Goal: Task Accomplishment & Management: Manage account settings

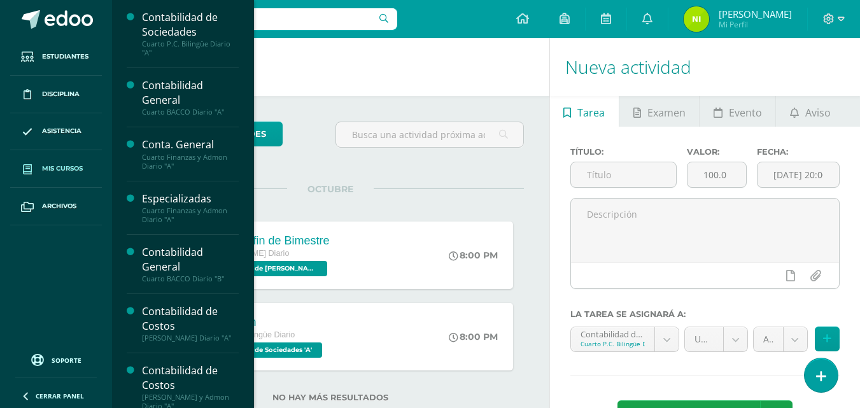
click at [67, 167] on span "Mis cursos" at bounding box center [62, 169] width 41 height 10
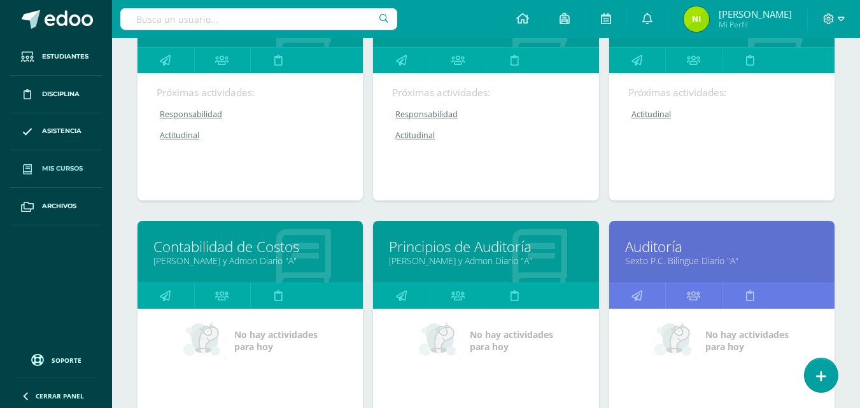
scroll to position [510, 0]
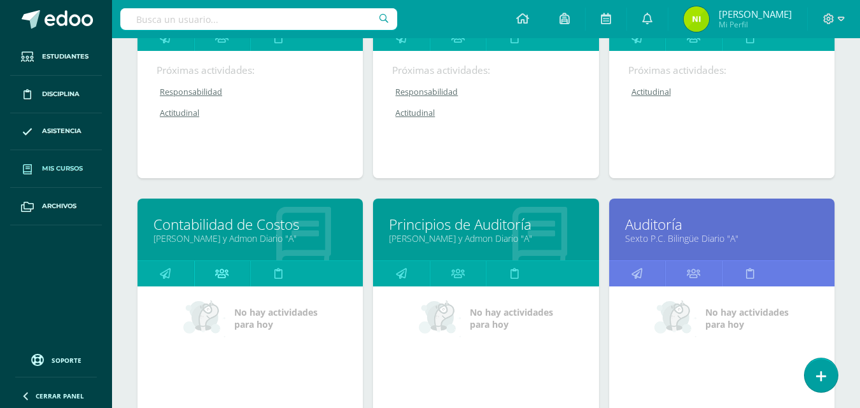
click at [228, 280] on icon at bounding box center [221, 273] width 13 height 25
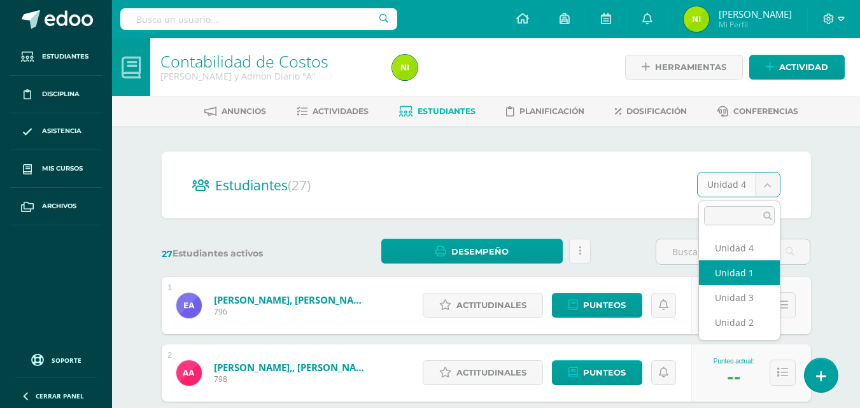
select select "/dashboard/teacher/section/2003/students/?unit=69417"
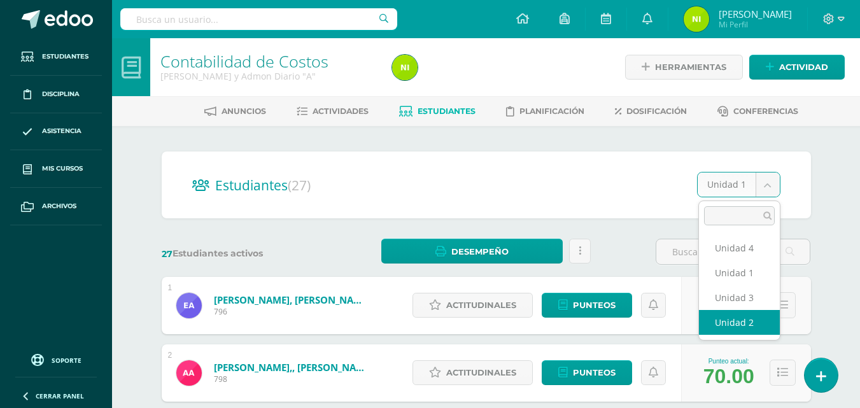
select select "/dashboard/teacher/section/2003/students/?unit=69420"
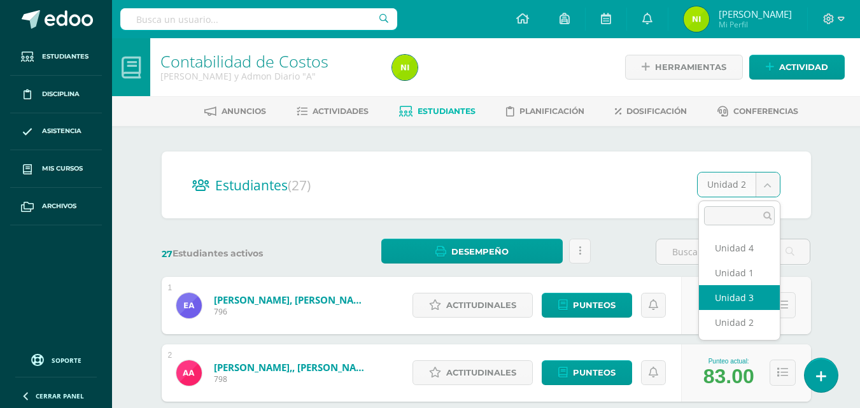
select select "/dashboard/teacher/section/2003/students/?unit=69423"
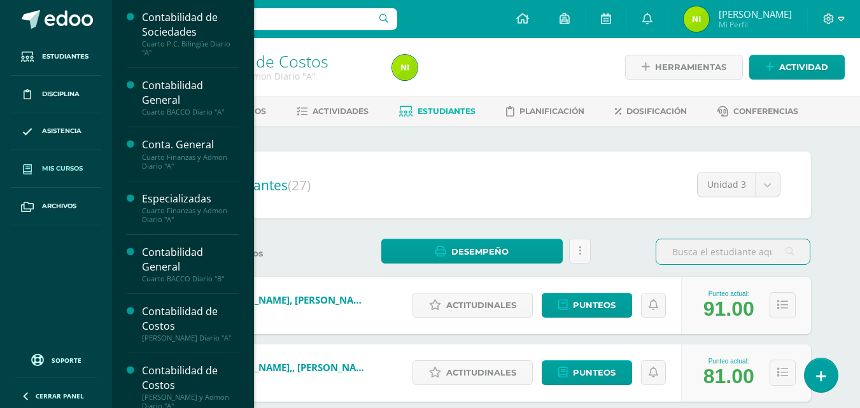
click at [42, 169] on span "Mis cursos" at bounding box center [62, 169] width 41 height 10
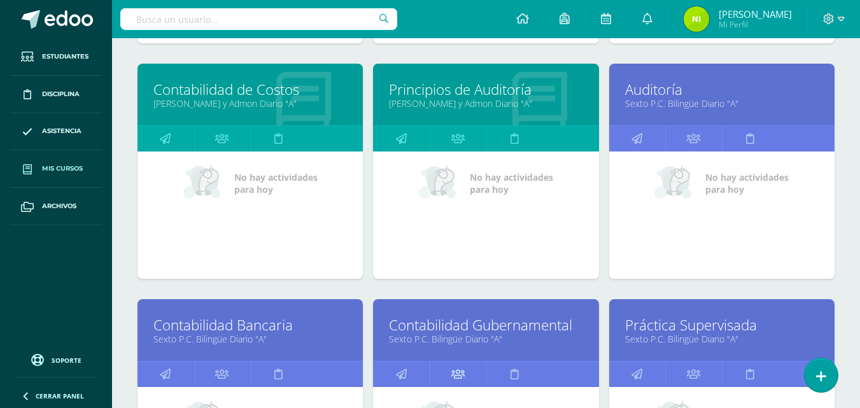
scroll to position [637, 0]
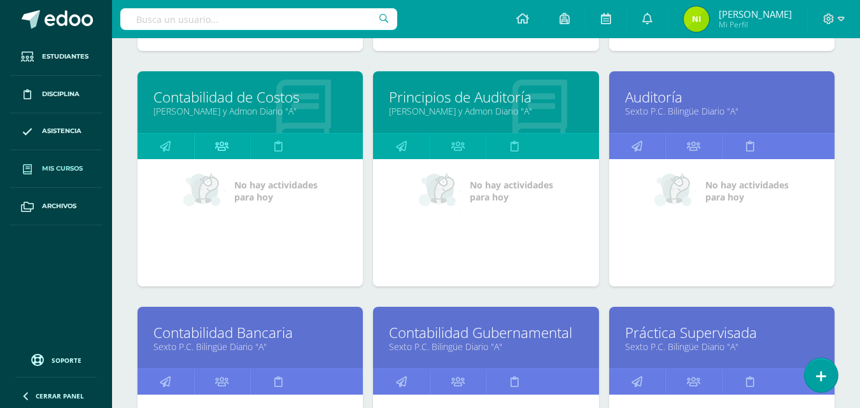
click at [213, 148] on link at bounding box center [222, 146] width 57 height 25
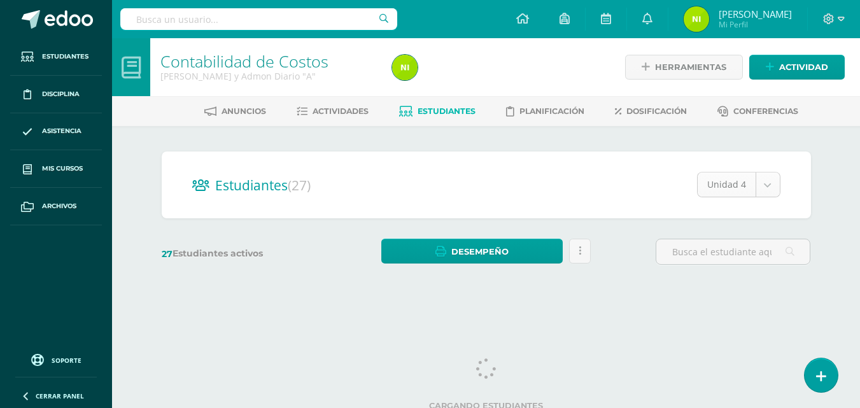
click at [762, 182] on body "Estudiantes Disciplina Asistencia Mis cursos Archivos Soporte Ayuda Reportar un…" at bounding box center [430, 151] width 860 height 303
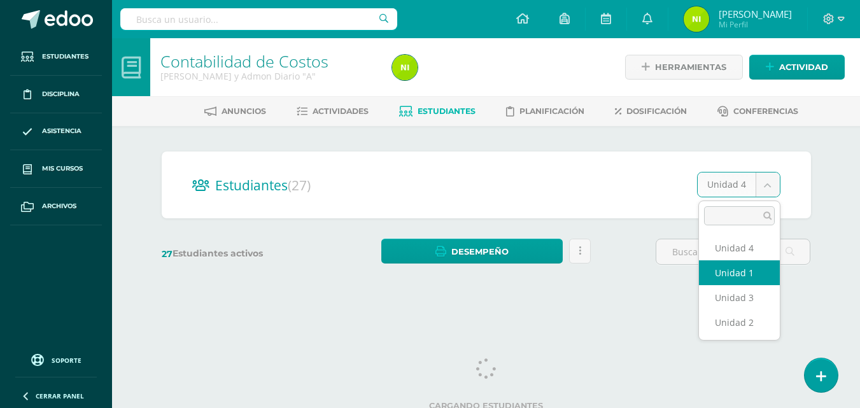
select select "/dashboard/teacher/section/2003/students/?unit=69417"
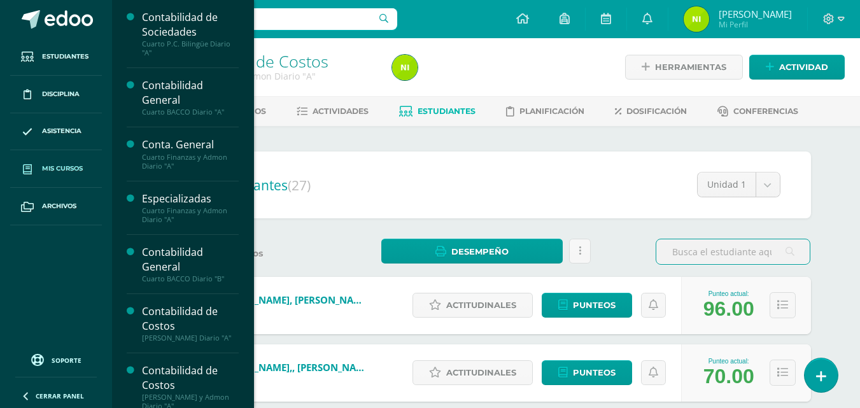
click at [62, 171] on span "Mis cursos" at bounding box center [62, 169] width 41 height 10
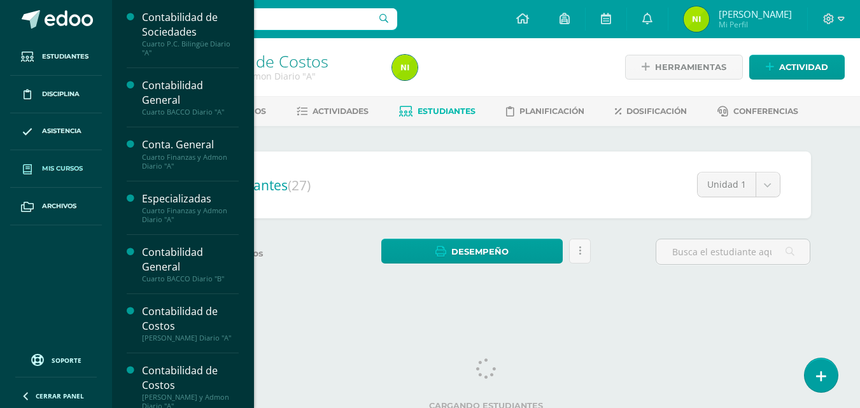
click at [52, 170] on span "Mis cursos" at bounding box center [62, 169] width 41 height 10
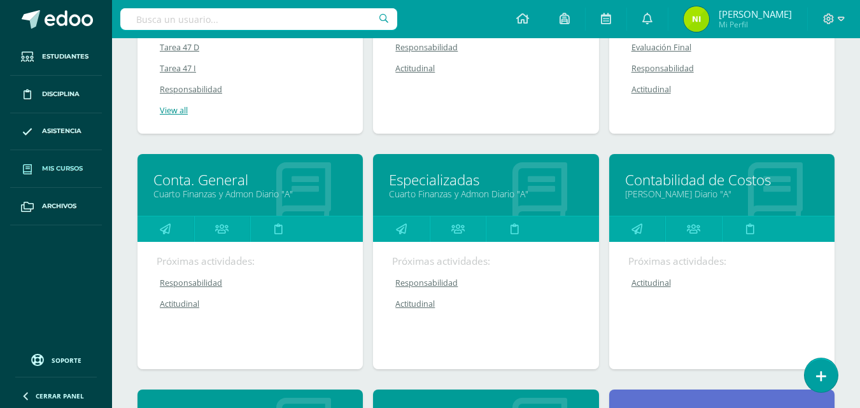
scroll to position [573, 0]
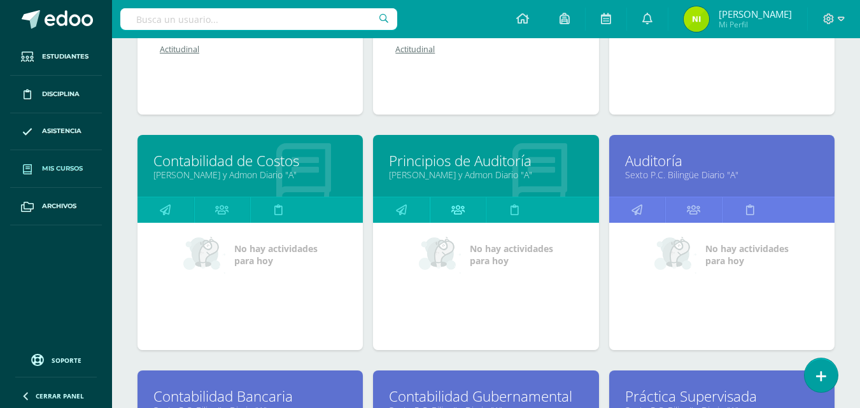
click at [456, 212] on icon at bounding box center [458, 209] width 13 height 25
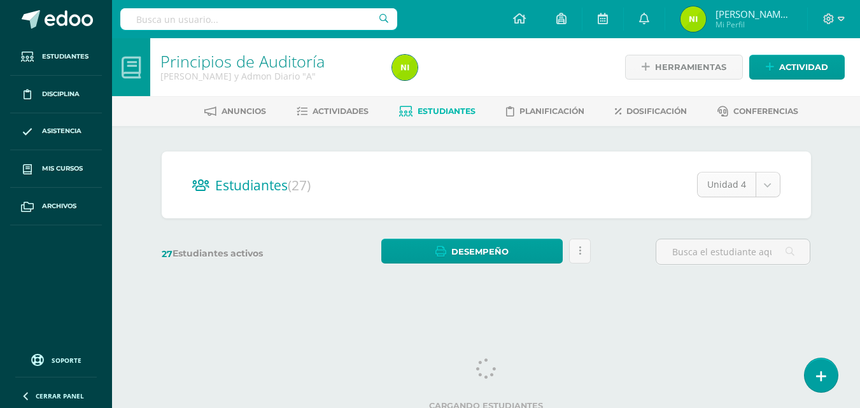
click at [770, 185] on body "Estudiantes Disciplina Asistencia Mis cursos Archivos Soporte Ayuda Reportar un…" at bounding box center [430, 151] width 860 height 303
select select "/dashboard/teacher/section/2002/students/?unit=69400"
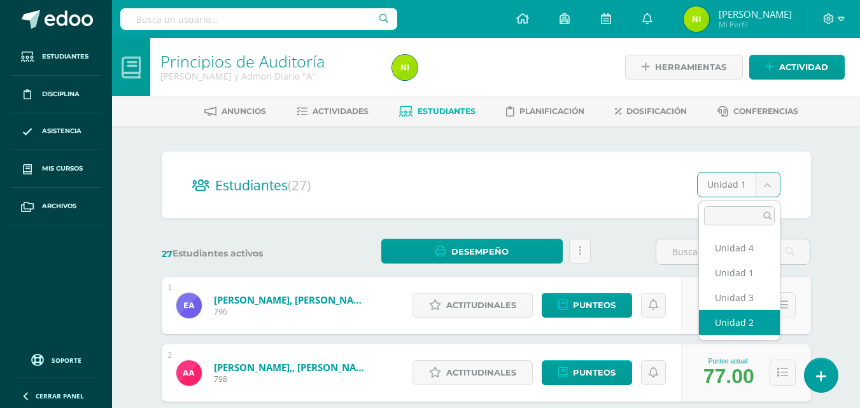
select select "/dashboard/teacher/section/2002/students/?unit=69403"
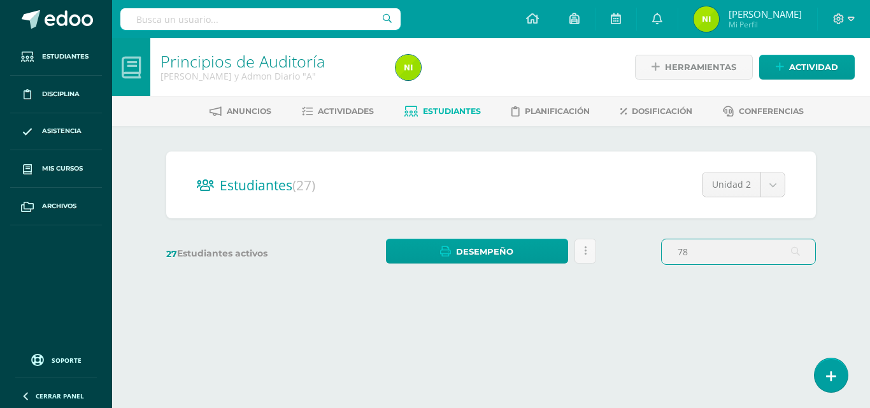
type input "7"
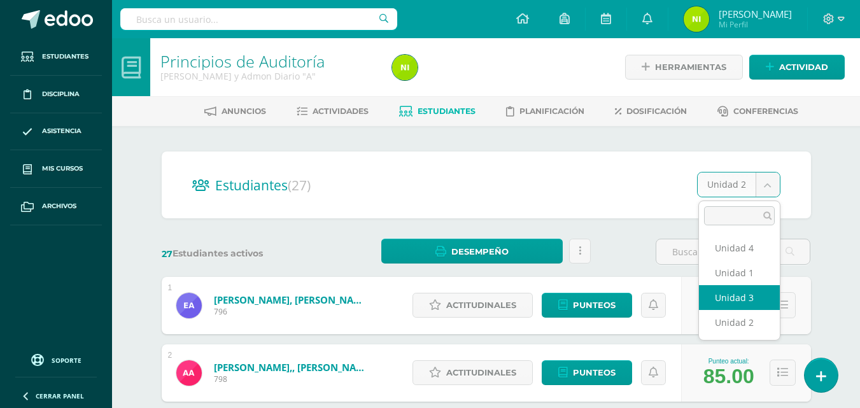
select select "/dashboard/teacher/section/2002/students/?unit=69406"
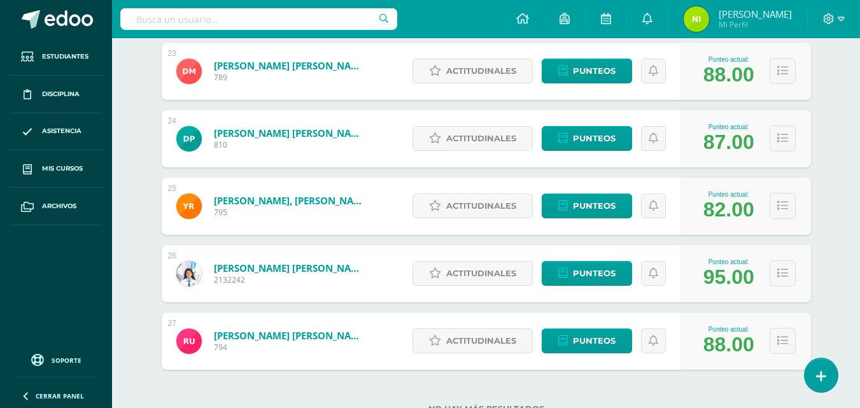
scroll to position [1766, 0]
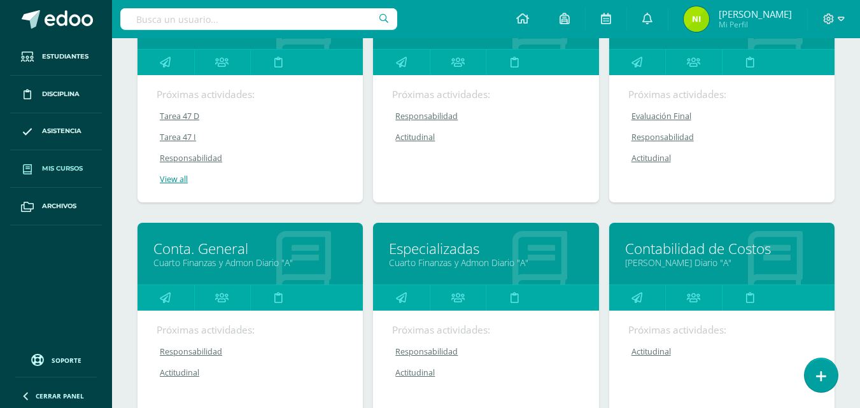
scroll to position [255, 0]
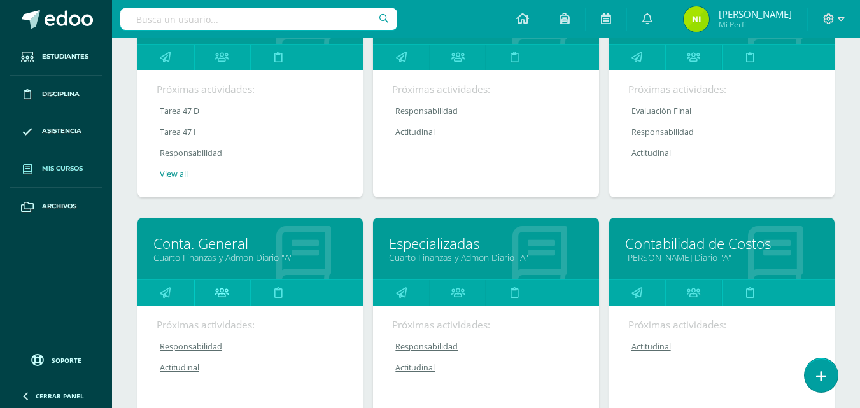
click at [221, 293] on icon at bounding box center [221, 292] width 13 height 25
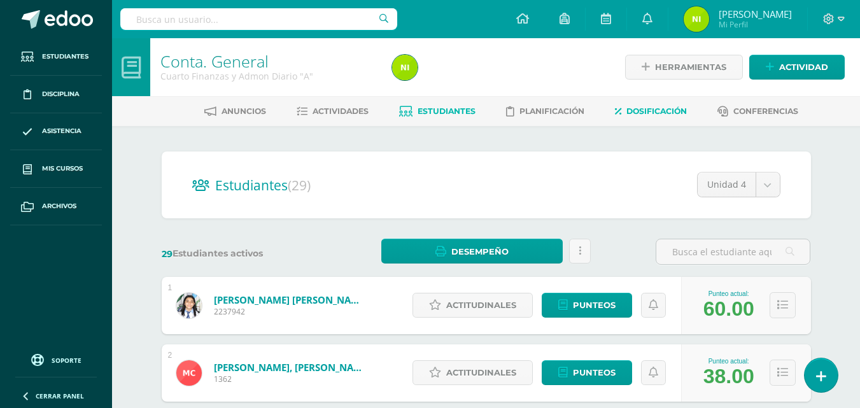
click at [639, 110] on span "Dosificación" at bounding box center [657, 111] width 61 height 10
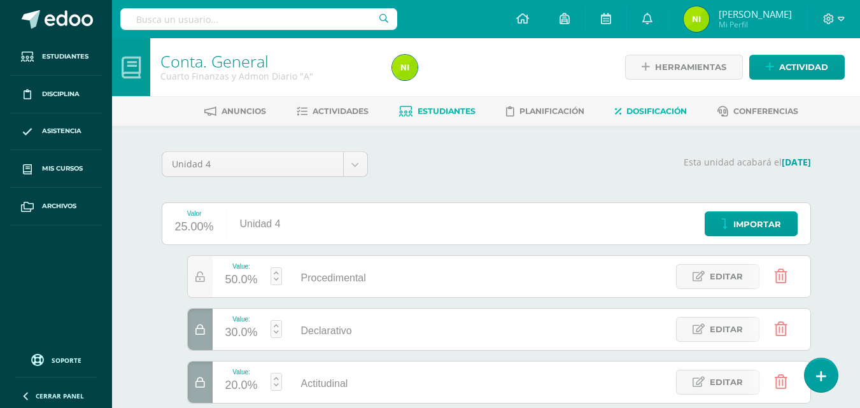
click at [438, 108] on span "Estudiantes" at bounding box center [447, 111] width 58 height 10
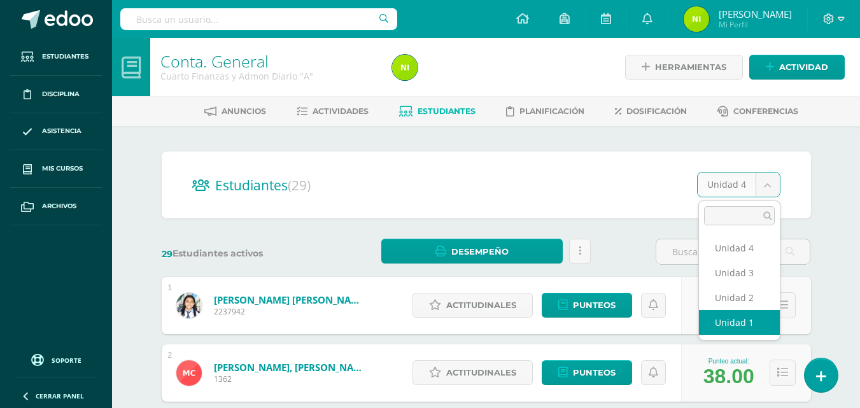
select select "/dashboard/teacher/section/1999/students/?unit=69349"
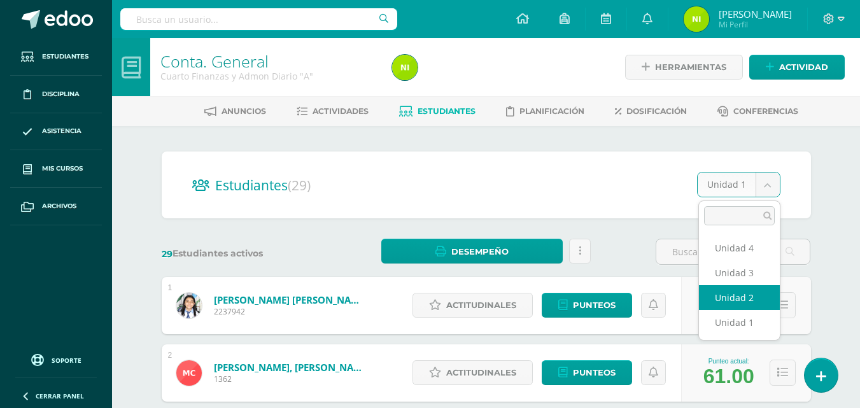
select select "/dashboard/teacher/section/1999/students/?unit=69352"
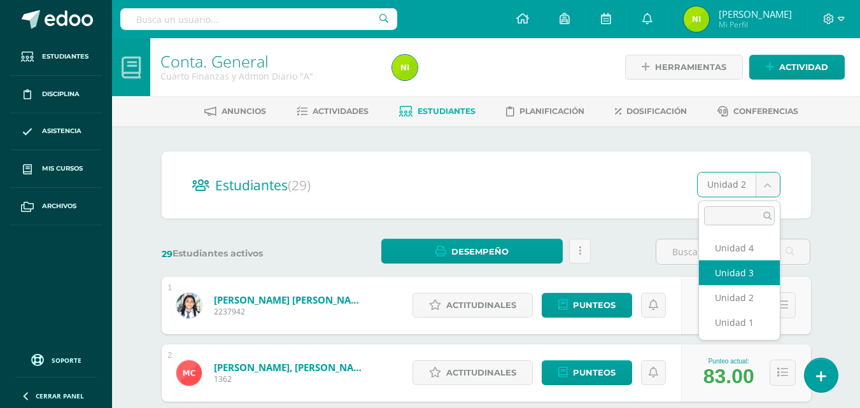
select select "/dashboard/teacher/section/1999/students/?unit=69355"
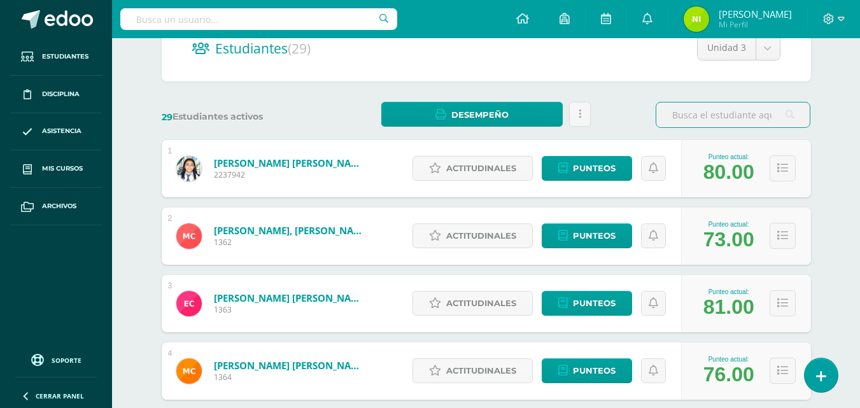
scroll to position [54, 0]
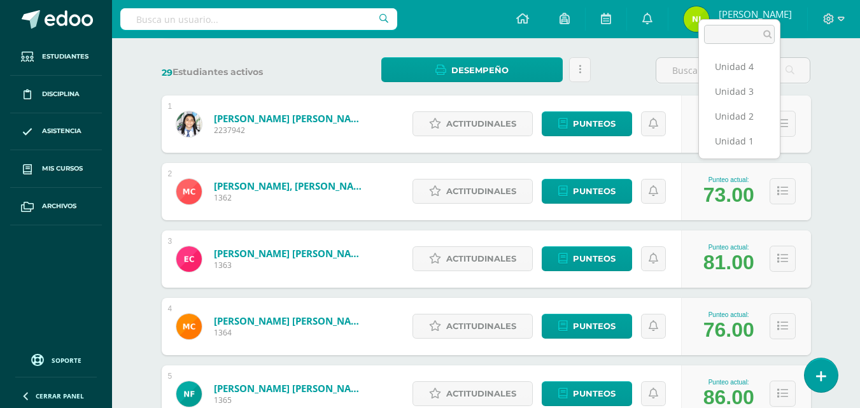
scroll to position [0, 0]
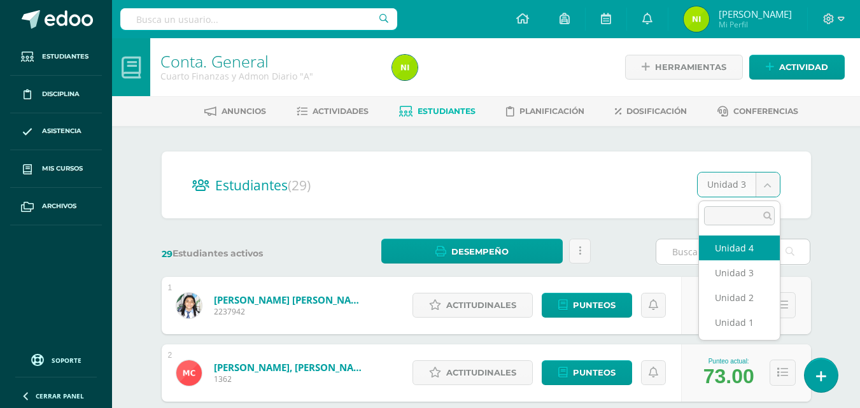
select select "/dashboard/teacher/section/1999/students/?unit=69358"
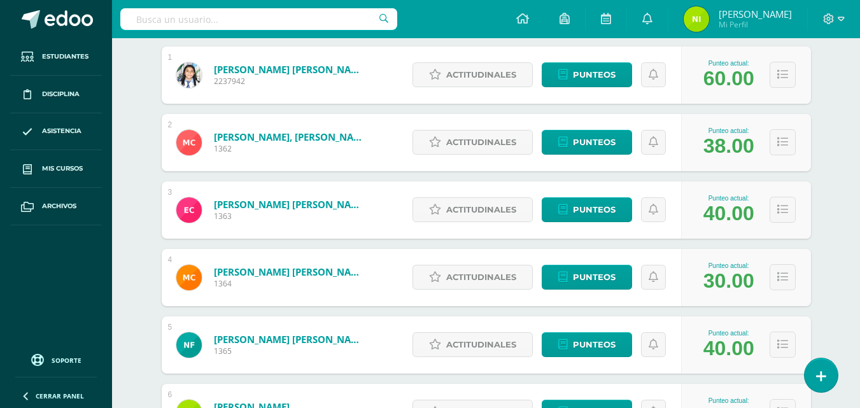
scroll to position [151, 0]
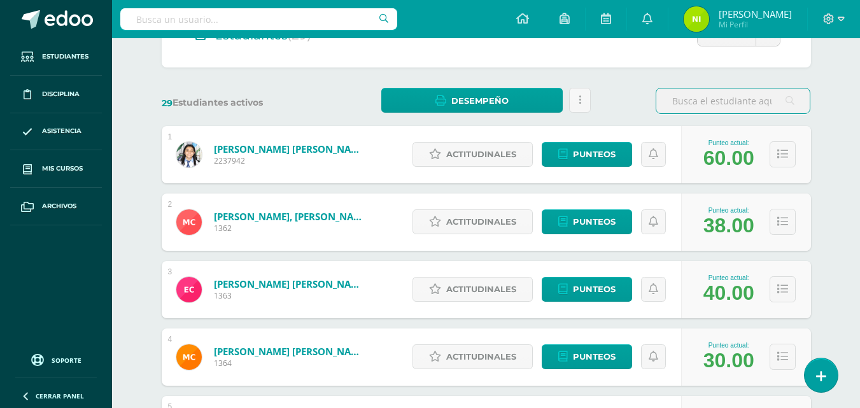
click at [787, 318] on div "Punteo actual: 40.00" at bounding box center [746, 289] width 130 height 57
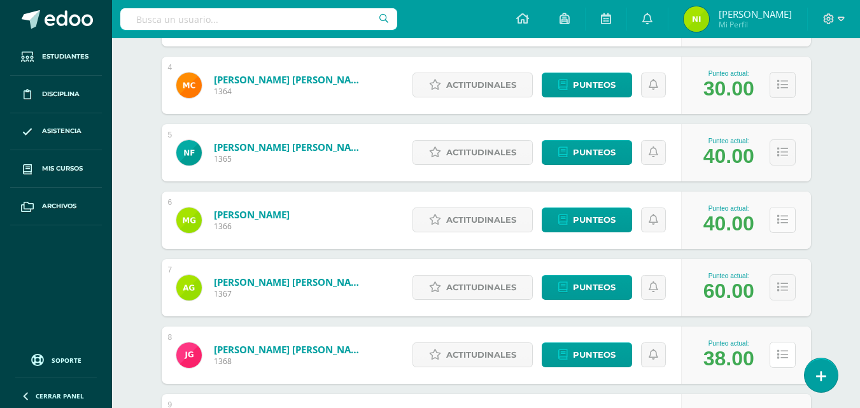
click at [780, 360] on icon at bounding box center [783, 355] width 11 height 11
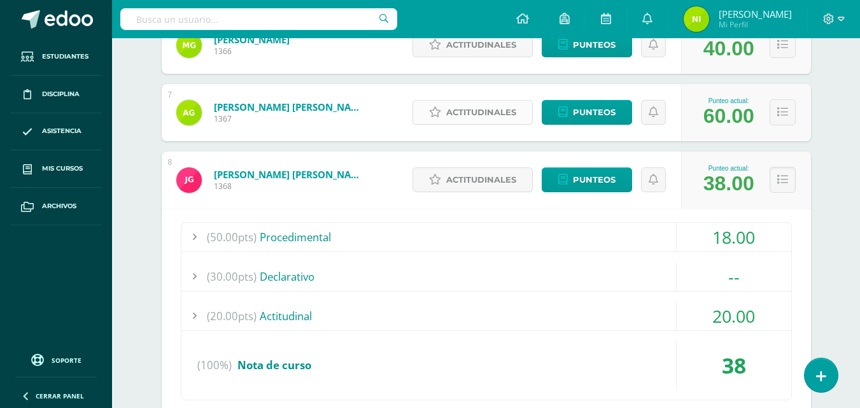
scroll to position [614, 0]
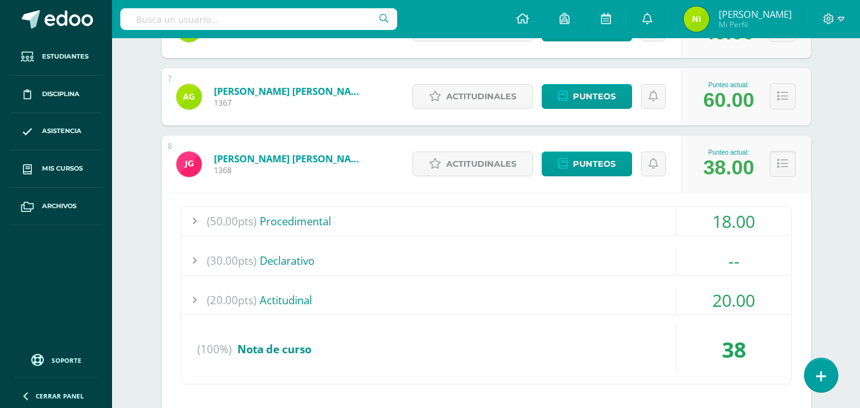
click at [194, 224] on div at bounding box center [194, 221] width 25 height 29
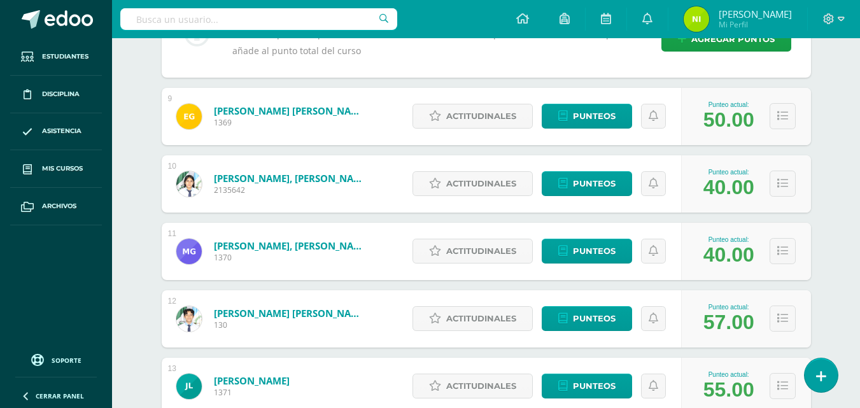
scroll to position [1210, 0]
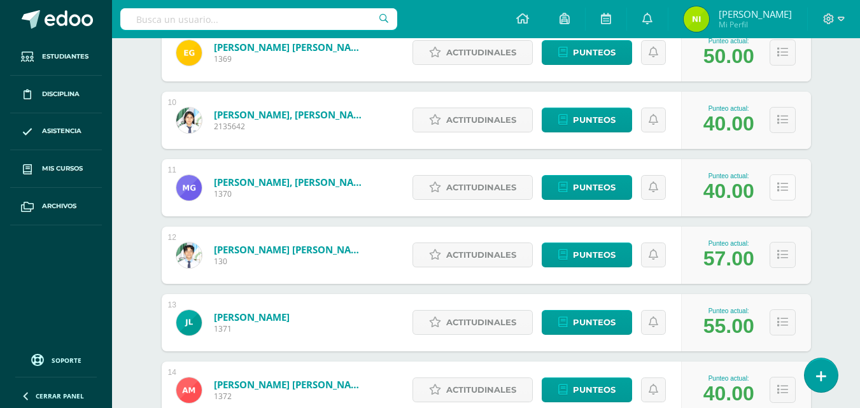
click at [784, 189] on icon at bounding box center [783, 187] width 11 height 11
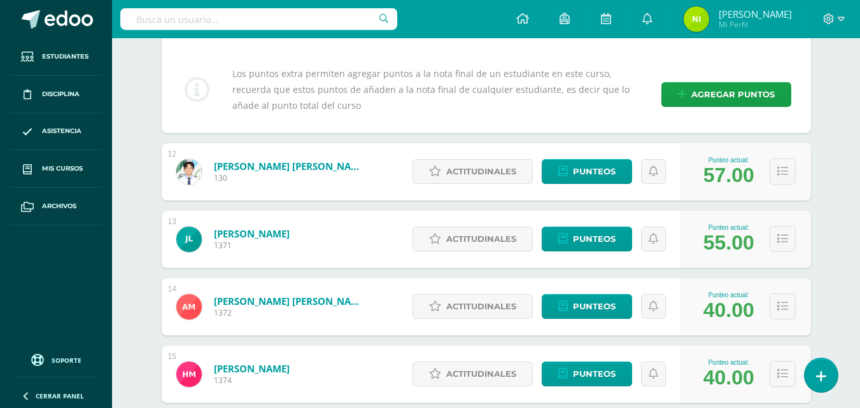
scroll to position [1592, 0]
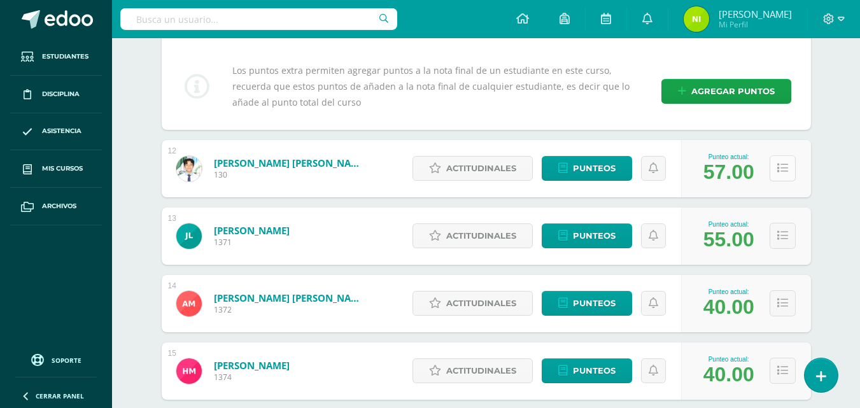
click at [778, 171] on icon at bounding box center [783, 168] width 11 height 11
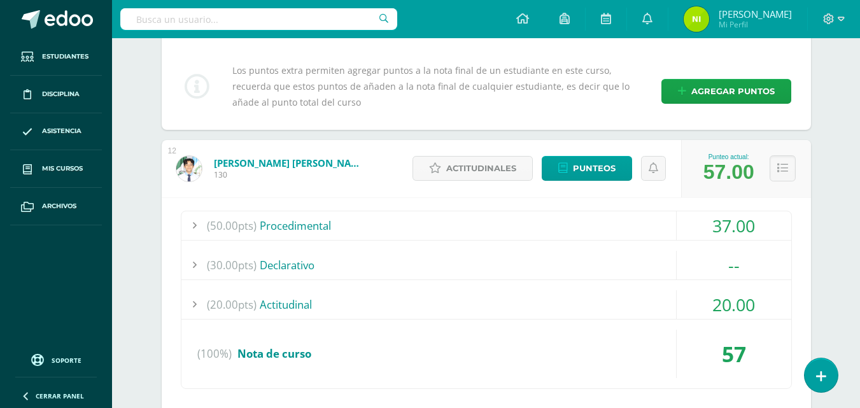
click at [191, 229] on div at bounding box center [194, 225] width 25 height 29
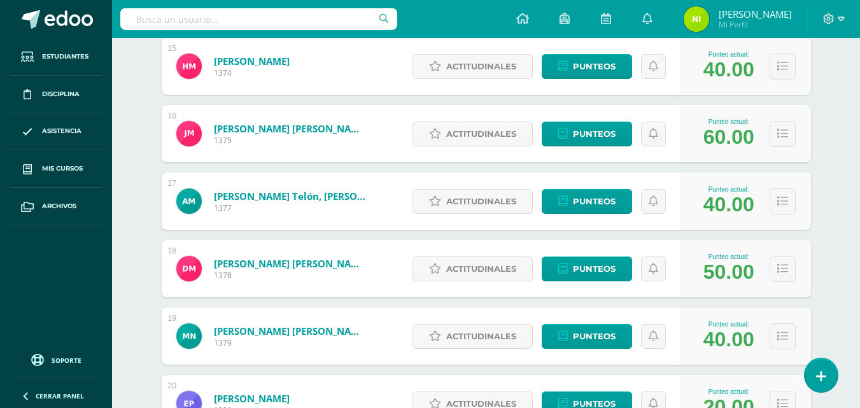
scroll to position [2293, 0]
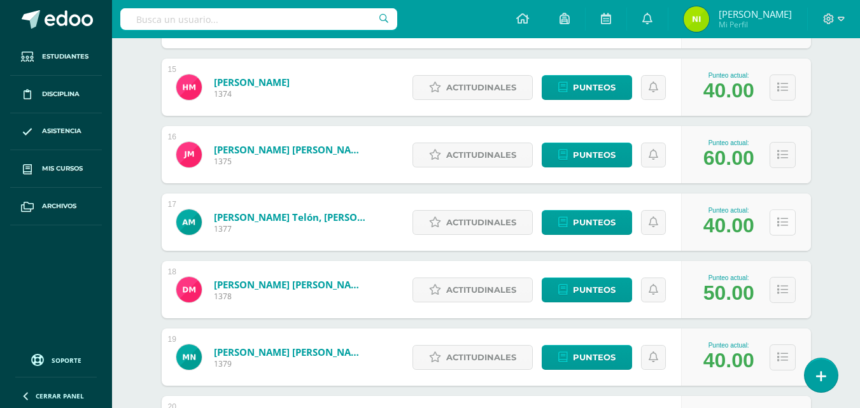
click at [778, 225] on icon at bounding box center [783, 222] width 11 height 11
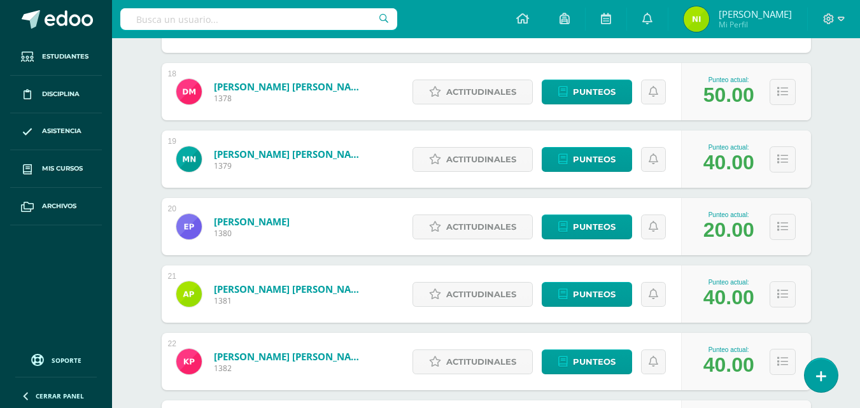
scroll to position [2802, 0]
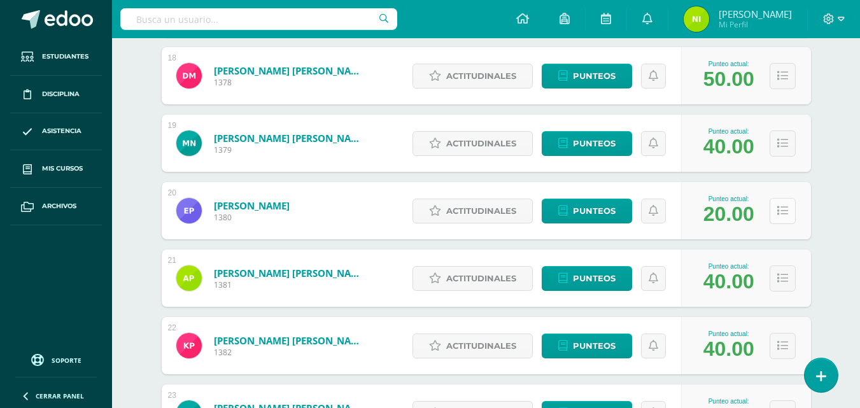
click at [783, 217] on button at bounding box center [783, 211] width 26 height 26
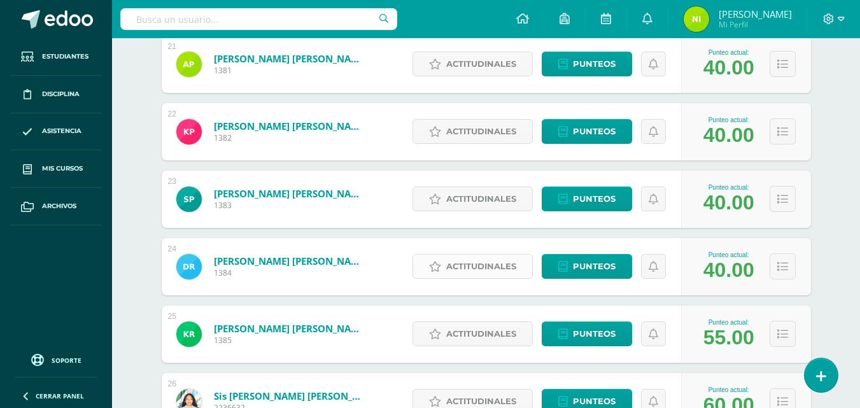
scroll to position [3621, 0]
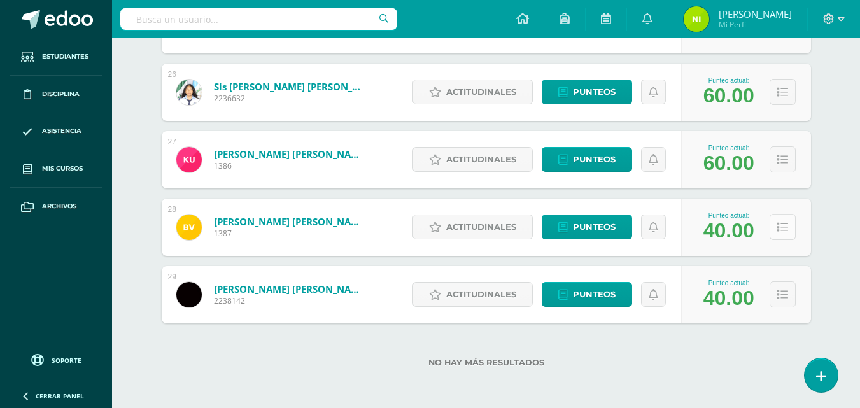
click at [793, 228] on button at bounding box center [783, 227] width 26 height 26
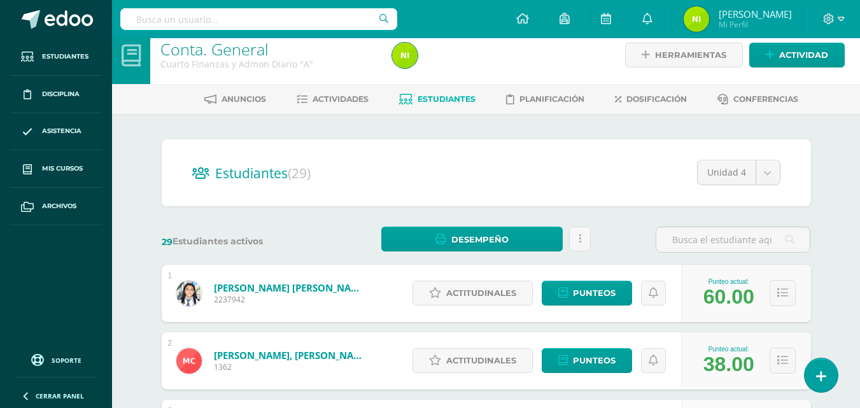
scroll to position [0, 0]
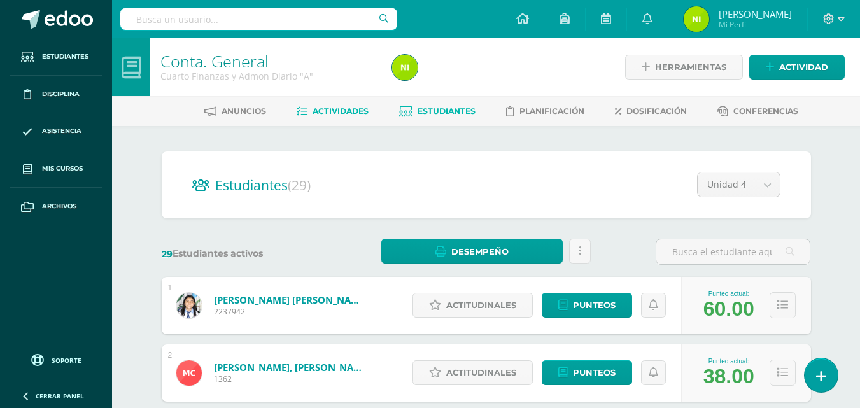
click at [339, 109] on span "Actividades" at bounding box center [341, 111] width 56 height 10
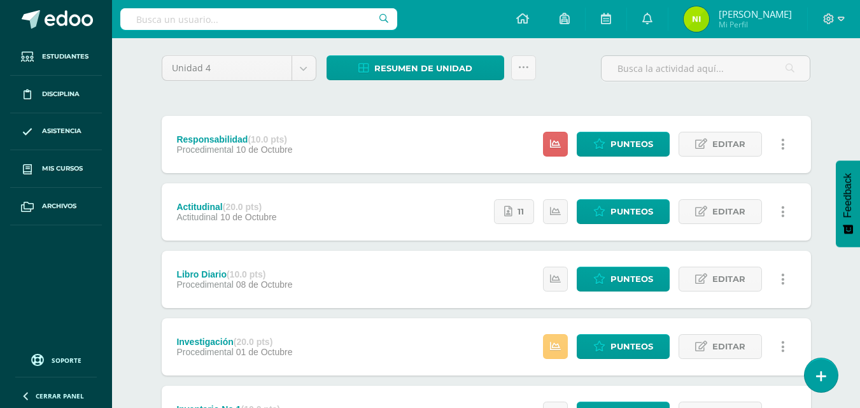
scroll to position [127, 0]
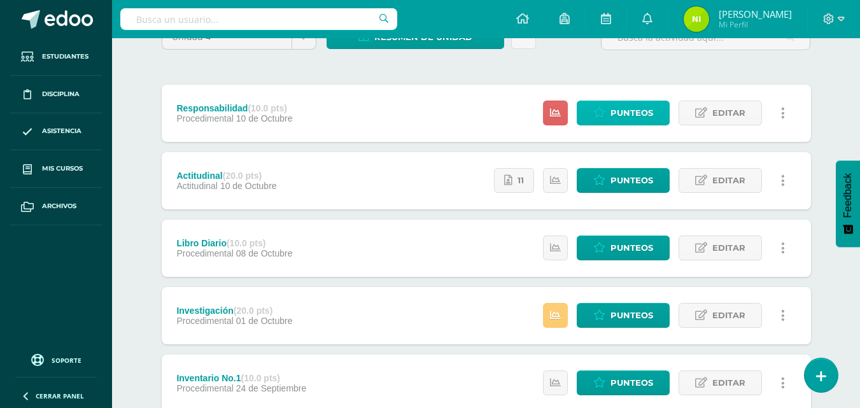
click at [611, 115] on span "Punteos" at bounding box center [632, 113] width 43 height 24
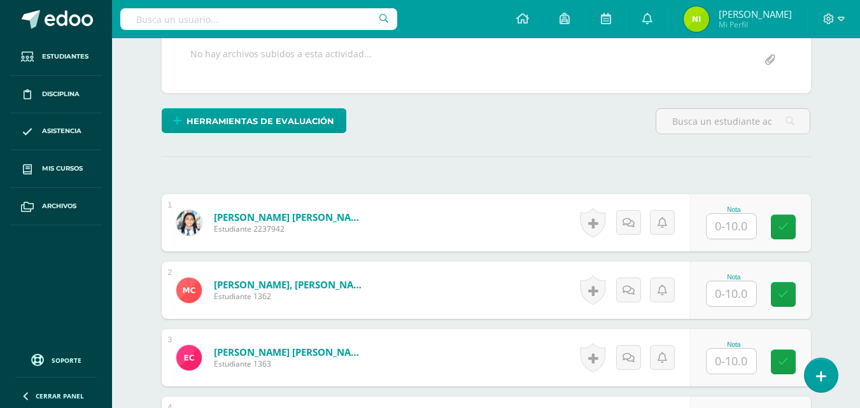
scroll to position [280, 0]
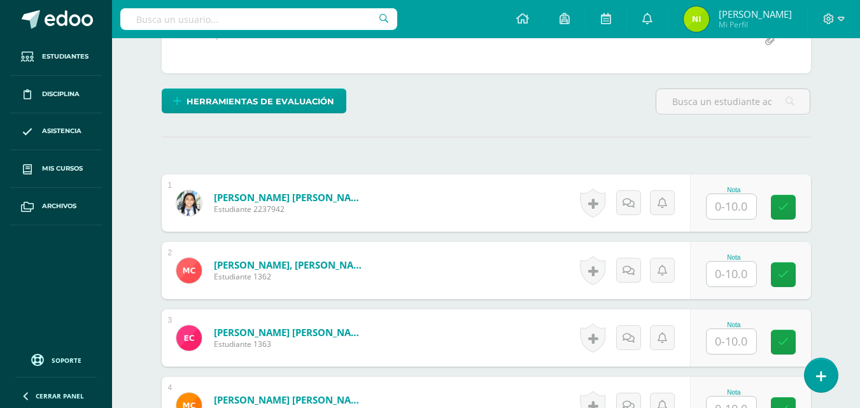
click at [727, 207] on input "text" at bounding box center [732, 206] width 50 height 25
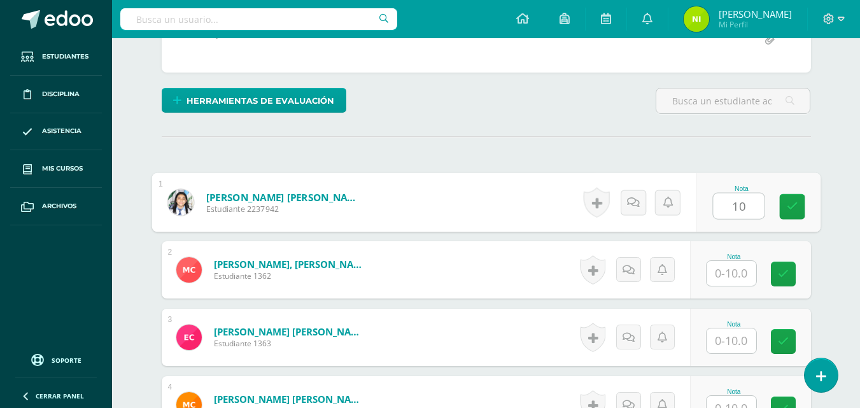
type input "10"
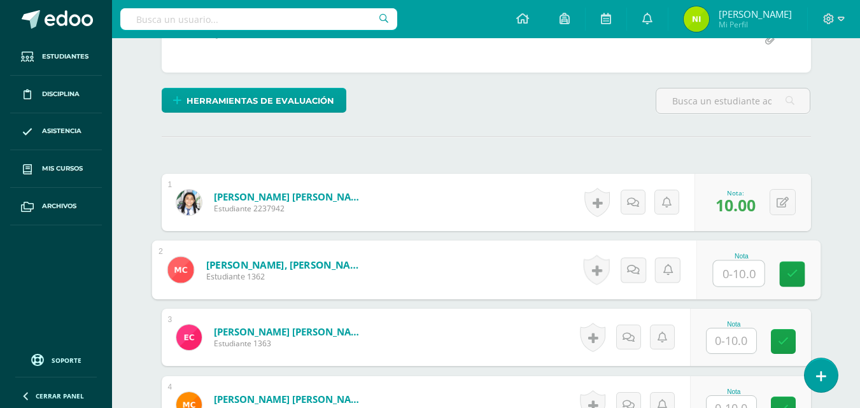
scroll to position [282, 0]
type input "9"
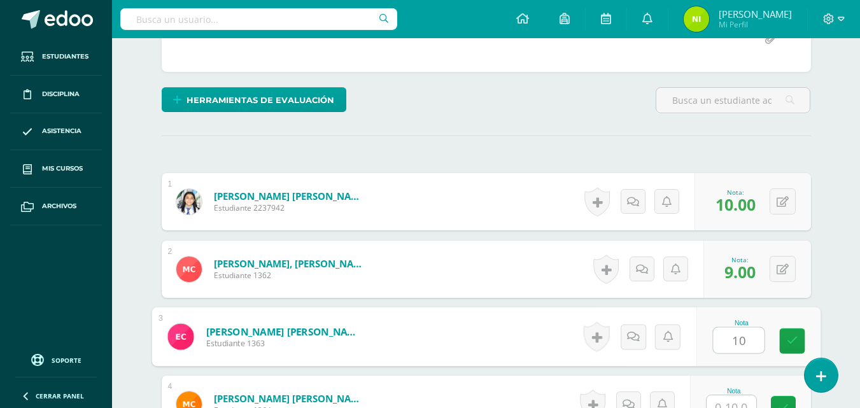
type input "10"
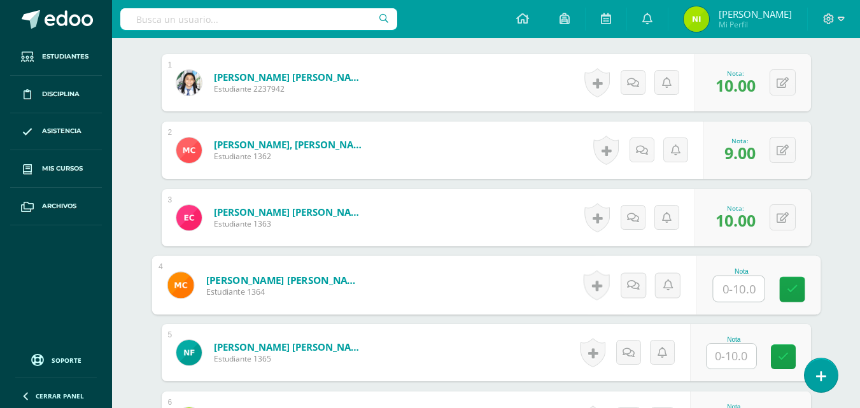
scroll to position [421, 0]
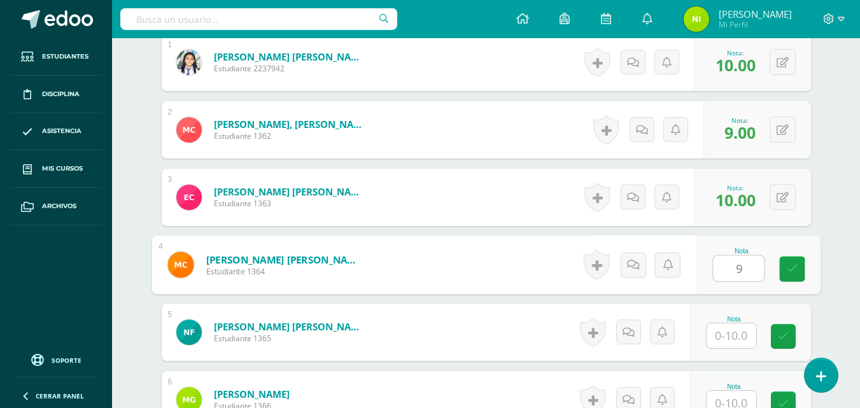
type input "9"
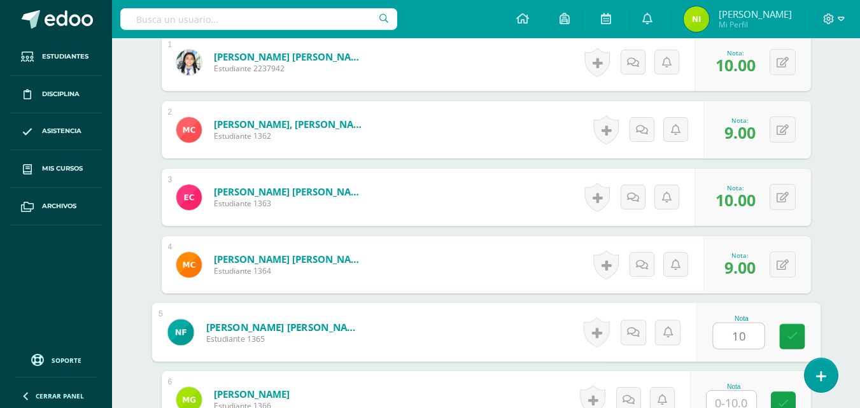
type input "10"
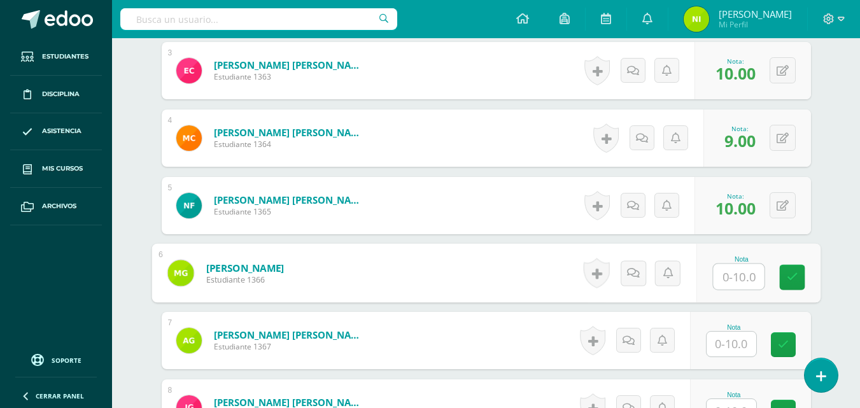
scroll to position [556, 0]
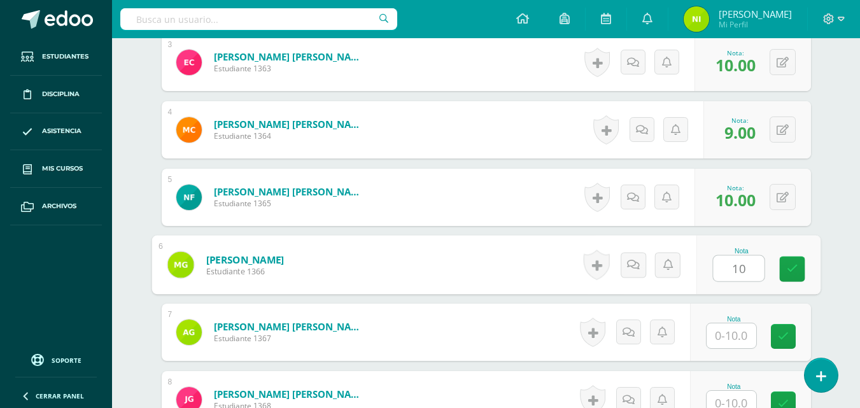
type input "10"
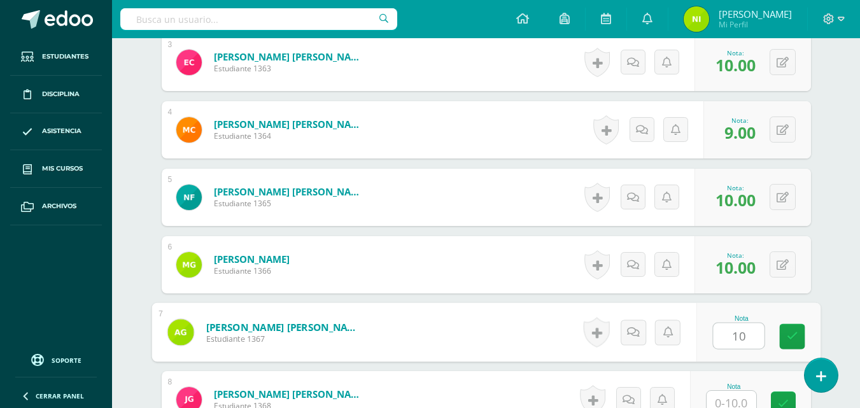
type input "10"
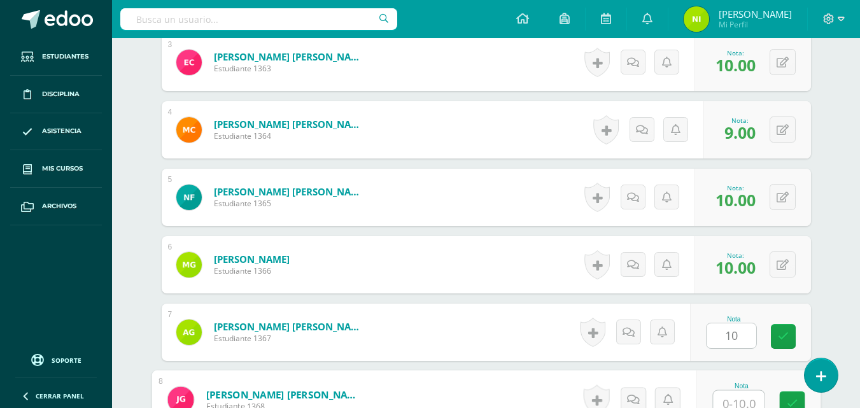
scroll to position [564, 0]
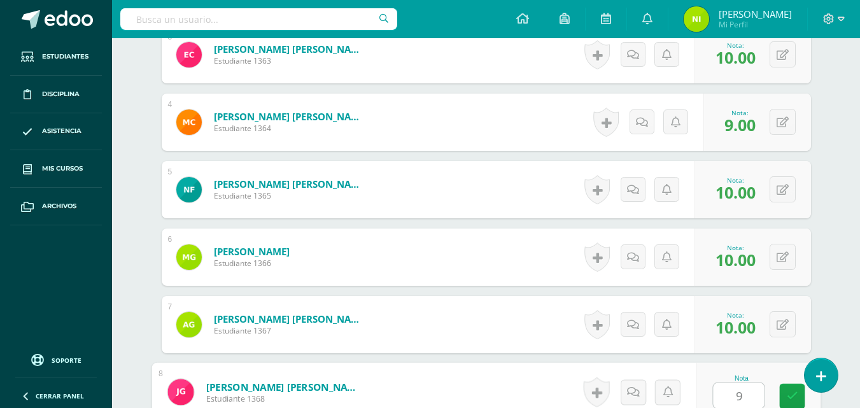
type input "9"
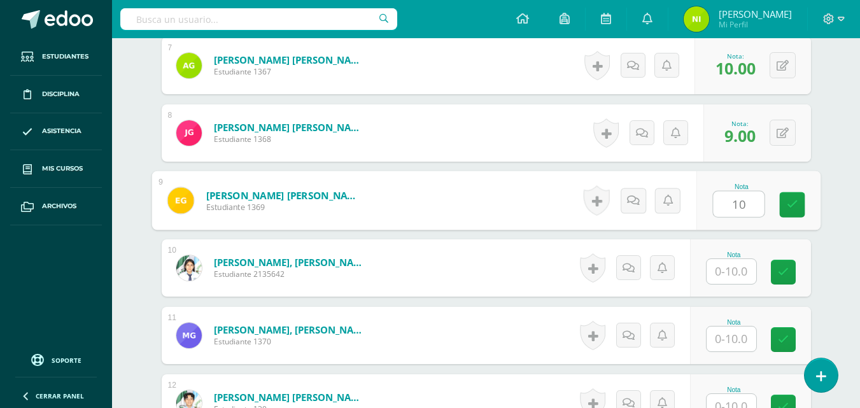
type input "10"
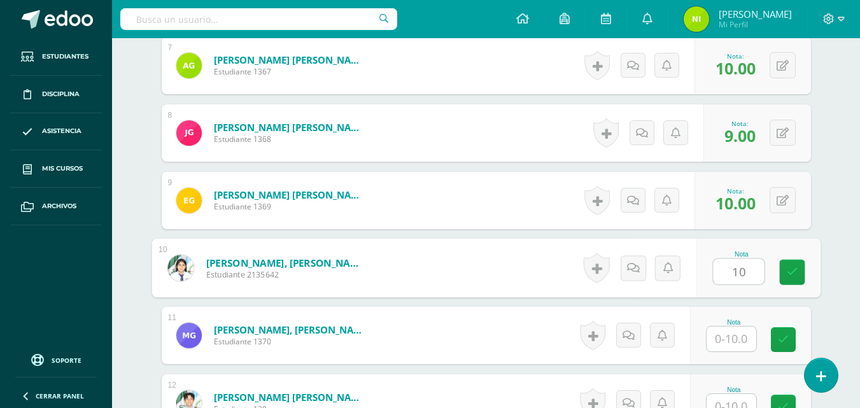
type input "10"
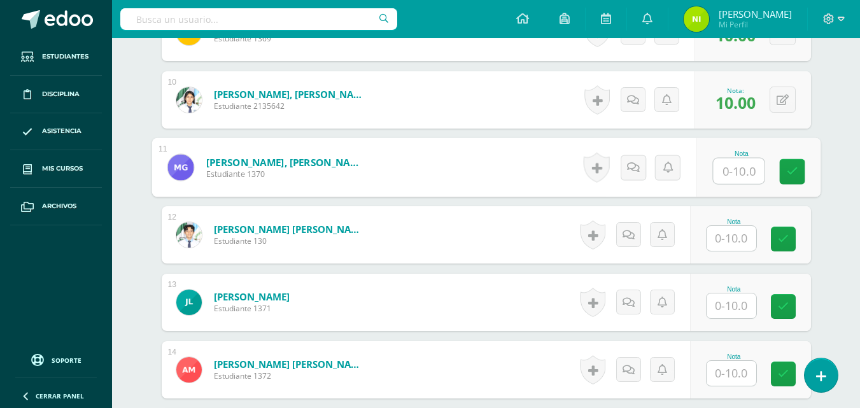
scroll to position [1014, 0]
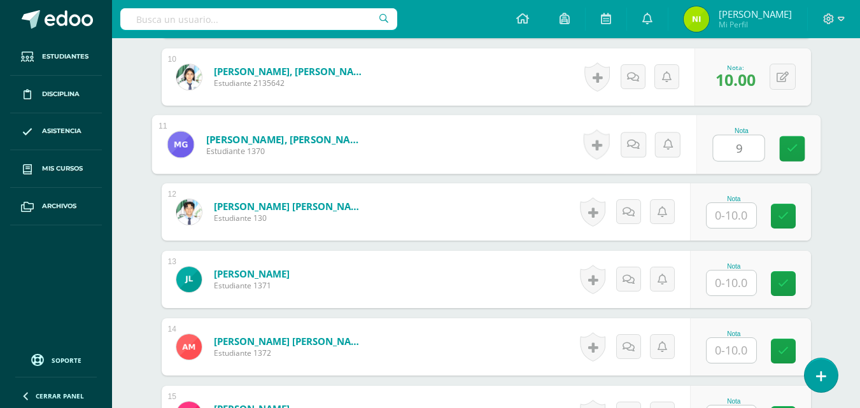
type input "9"
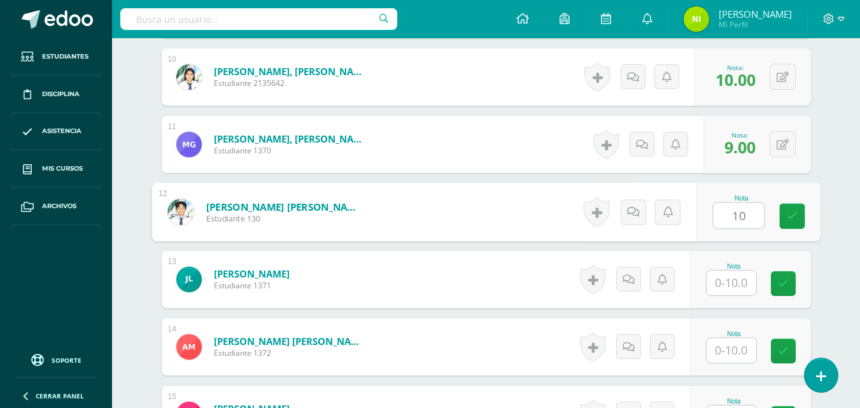
type input "10"
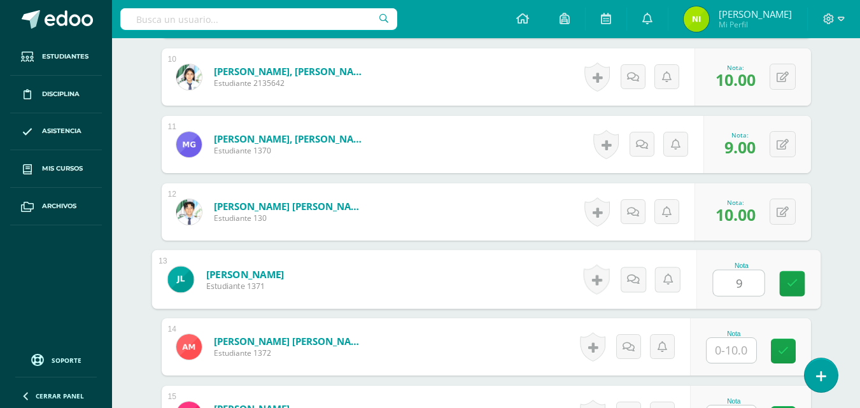
type input "9"
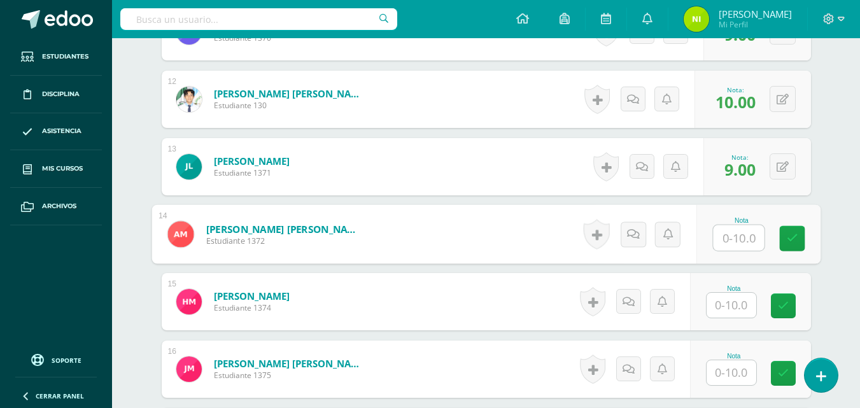
scroll to position [1141, 0]
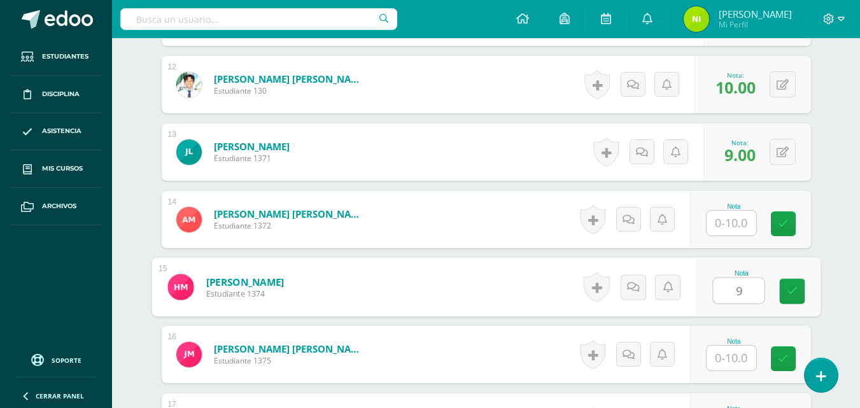
type input "9"
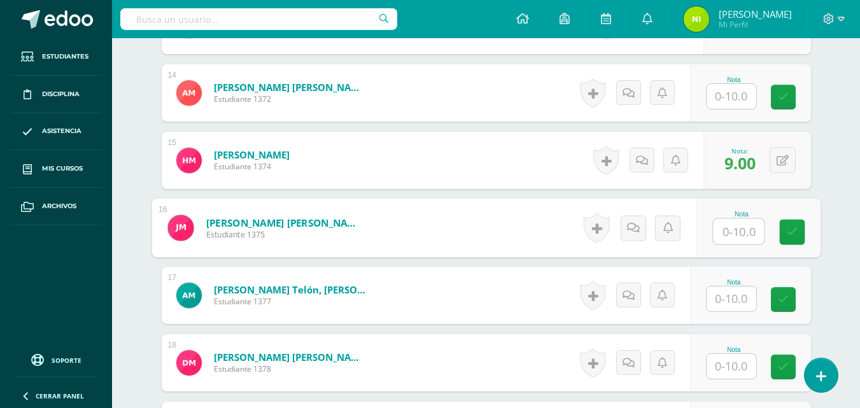
scroll to position [1269, 0]
type input "10"
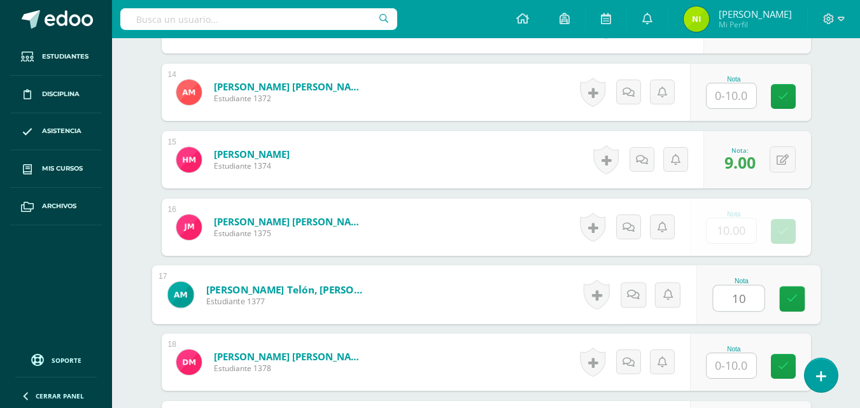
type input "10"
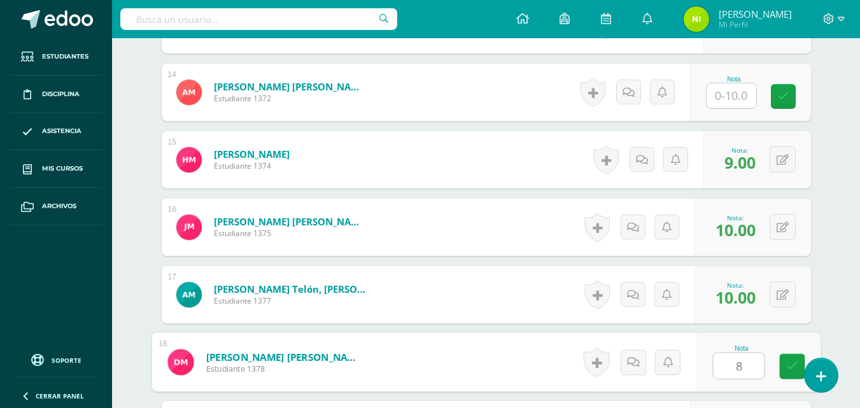
type input "8"
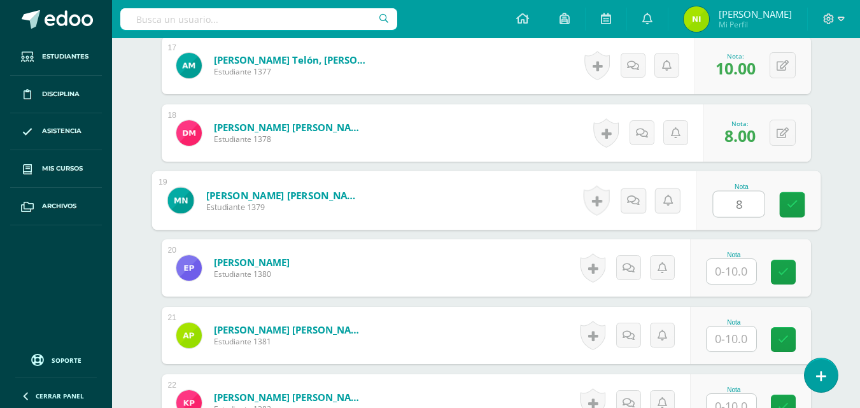
type input "8"
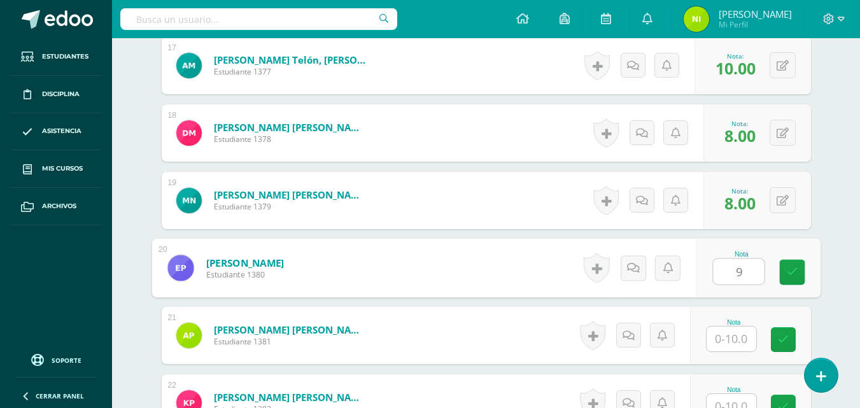
type input "9"
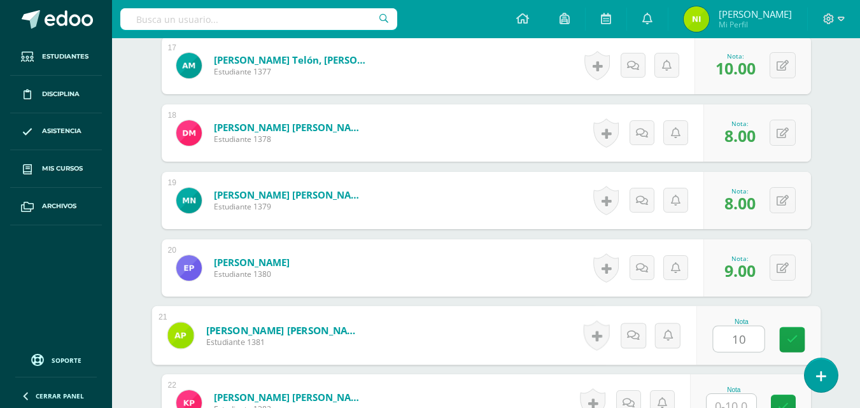
type input "10"
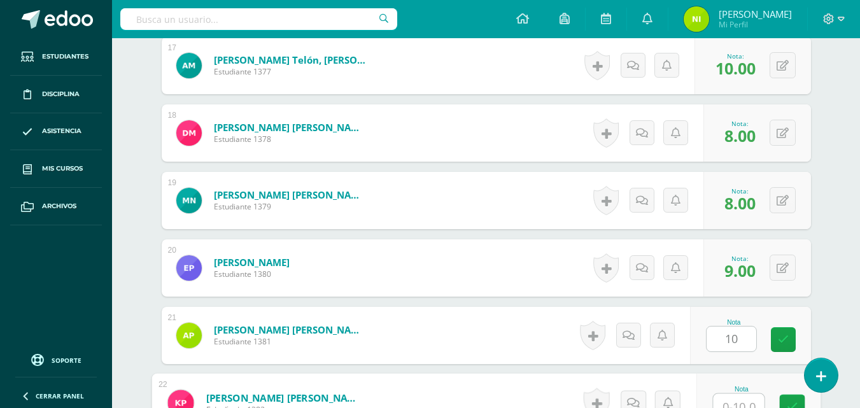
scroll to position [1509, 0]
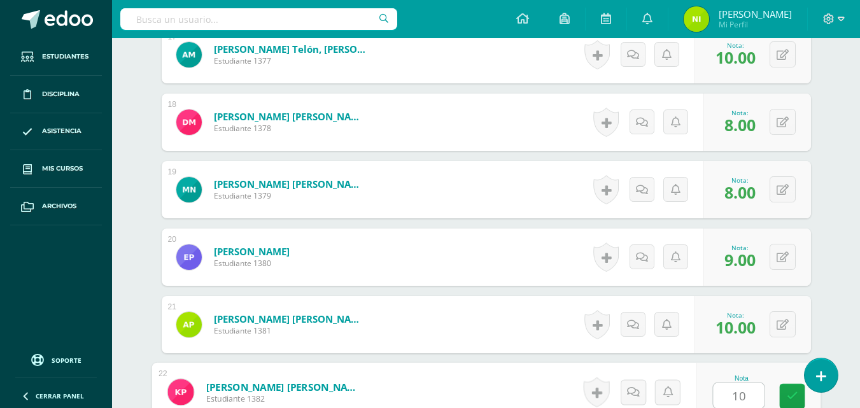
type input "10"
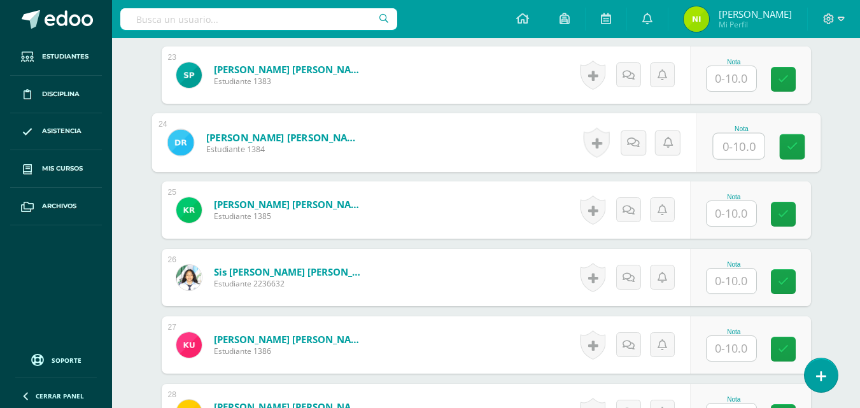
scroll to position [1895, 0]
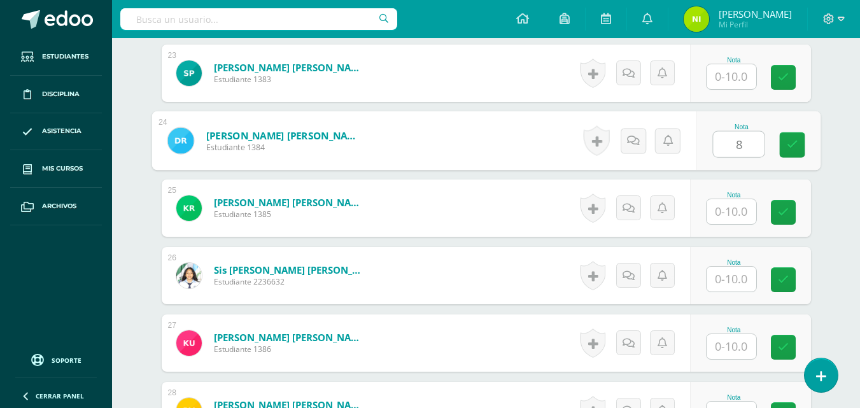
type input "8"
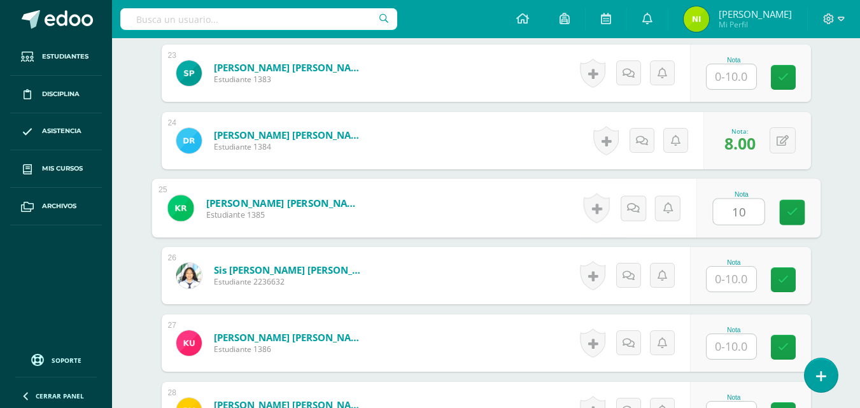
type input "10"
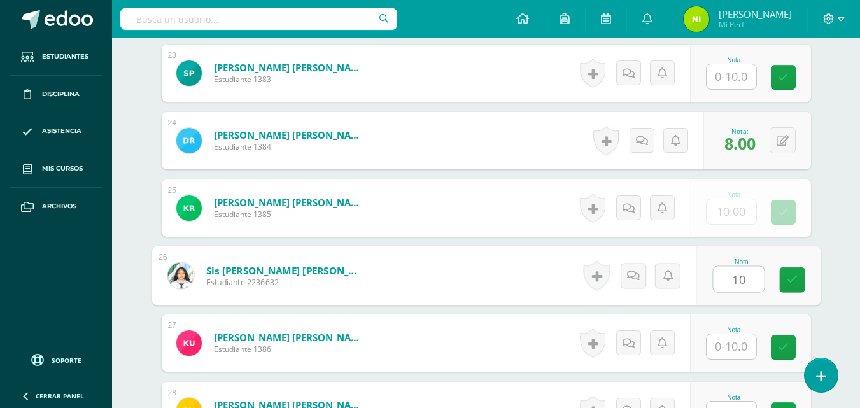
type input "10"
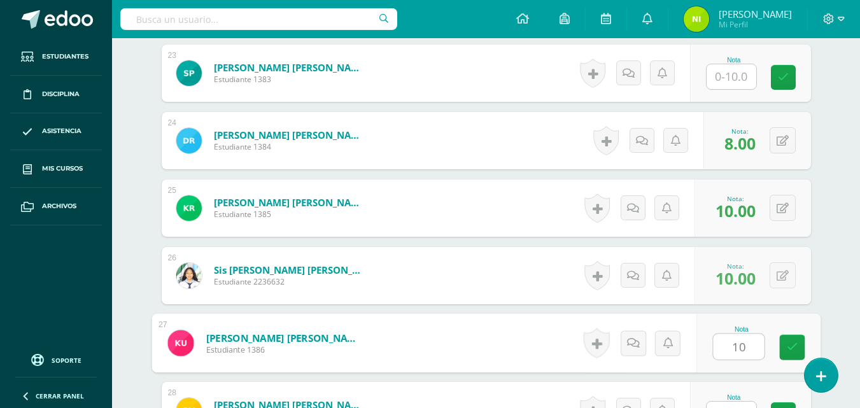
type input "10"
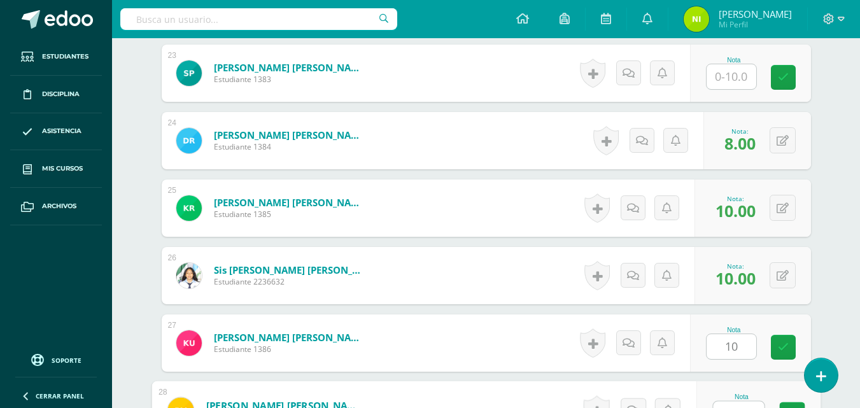
scroll to position [1914, 0]
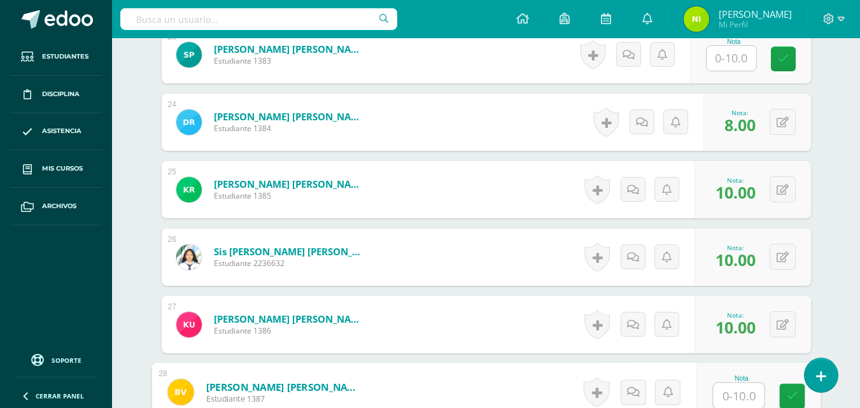
type input "1"
type input "9"
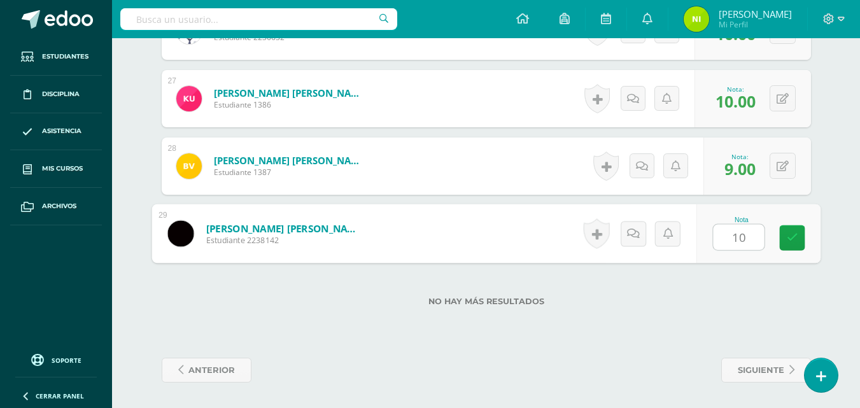
type input "10"
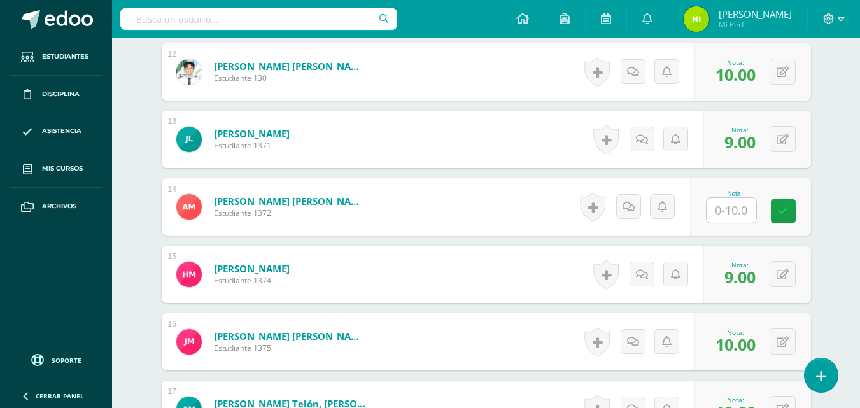
scroll to position [1121, 0]
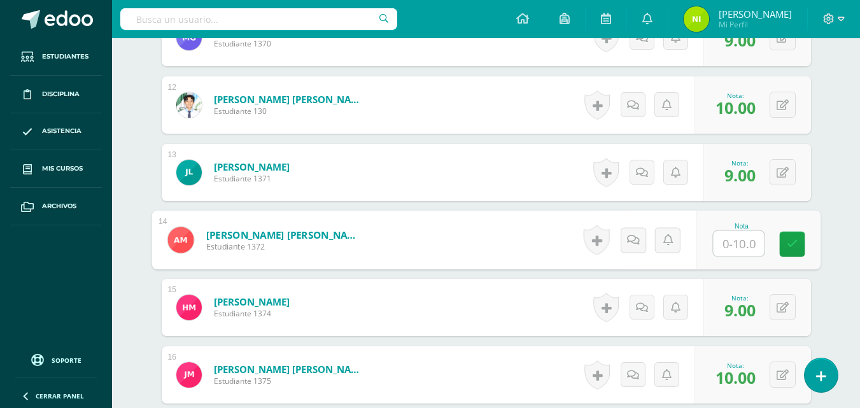
click at [723, 241] on input "text" at bounding box center [738, 243] width 51 height 25
type input "10"
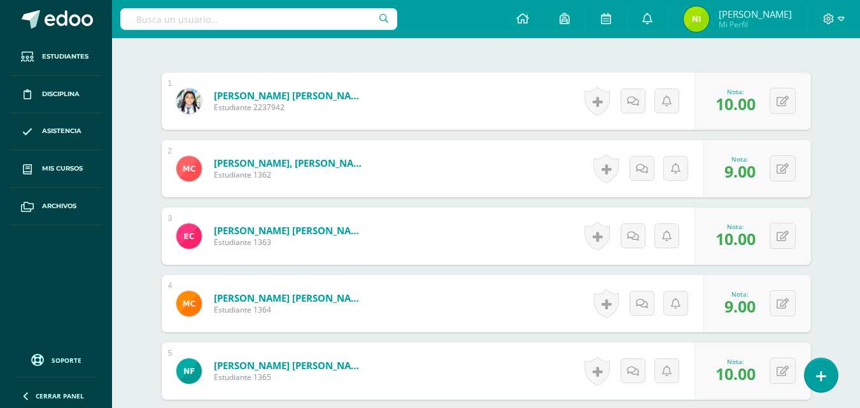
scroll to position [0, 0]
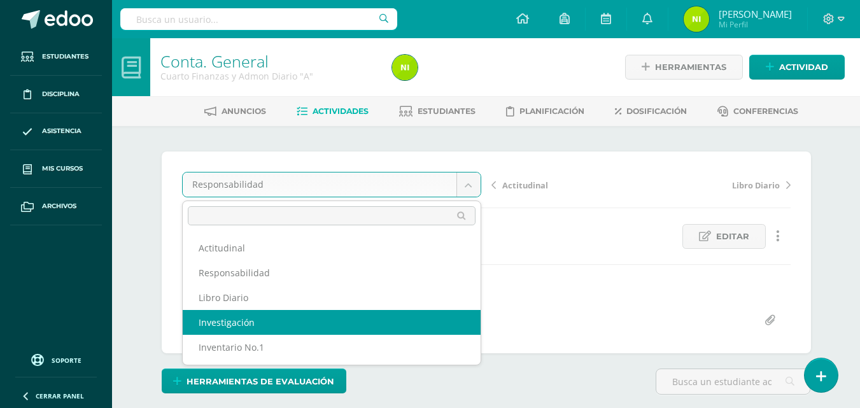
select select "/dashboard/teacher/grade-activity/84341/"
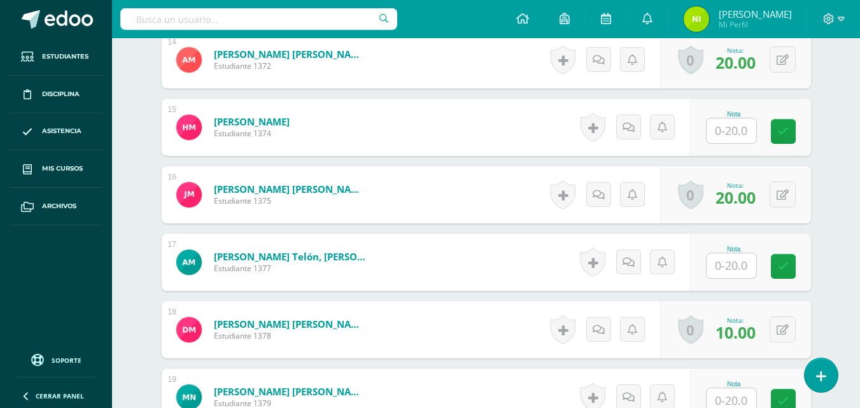
scroll to position [1465, 0]
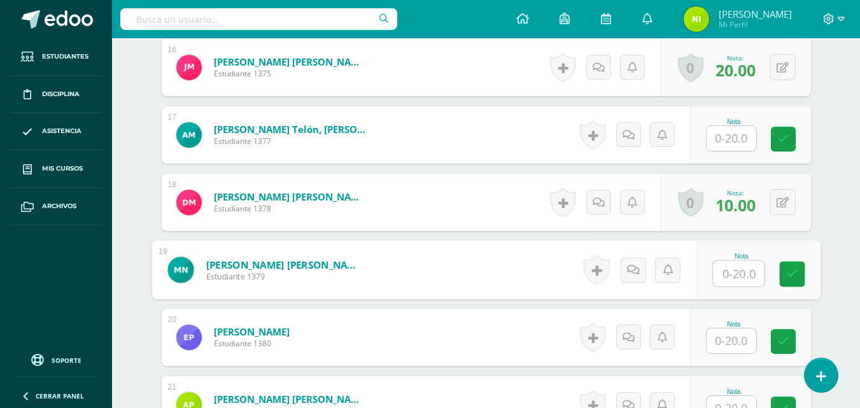
click at [732, 266] on input "text" at bounding box center [738, 273] width 51 height 25
type input "12"
click at [794, 281] on link at bounding box center [792, 274] width 25 height 25
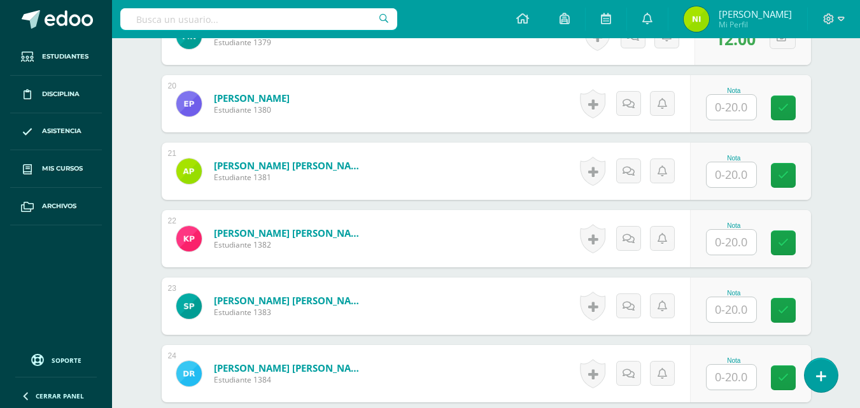
scroll to position [1783, 0]
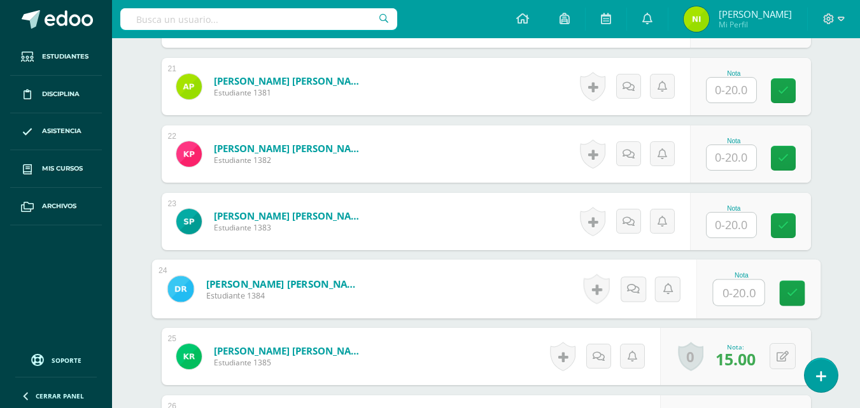
click at [722, 291] on input "text" at bounding box center [738, 292] width 51 height 25
type input "15"
click at [795, 290] on icon at bounding box center [792, 293] width 11 height 11
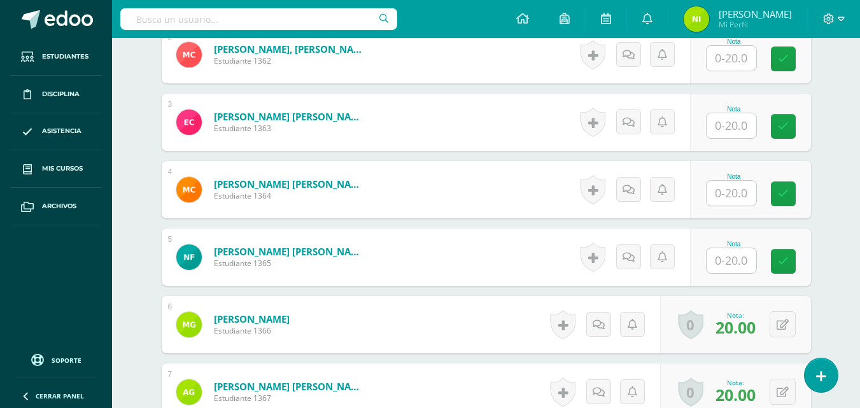
scroll to position [510, 0]
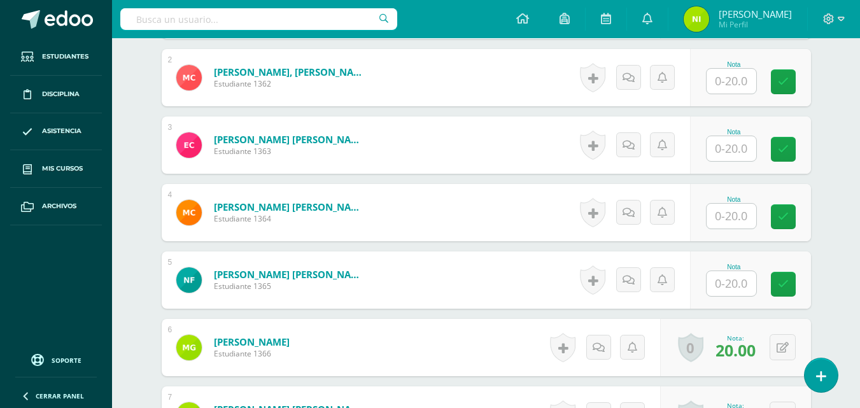
click at [732, 80] on input "text" at bounding box center [732, 81] width 50 height 25
type input "10"
click at [794, 83] on icon at bounding box center [792, 81] width 11 height 11
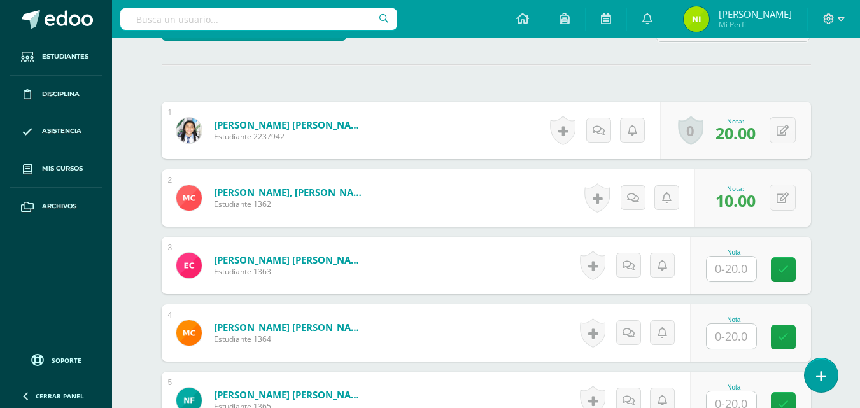
scroll to position [382, 0]
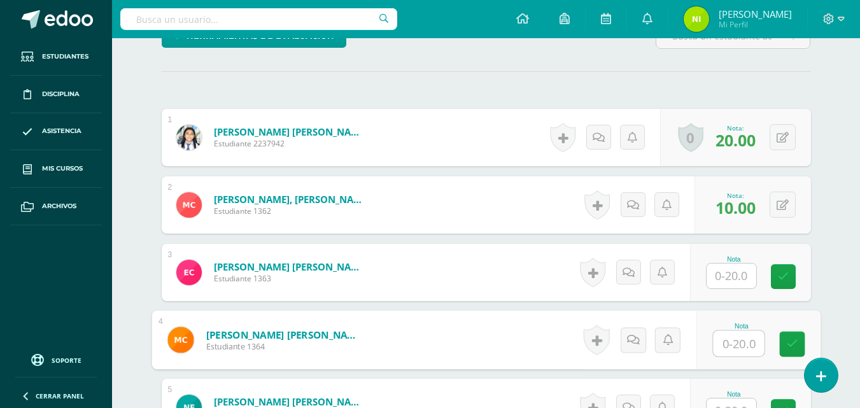
click at [716, 344] on input "text" at bounding box center [738, 343] width 51 height 25
click at [732, 343] on input "text" at bounding box center [738, 343] width 51 height 25
type input "15"
click at [801, 350] on link at bounding box center [792, 344] width 25 height 25
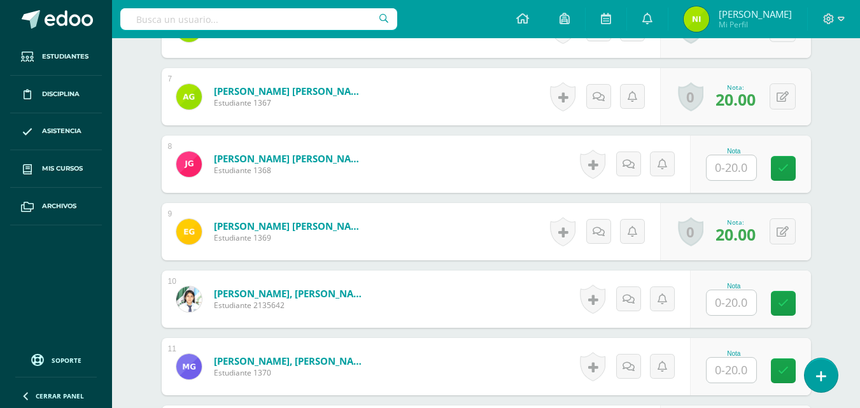
scroll to position [892, 0]
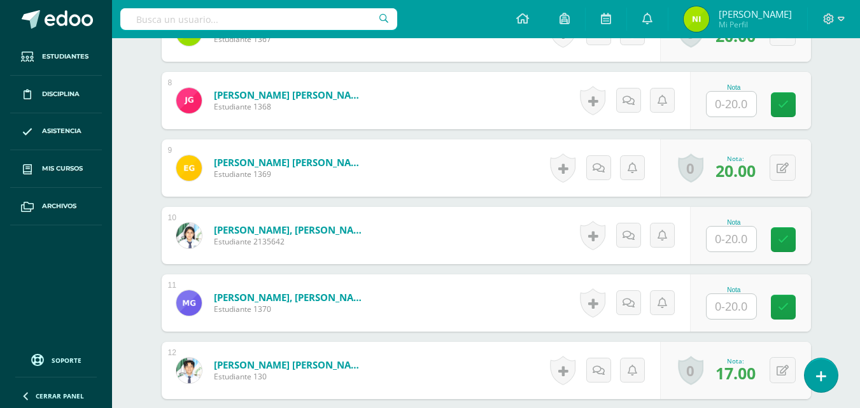
click at [723, 308] on input "text" at bounding box center [732, 306] width 50 height 25
type input "12"
click at [790, 307] on icon at bounding box center [792, 307] width 11 height 11
click at [728, 238] on input "text" at bounding box center [732, 239] width 50 height 25
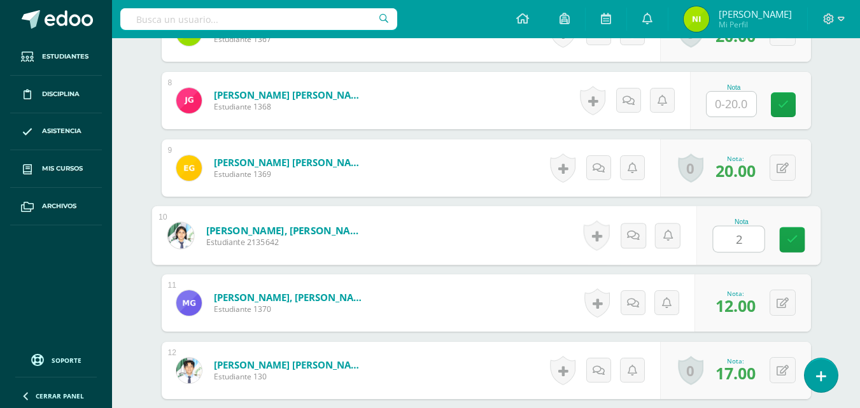
type input "20"
click at [792, 237] on icon at bounding box center [792, 239] width 11 height 11
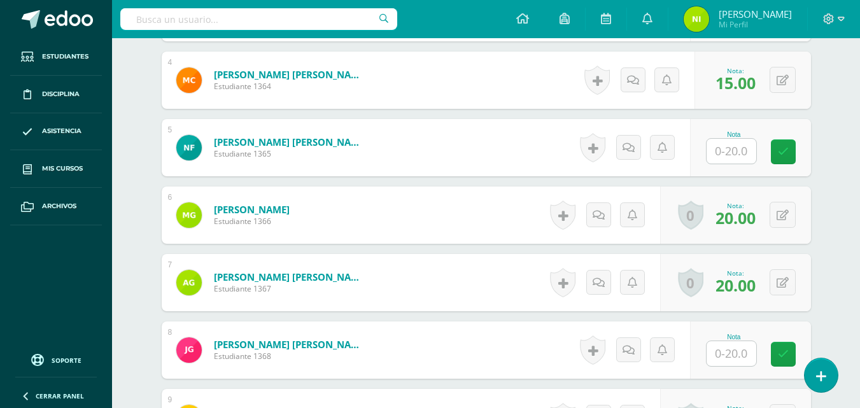
scroll to position [637, 0]
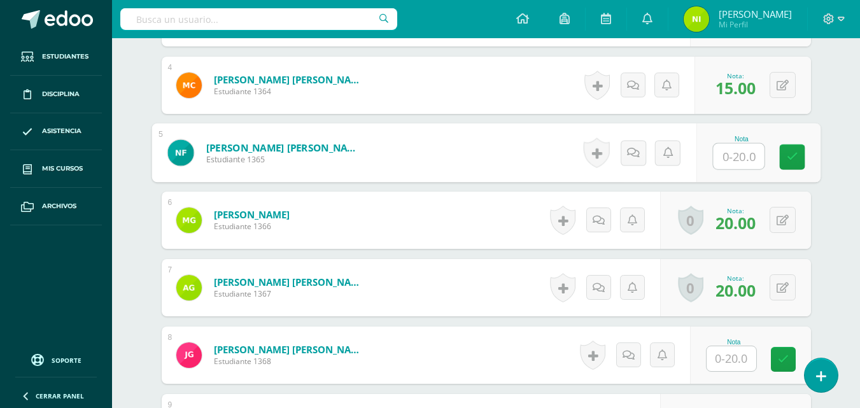
click at [725, 157] on input "text" at bounding box center [738, 156] width 51 height 25
type input "20"
click at [782, 155] on link at bounding box center [792, 157] width 25 height 25
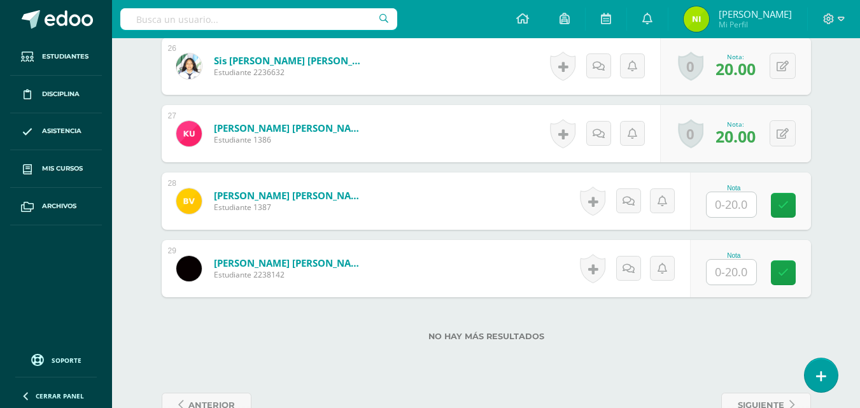
scroll to position [2113, 0]
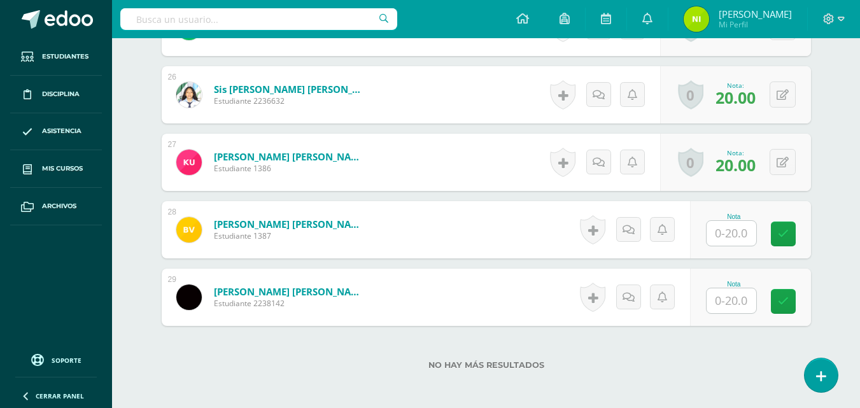
click at [725, 298] on input "text" at bounding box center [732, 301] width 50 height 25
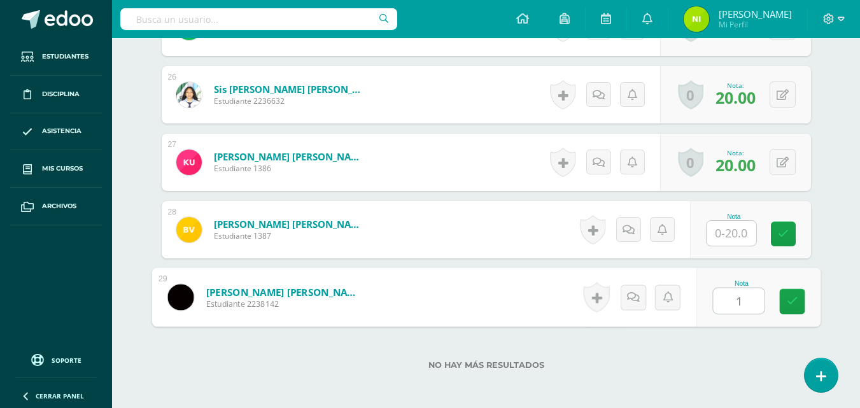
type input "15"
click at [795, 306] on icon at bounding box center [792, 301] width 11 height 11
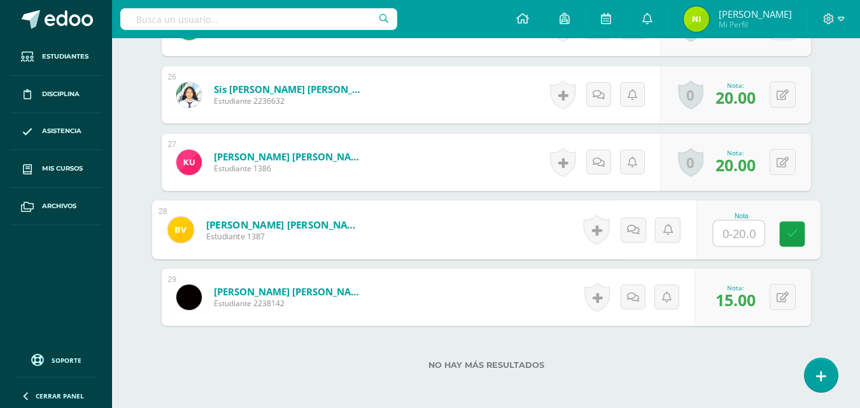
click at [732, 238] on input "text" at bounding box center [738, 233] width 51 height 25
type input "18"
click at [790, 232] on icon at bounding box center [792, 234] width 11 height 11
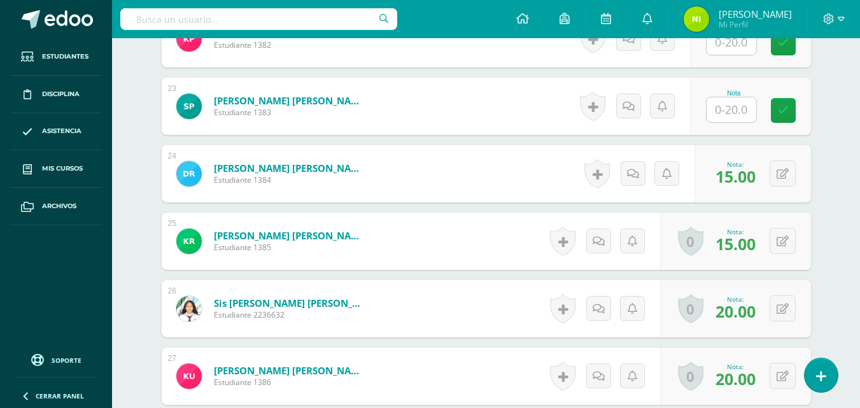
scroll to position [1794, 0]
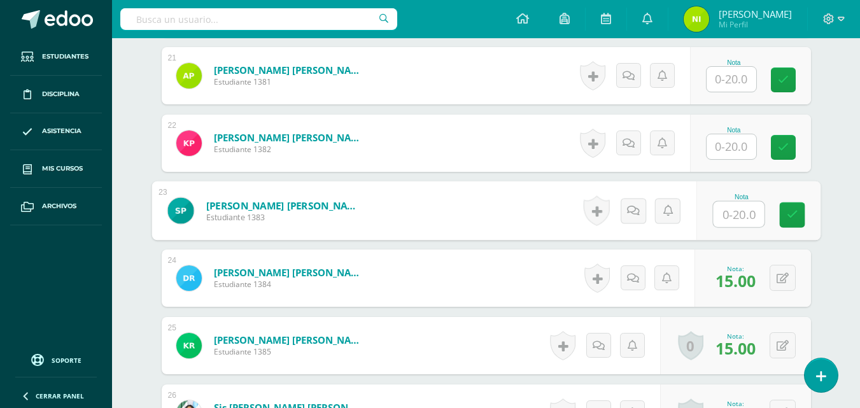
click at [730, 218] on input "text" at bounding box center [738, 214] width 51 height 25
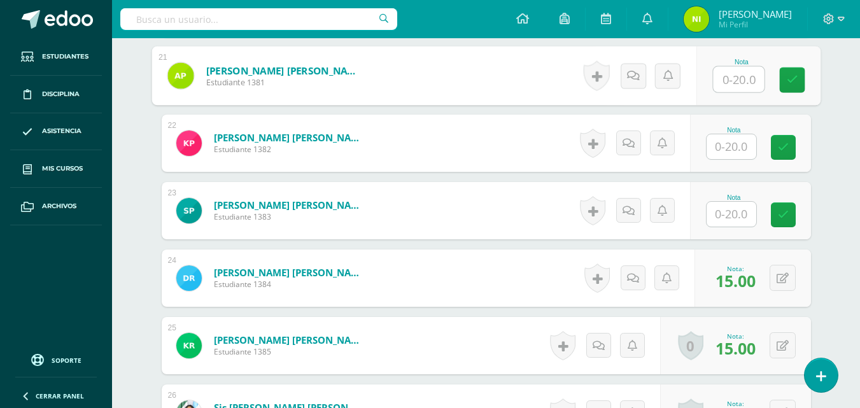
click at [728, 81] on input "text" at bounding box center [738, 79] width 51 height 25
type input "15"
click at [790, 71] on link at bounding box center [792, 80] width 25 height 25
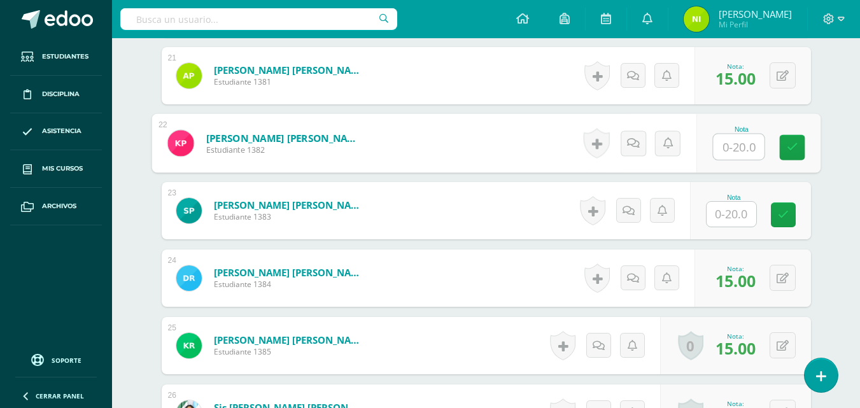
click at [716, 147] on input "text" at bounding box center [738, 146] width 51 height 25
type input "20"
click at [780, 146] on link at bounding box center [792, 147] width 25 height 25
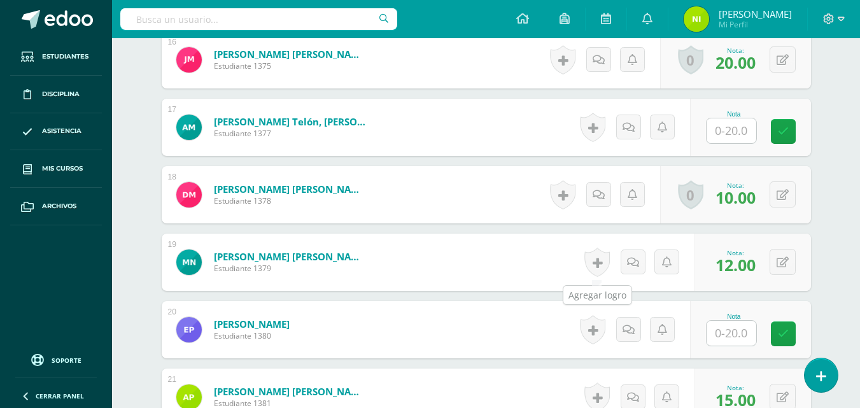
scroll to position [1412, 0]
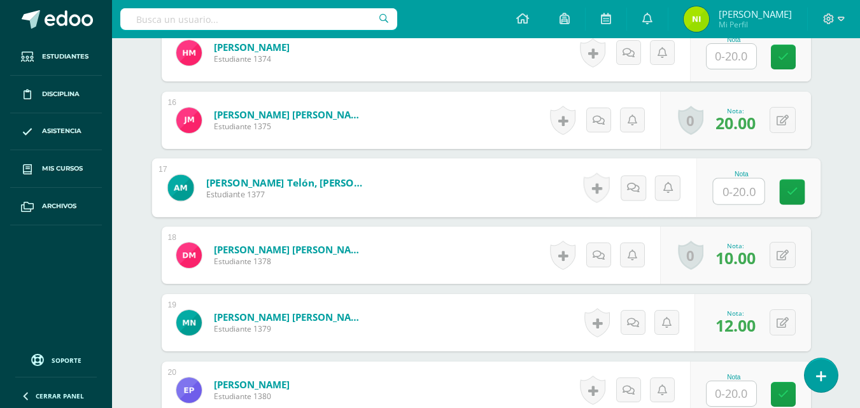
click at [729, 184] on input "text" at bounding box center [738, 191] width 51 height 25
type input "18"
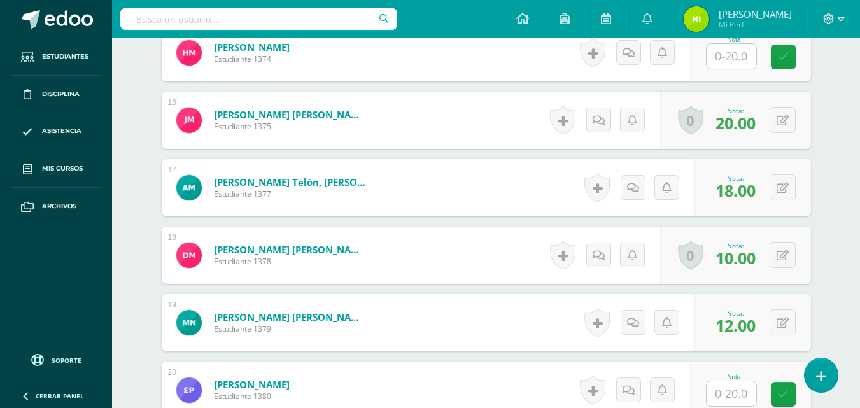
click at [725, 58] on input "text" at bounding box center [732, 56] width 50 height 25
type input "18"
click at [786, 54] on link at bounding box center [792, 57] width 25 height 25
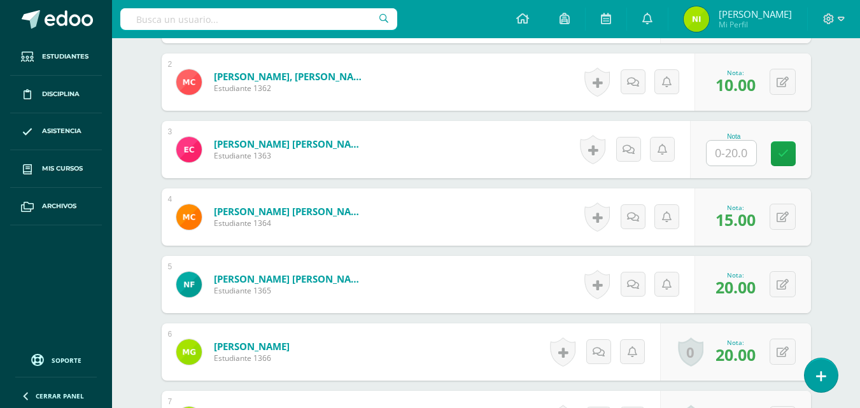
scroll to position [457, 0]
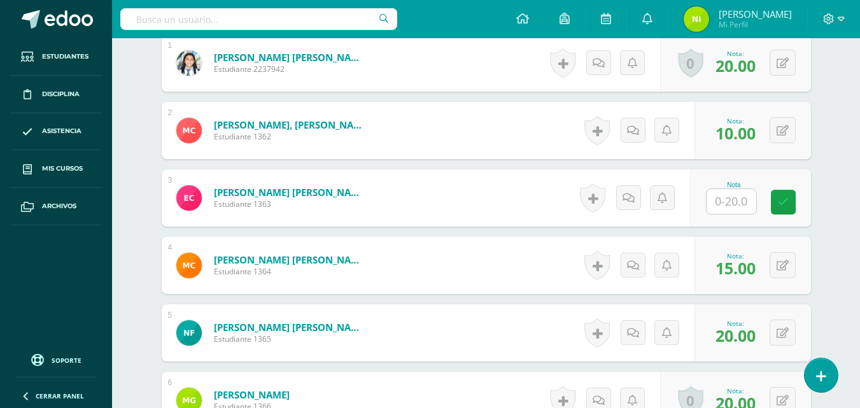
click at [723, 202] on input "text" at bounding box center [732, 201] width 50 height 25
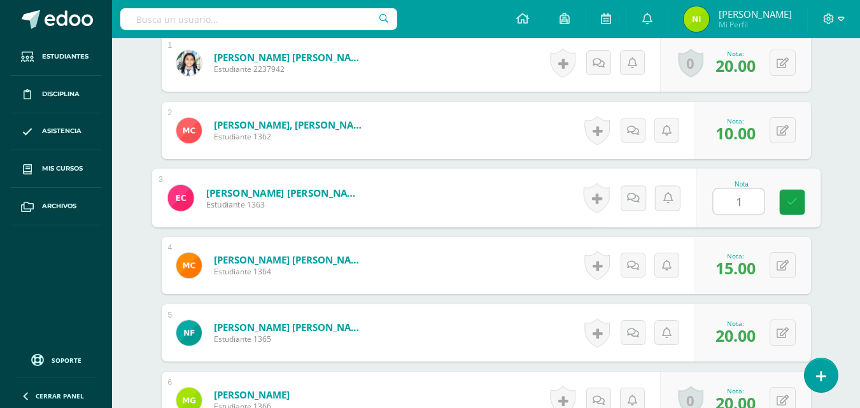
type input "15"
click at [795, 207] on icon at bounding box center [792, 202] width 11 height 11
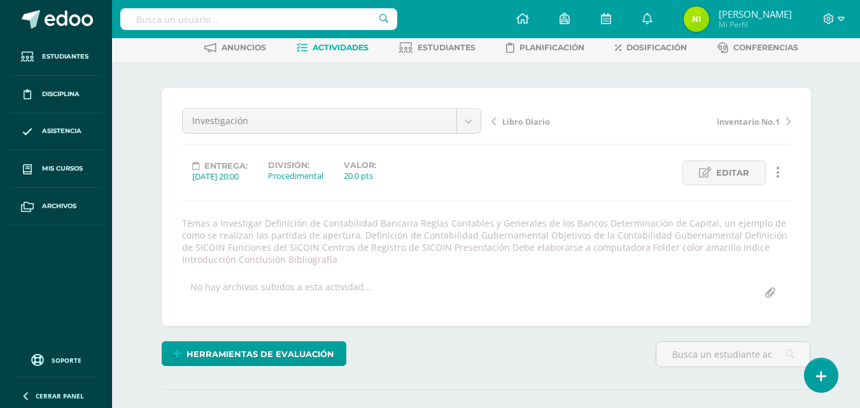
scroll to position [0, 0]
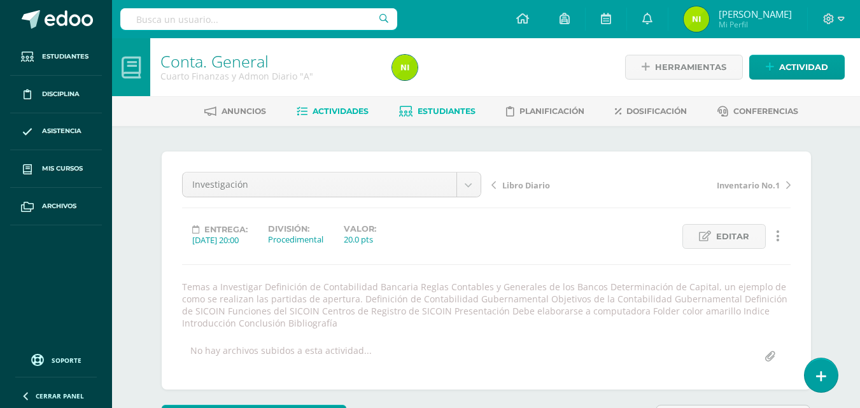
click at [431, 113] on span "Estudiantes" at bounding box center [447, 111] width 58 height 10
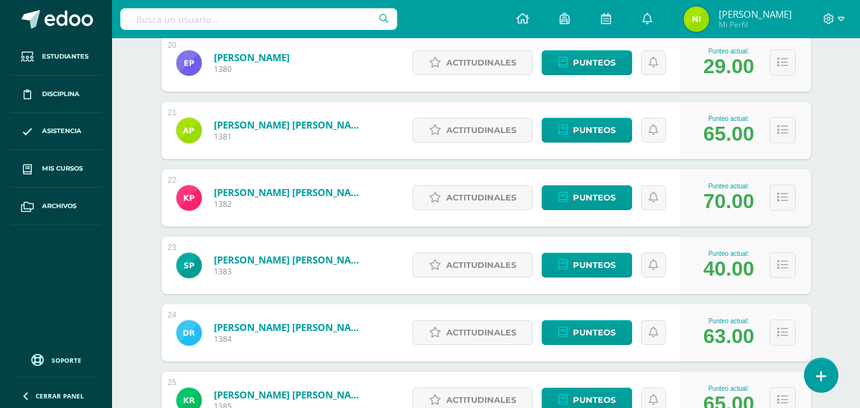
scroll to position [1519, 0]
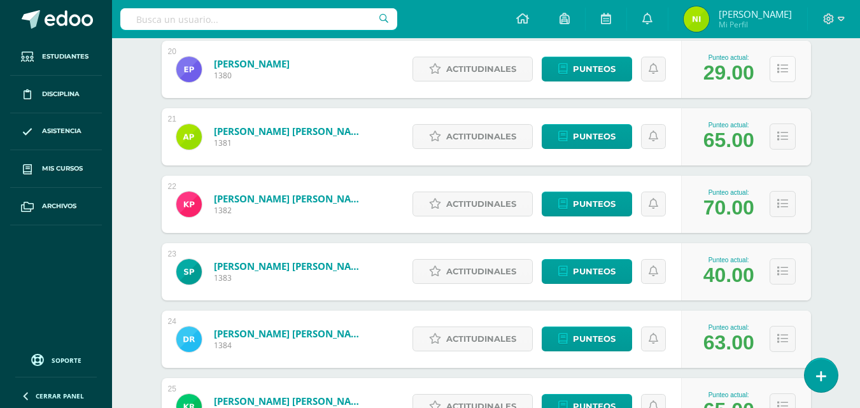
click at [783, 69] on icon at bounding box center [783, 69] width 11 height 11
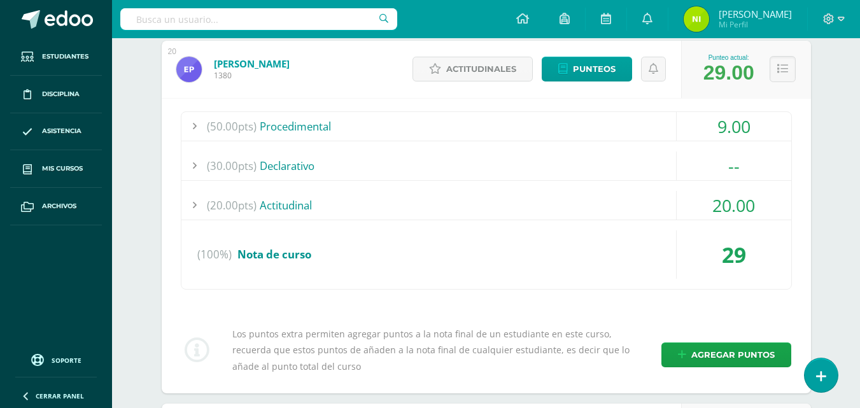
click at [193, 125] on div at bounding box center [194, 126] width 25 height 29
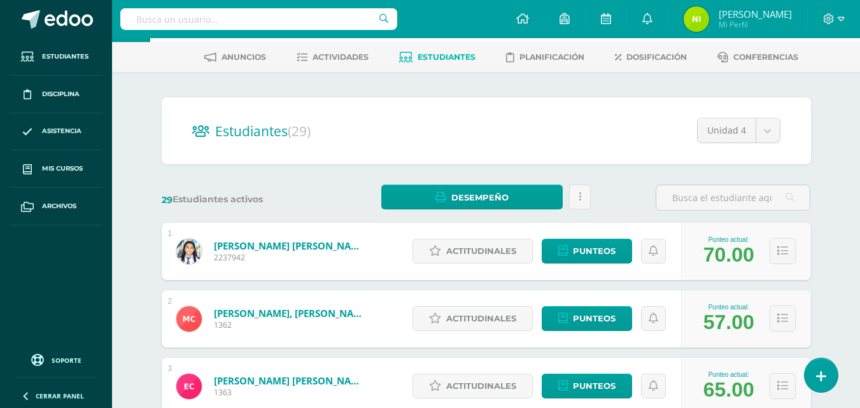
scroll to position [0, 0]
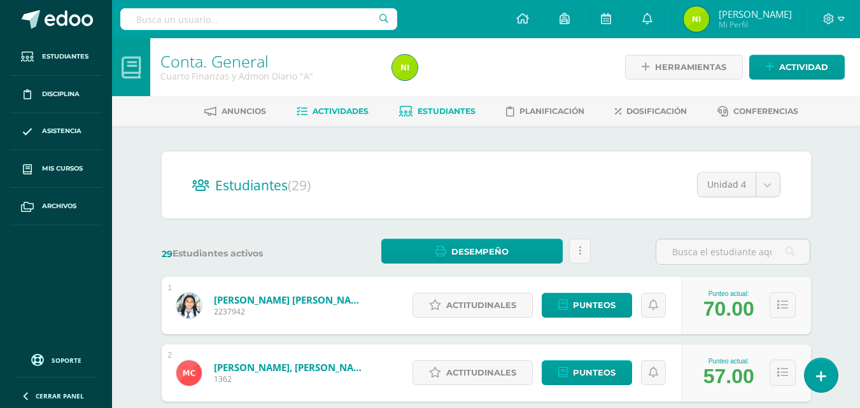
click at [334, 111] on span "Actividades" at bounding box center [341, 111] width 56 height 10
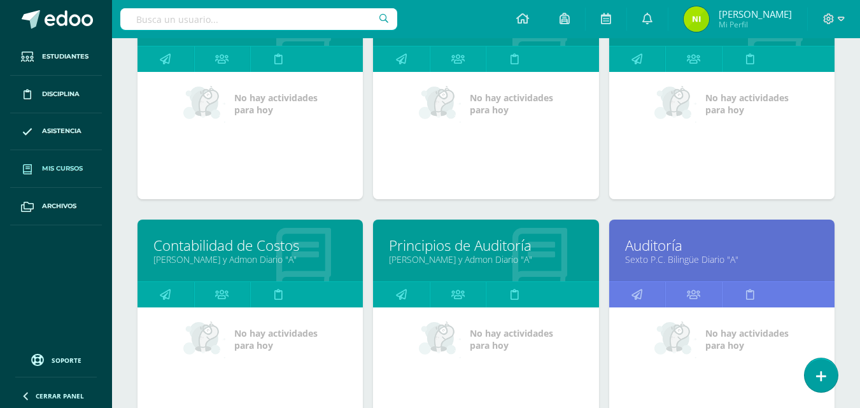
scroll to position [425, 0]
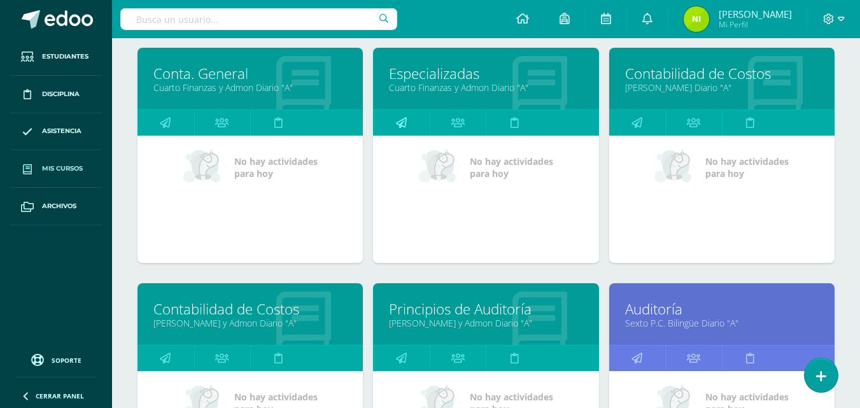
click at [402, 126] on icon at bounding box center [401, 122] width 11 height 25
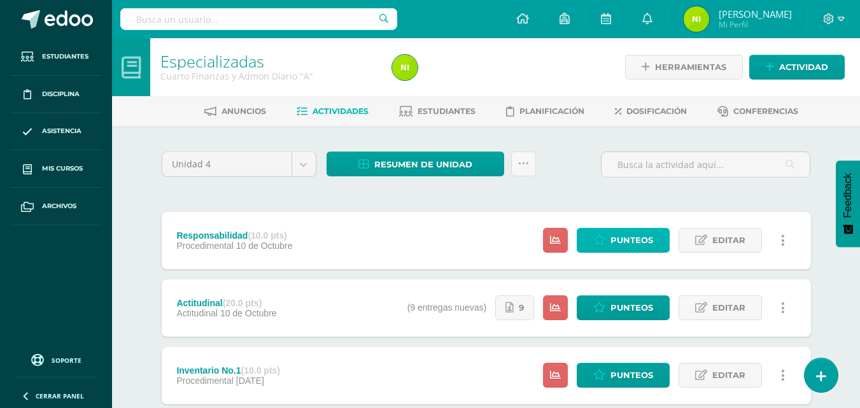
click at [620, 245] on span "Punteos" at bounding box center [632, 241] width 43 height 24
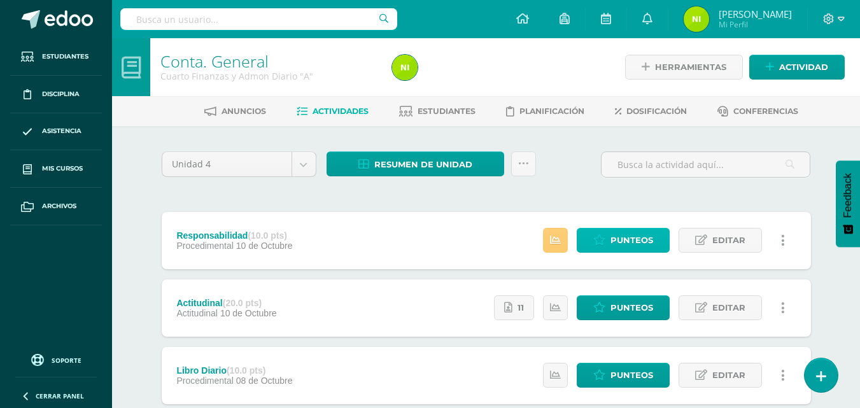
click at [636, 232] on span "Punteos" at bounding box center [632, 241] width 43 height 24
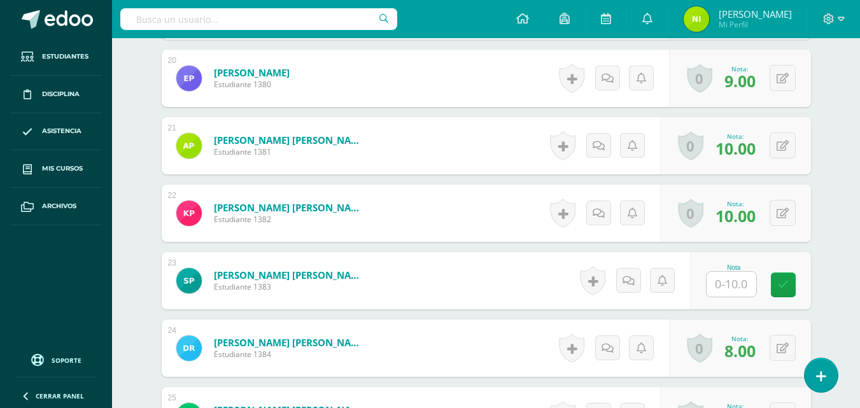
scroll to position [1716, 0]
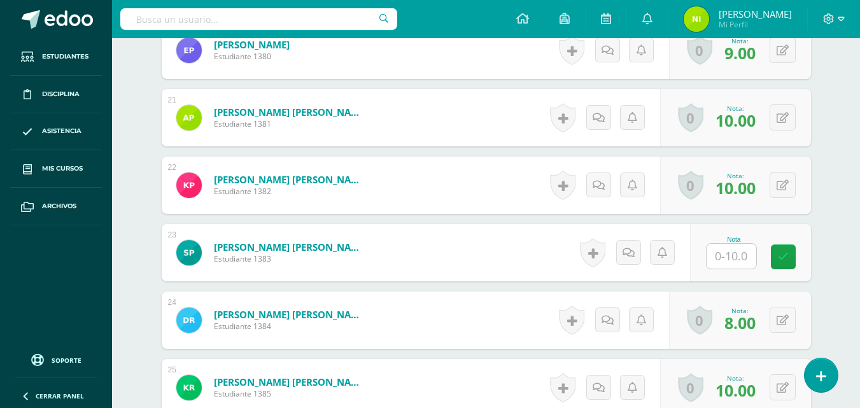
click at [720, 251] on input "text" at bounding box center [732, 256] width 50 height 25
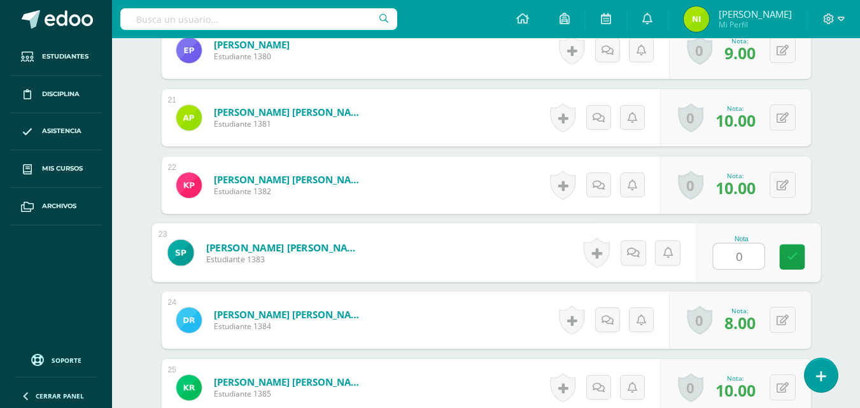
type input "0"
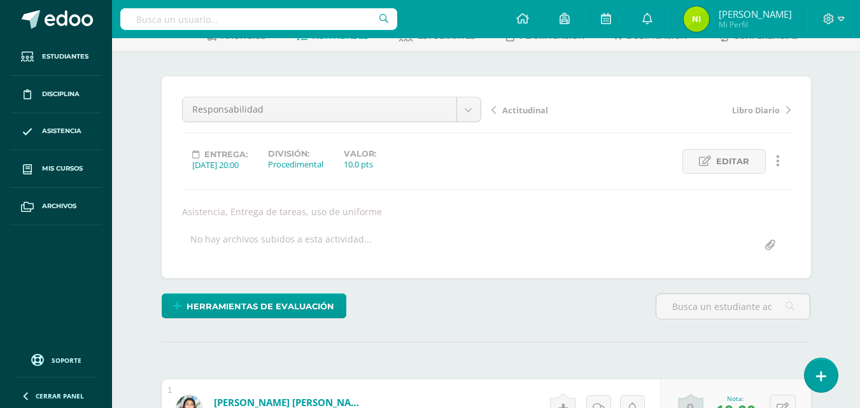
scroll to position [0, 0]
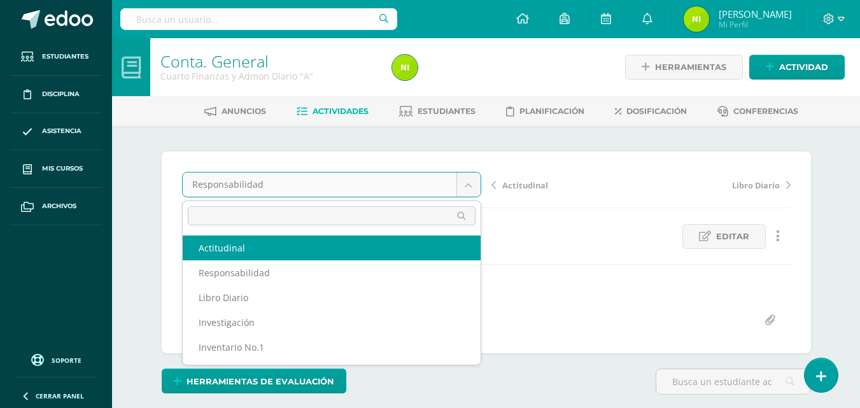
select select "/dashboard/teacher/grade-activity/84279/"
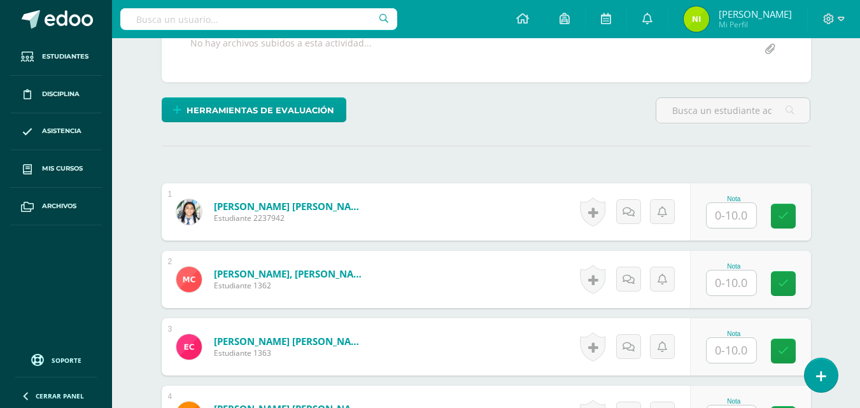
scroll to position [257, 0]
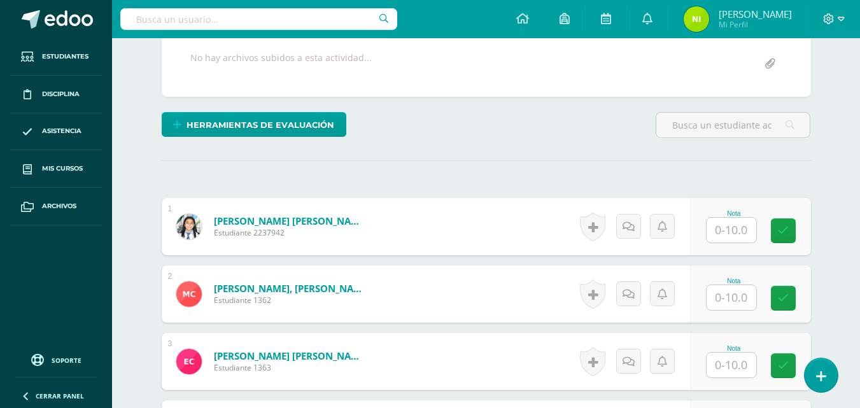
drag, startPoint x: 247, startPoint y: 0, endPoint x: 509, endPoint y: 65, distance: 269.7
click at [509, 65] on div "No hay archivos subidos a esta actividad..." at bounding box center [486, 64] width 619 height 25
click at [706, 227] on div "Nota" at bounding box center [750, 226] width 121 height 57
click at [725, 234] on input "text" at bounding box center [732, 230] width 50 height 25
type input "10"
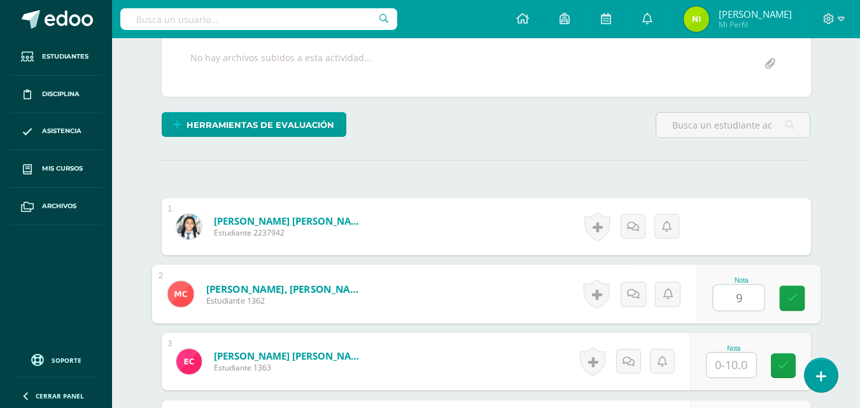
type input "9"
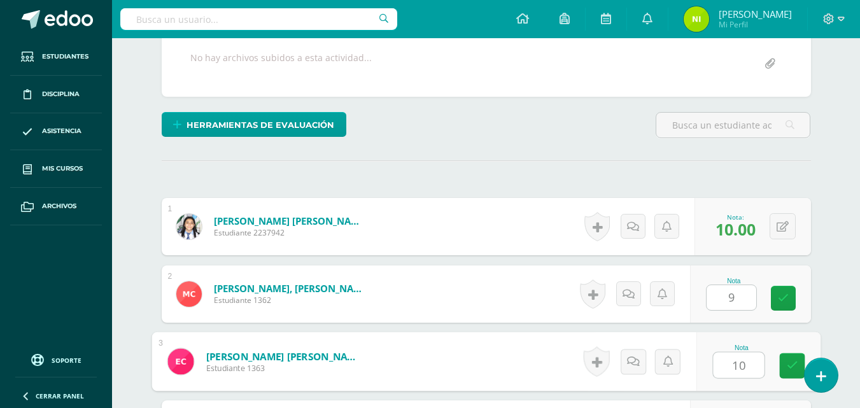
type input "10"
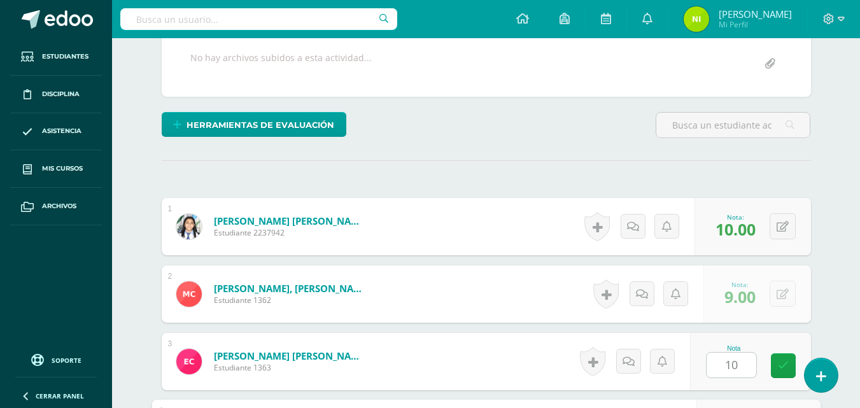
scroll to position [485, 0]
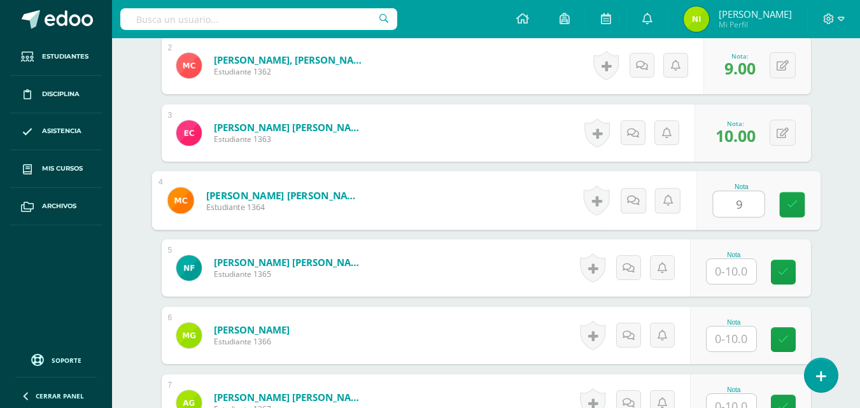
type input "9"
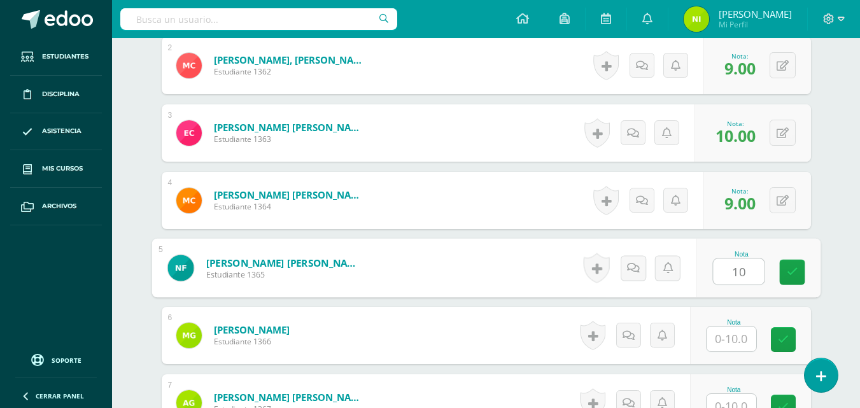
type input "10"
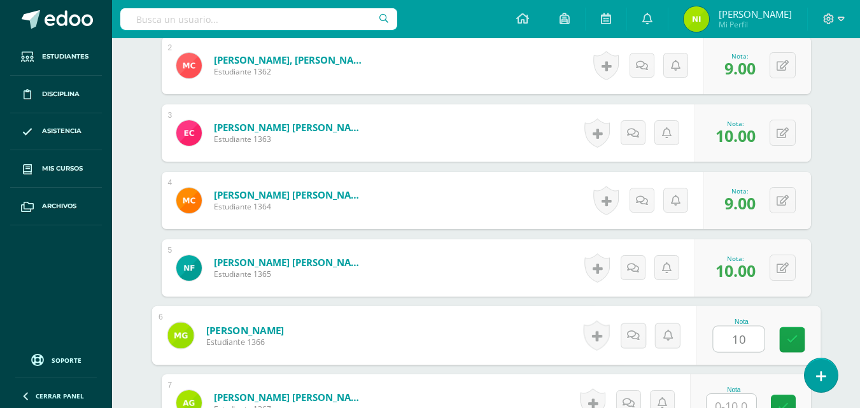
type input "10"
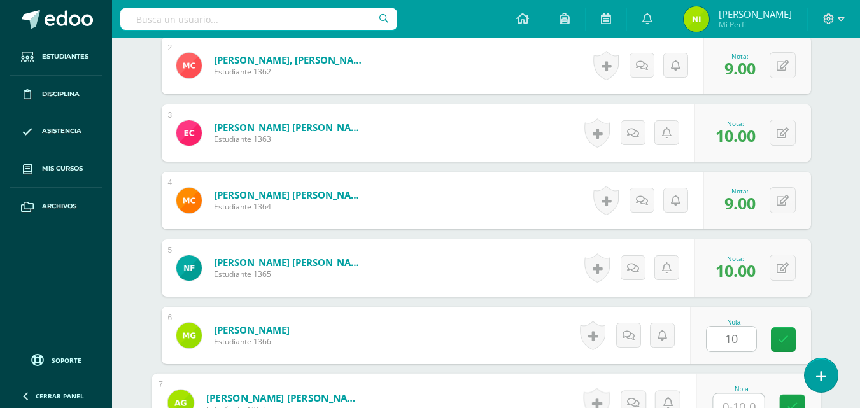
scroll to position [496, 0]
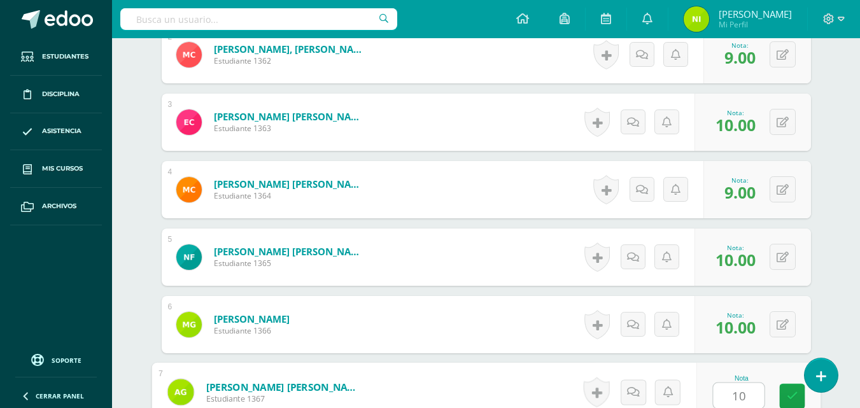
type input "10"
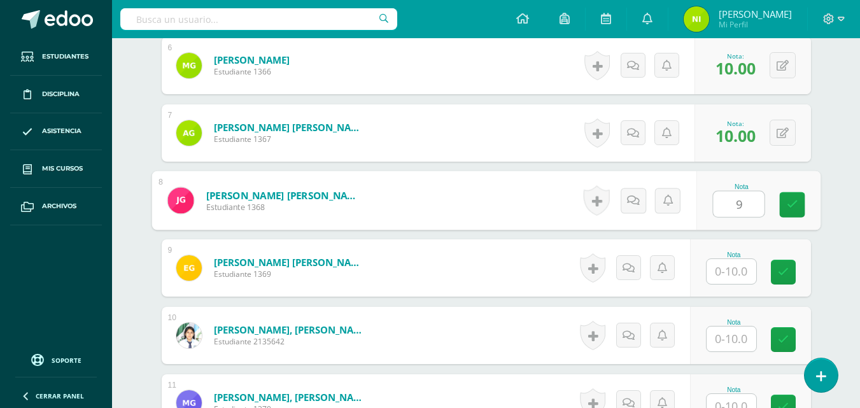
type input "9"
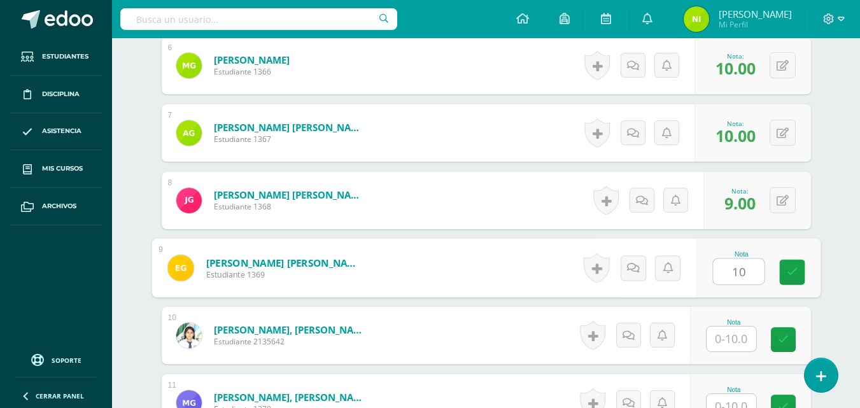
type input "10"
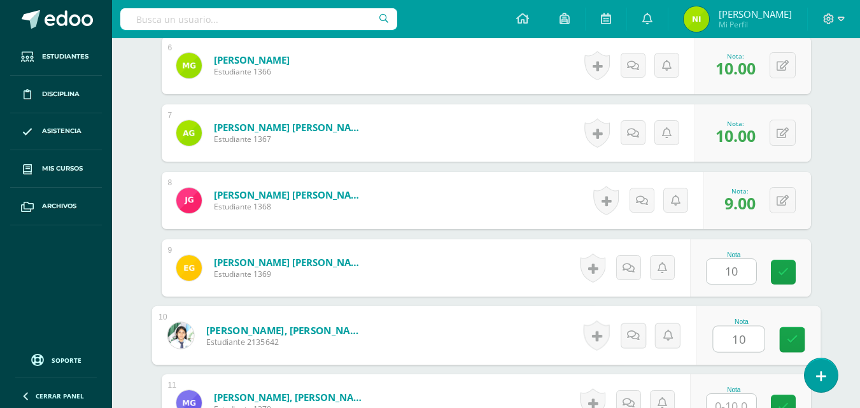
type input "10"
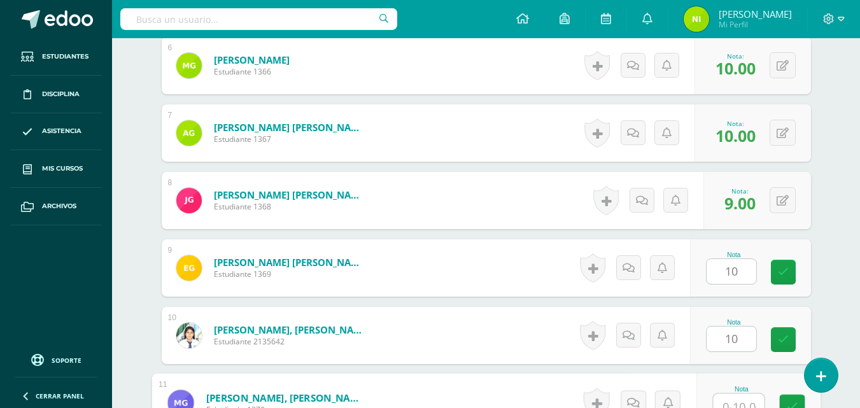
scroll to position [766, 0]
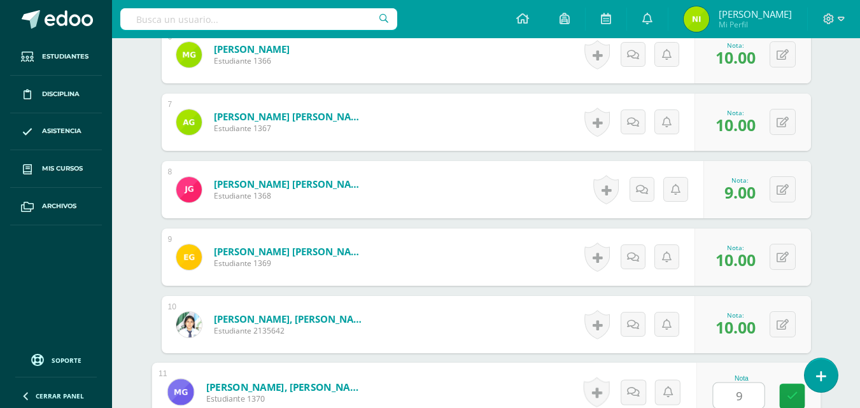
type input "9"
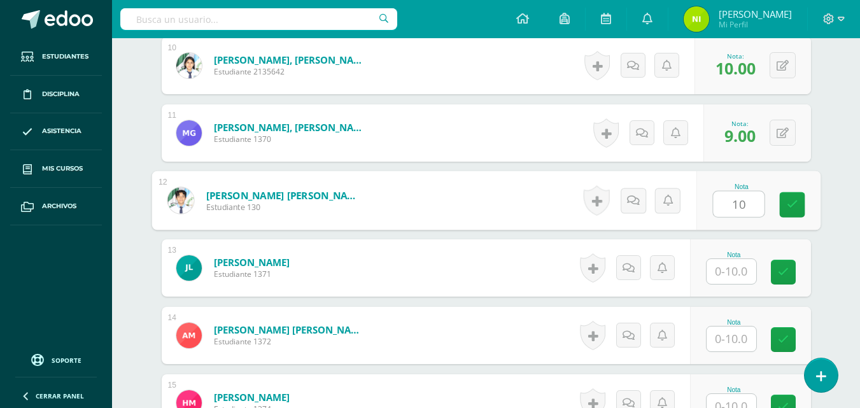
type input "10"
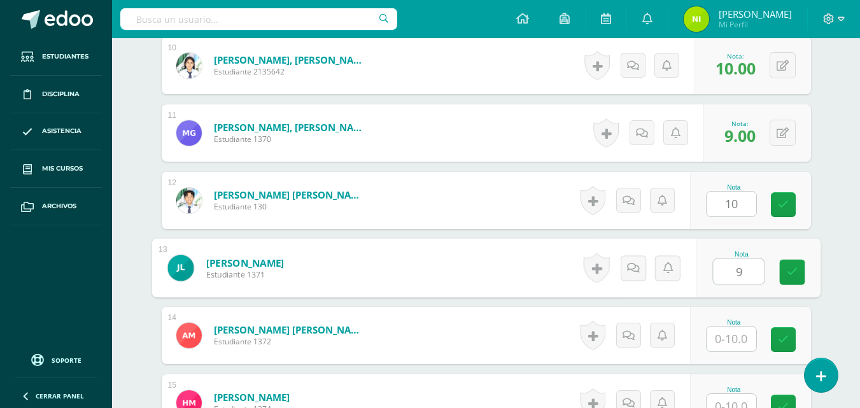
type input "9"
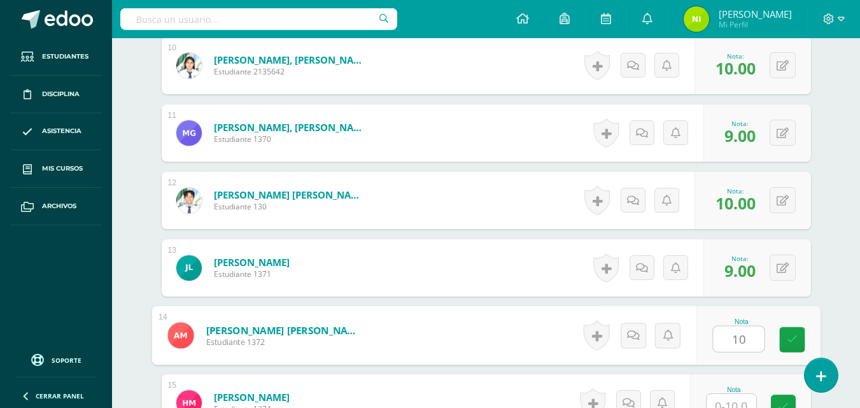
type input "10"
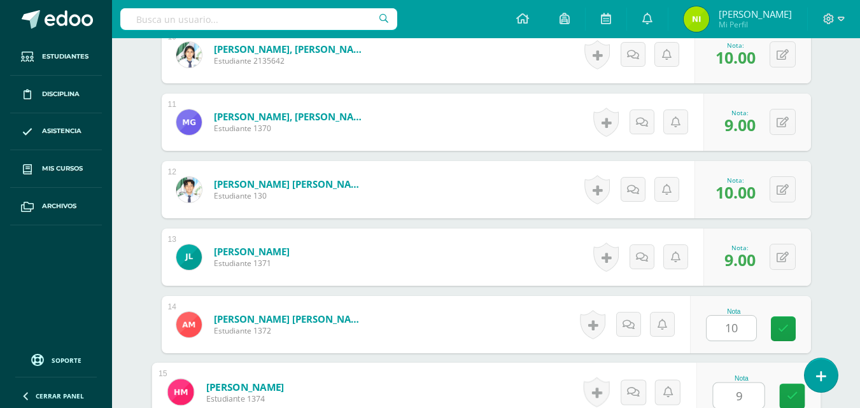
type input "9"
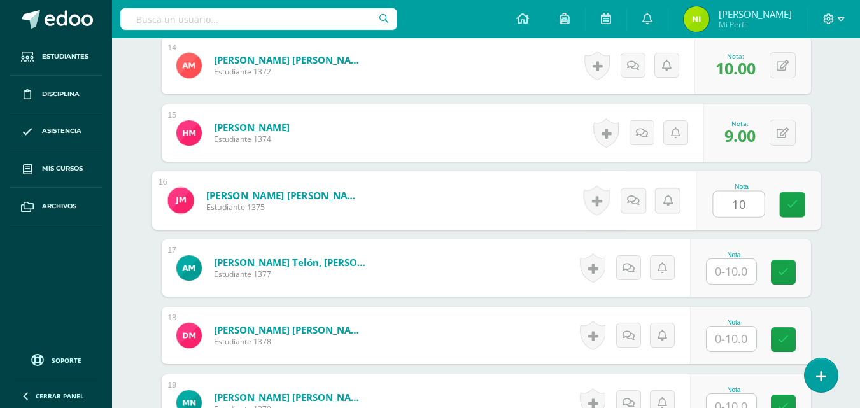
type input "10"
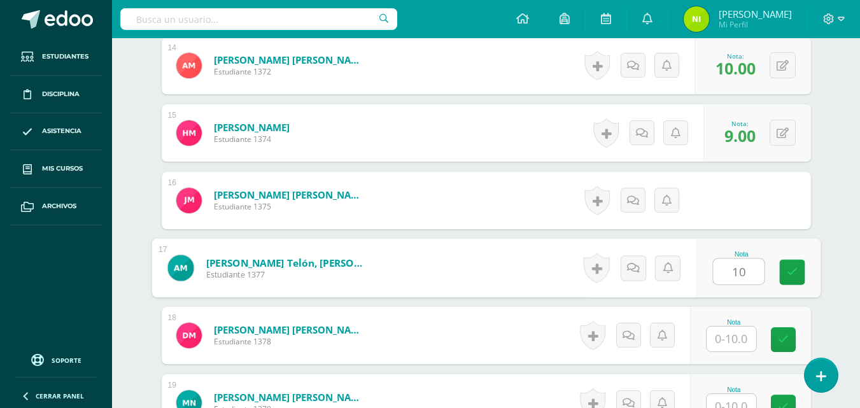
type input "10"
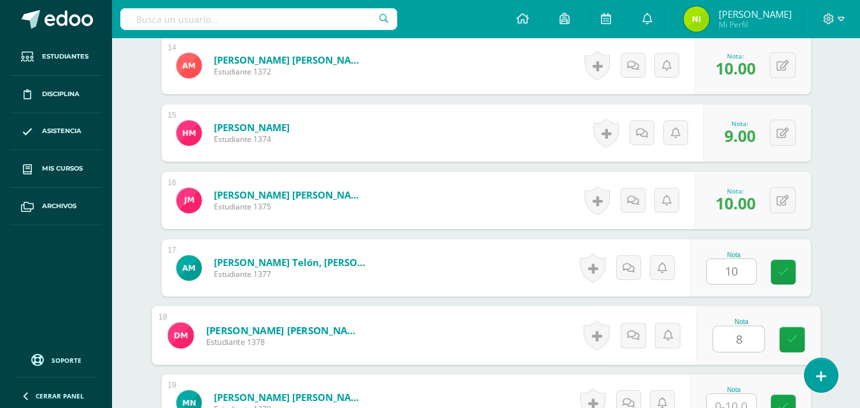
type input "8"
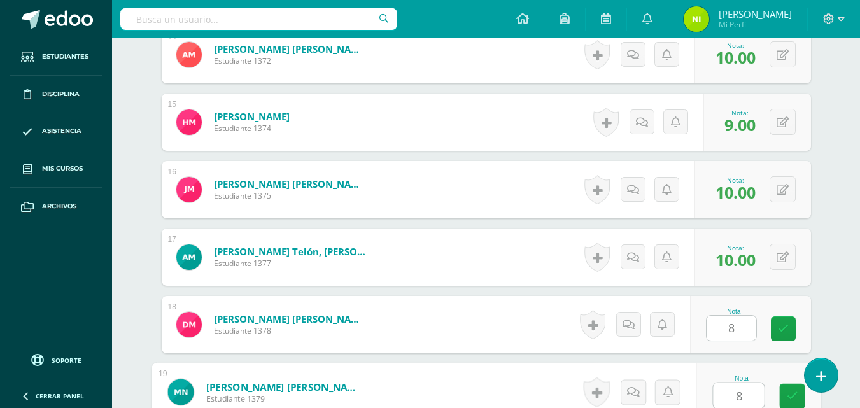
type input "8"
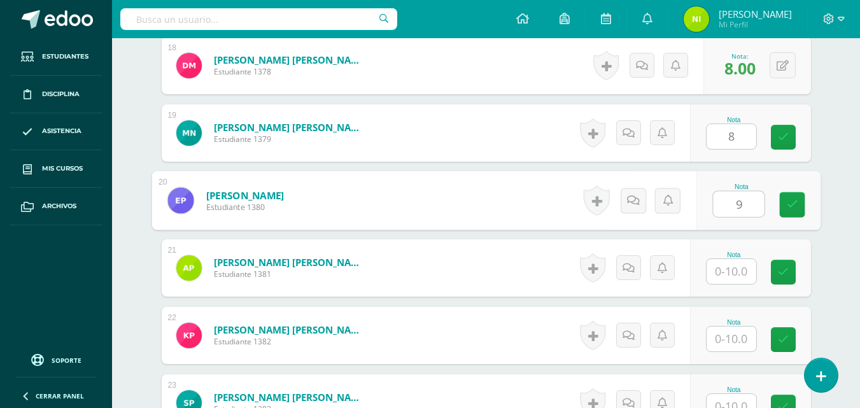
type input "9"
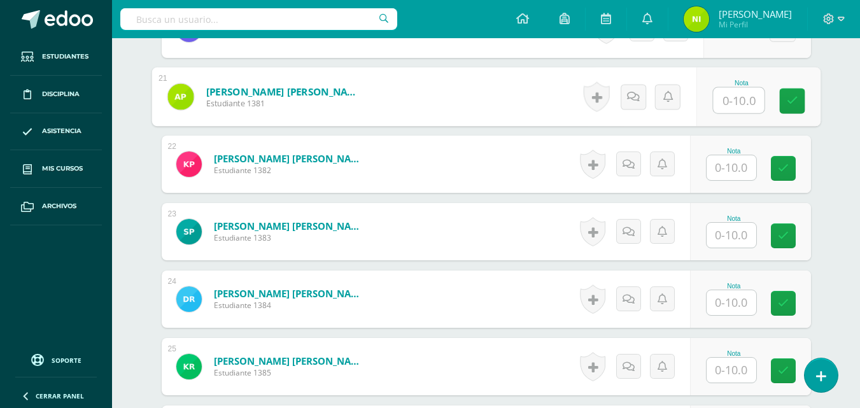
scroll to position [1757, 0]
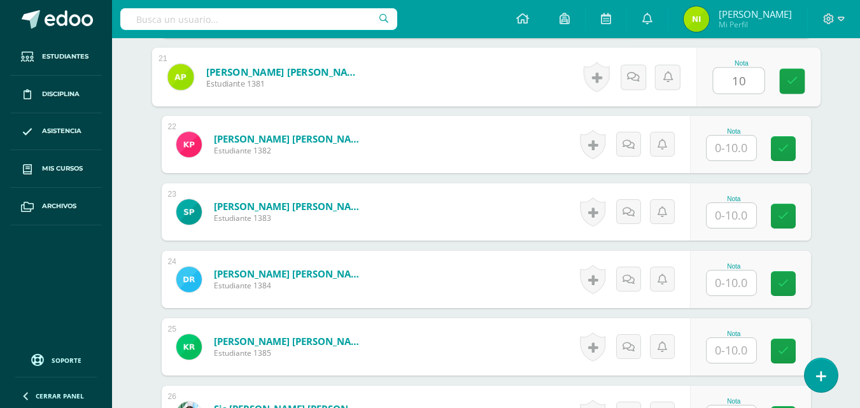
type input "10"
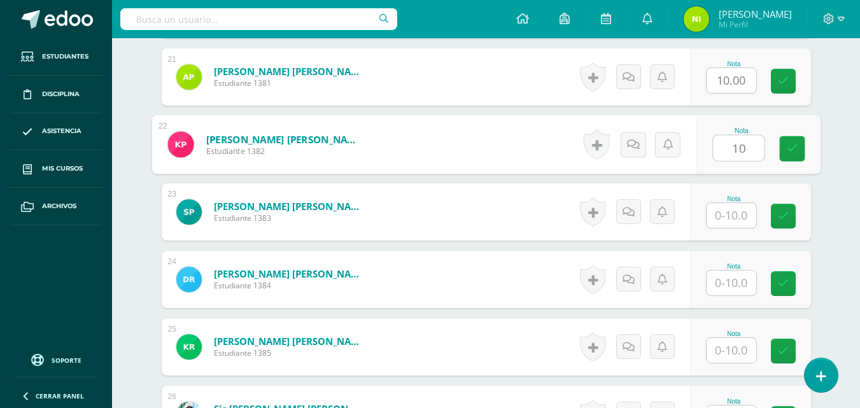
type input "10"
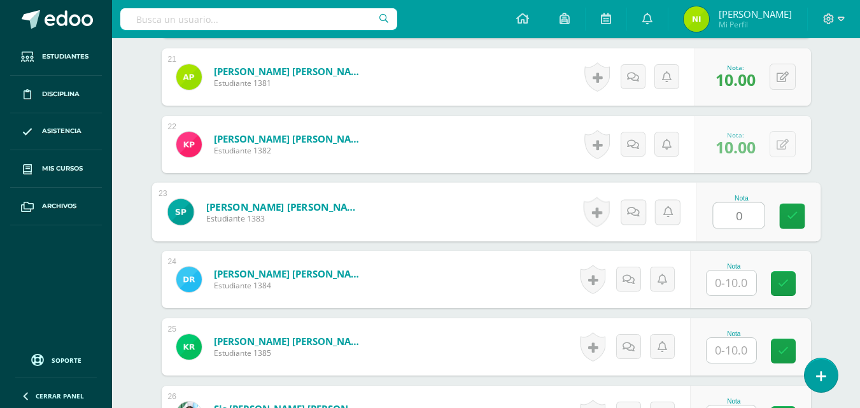
type input "0"
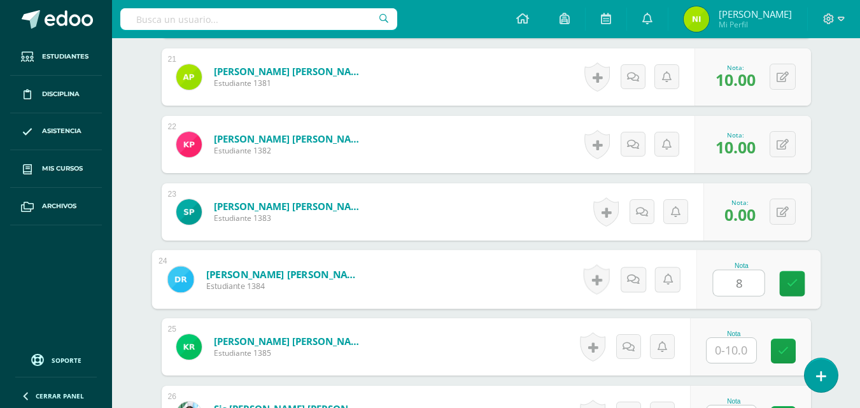
type input "8"
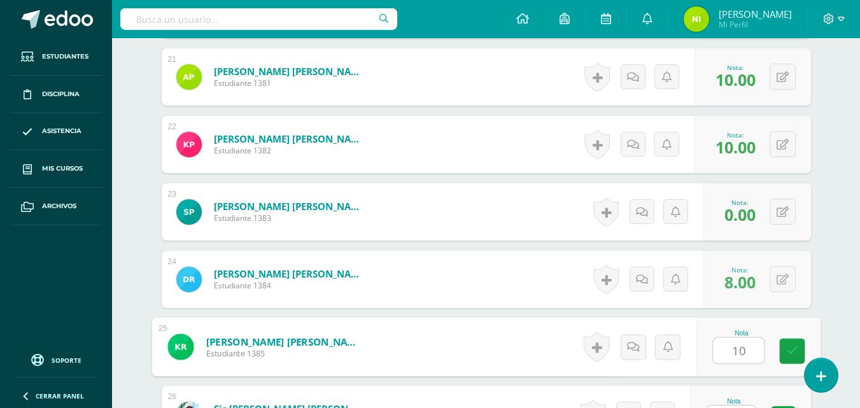
type input "10"
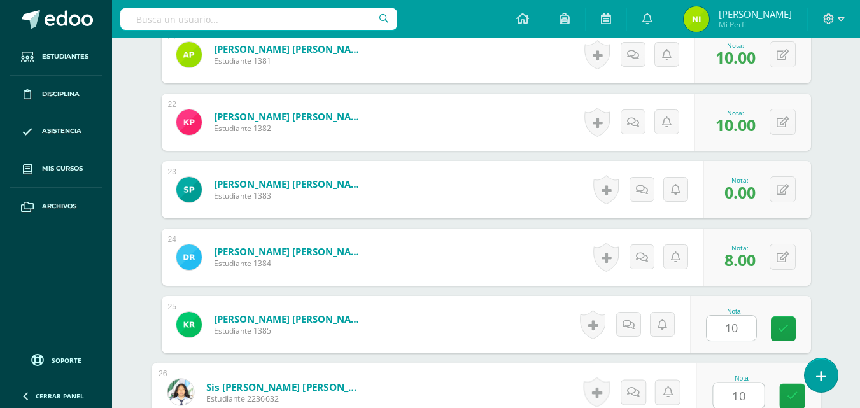
type input "10"
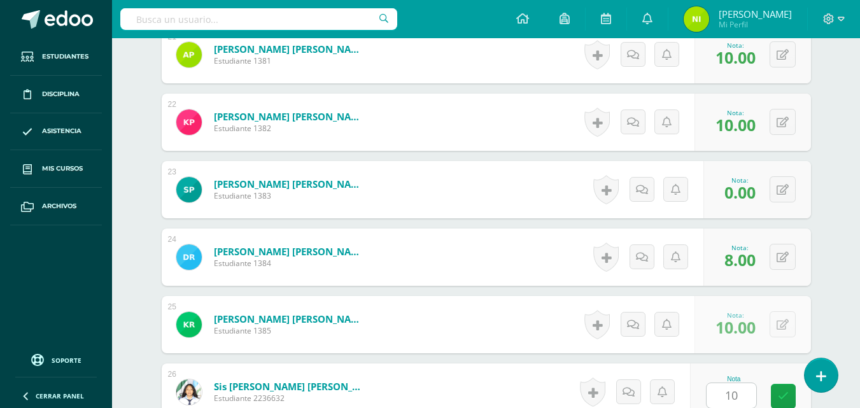
scroll to position [2038, 0]
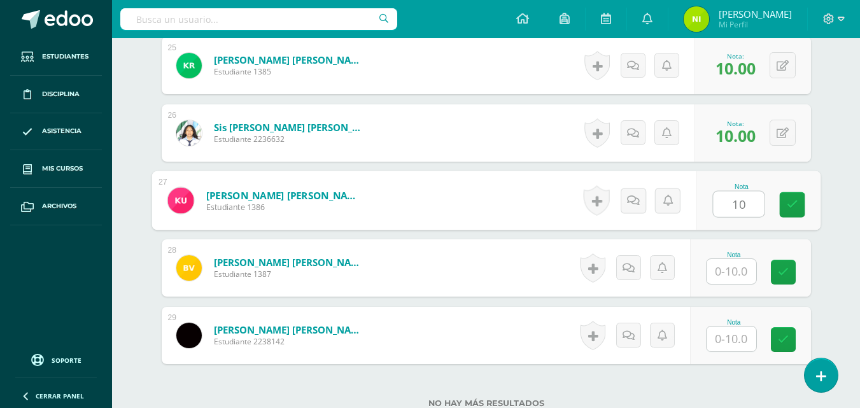
type input "10"
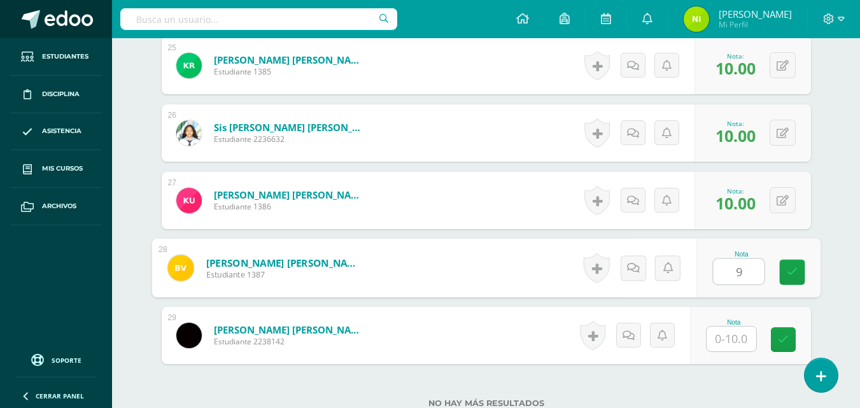
type input "9"
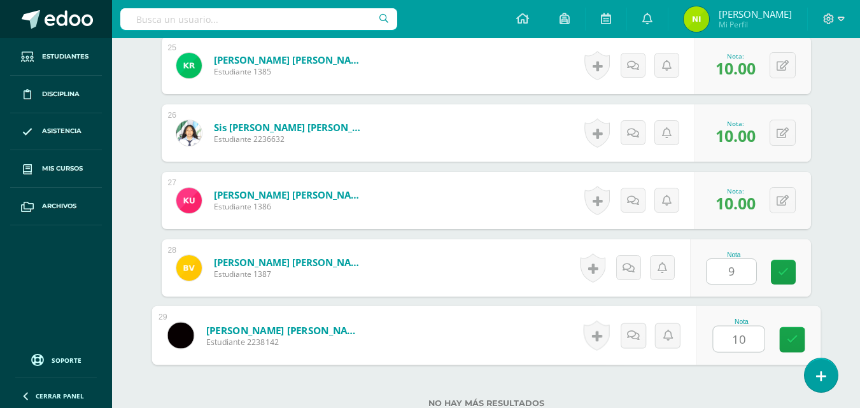
type input "10"
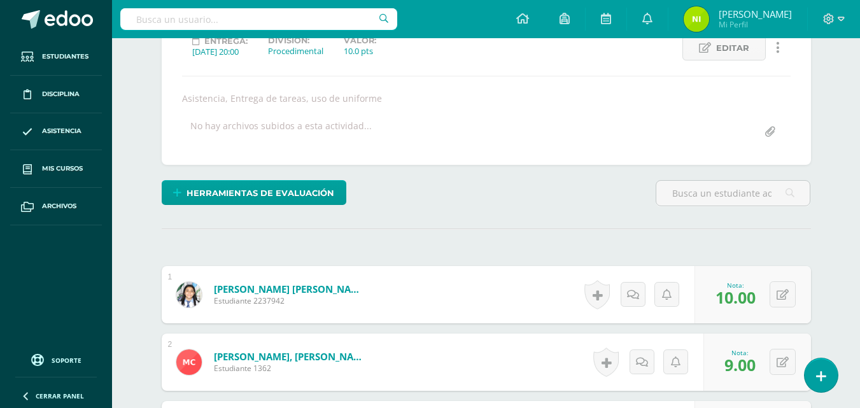
scroll to position [191, 0]
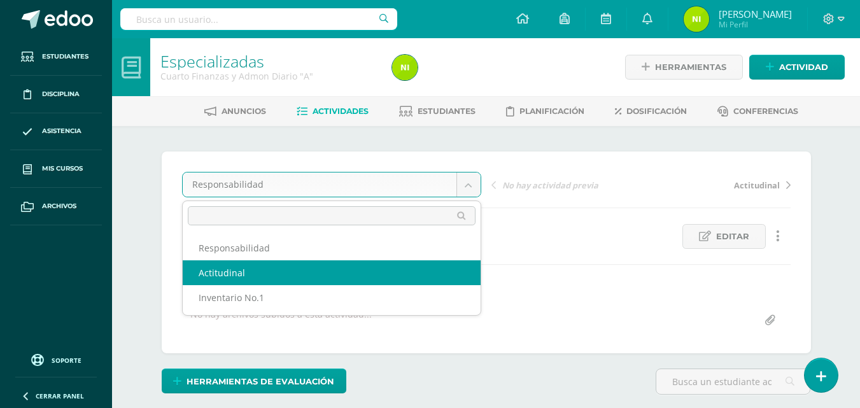
select select "/dashboard/teacher/grade-activity/84283/"
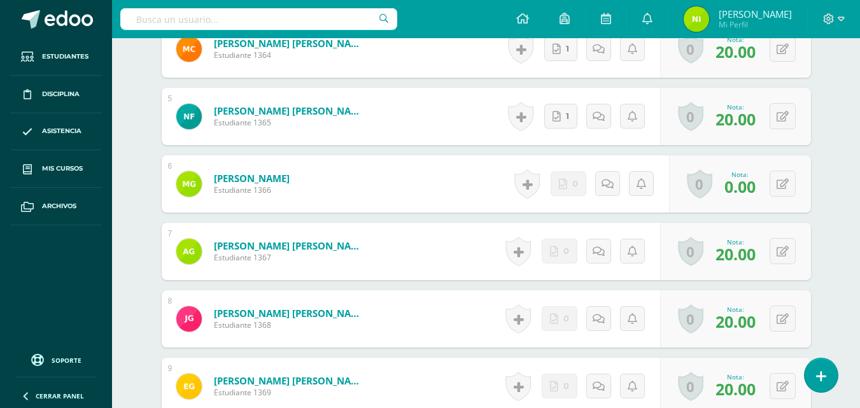
scroll to position [64, 0]
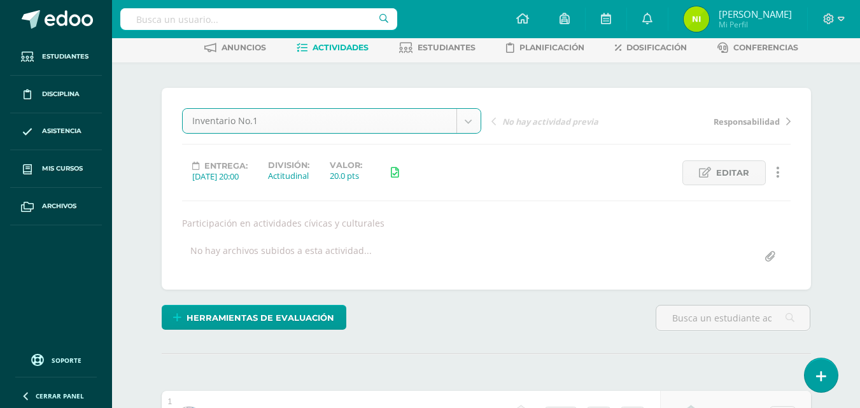
select select "/dashboard/teacher/grade-activity/84281/"
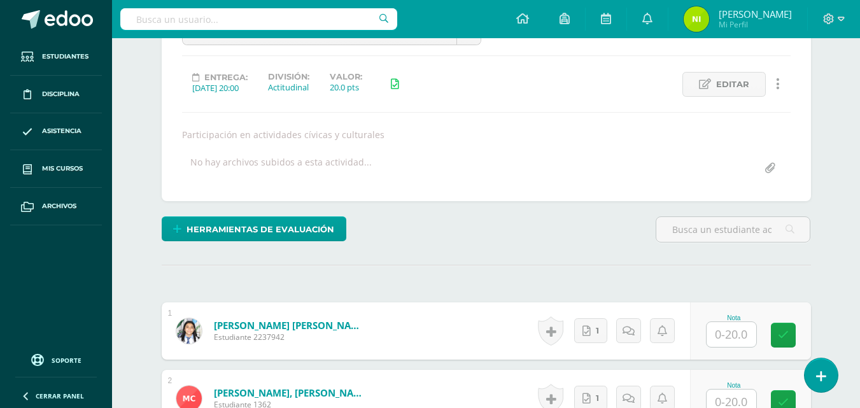
scroll to position [153, 0]
click at [726, 327] on input "text" at bounding box center [732, 334] width 50 height 25
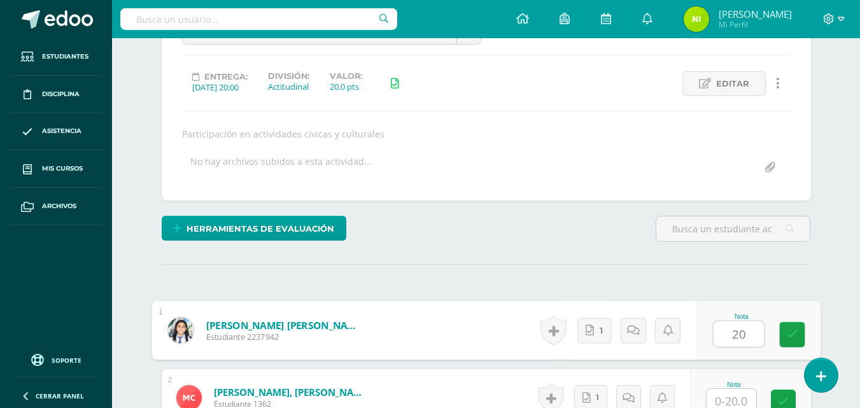
type input "20"
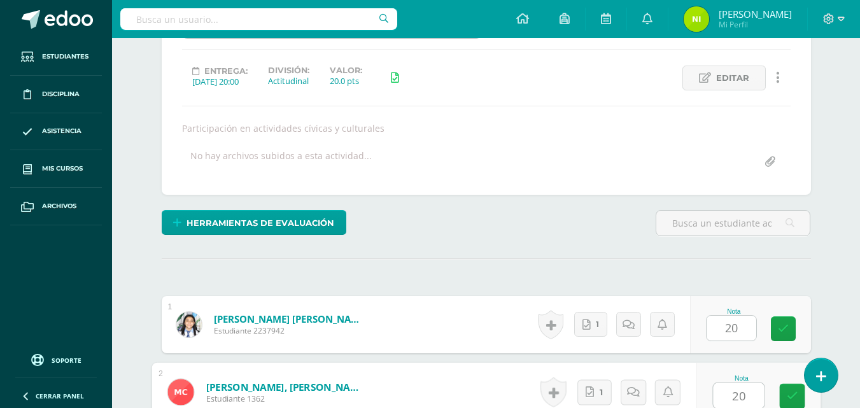
type input "20"
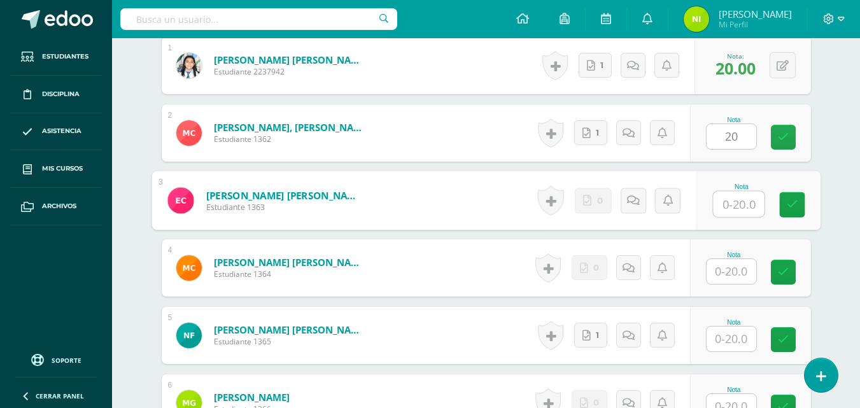
scroll to position [418, 0]
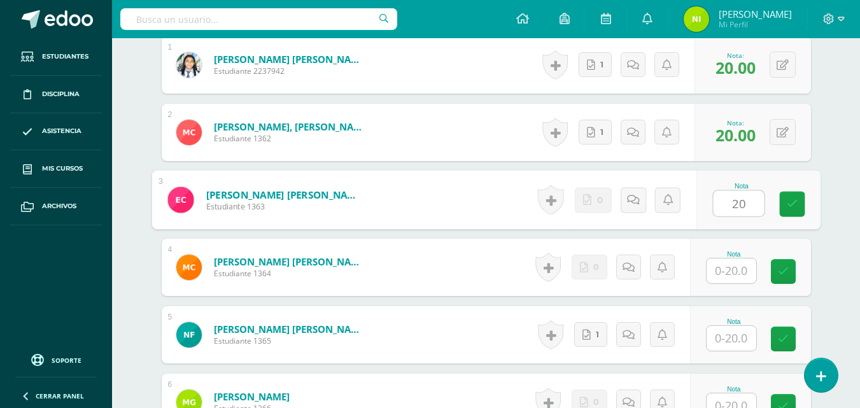
type input "20"
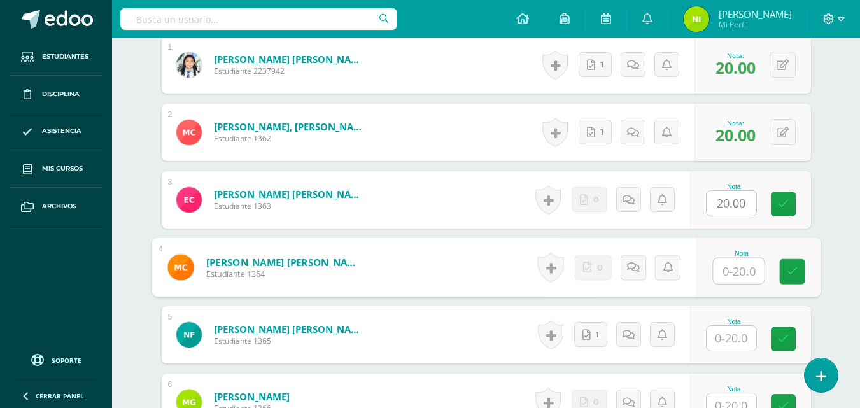
scroll to position [419, 0]
type input "20"
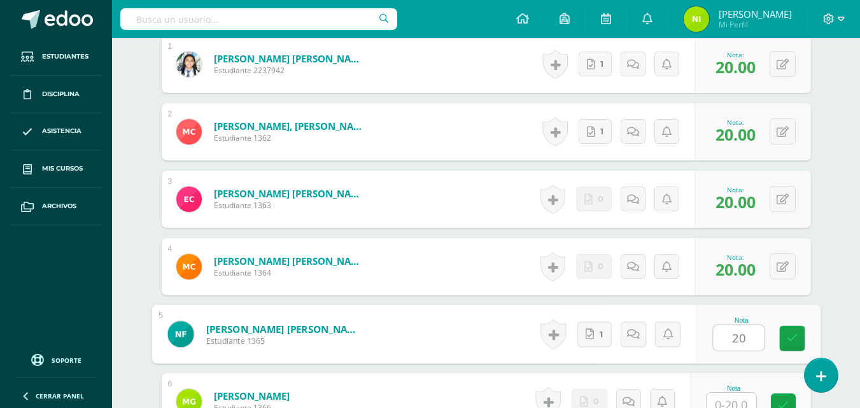
type input "20"
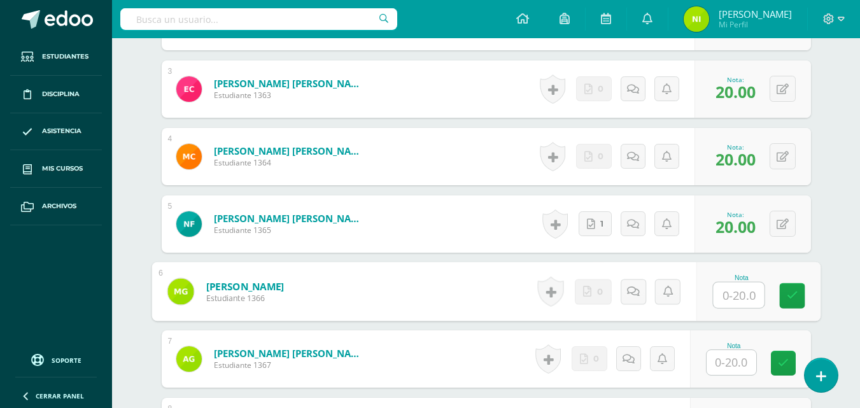
scroll to position [556, 0]
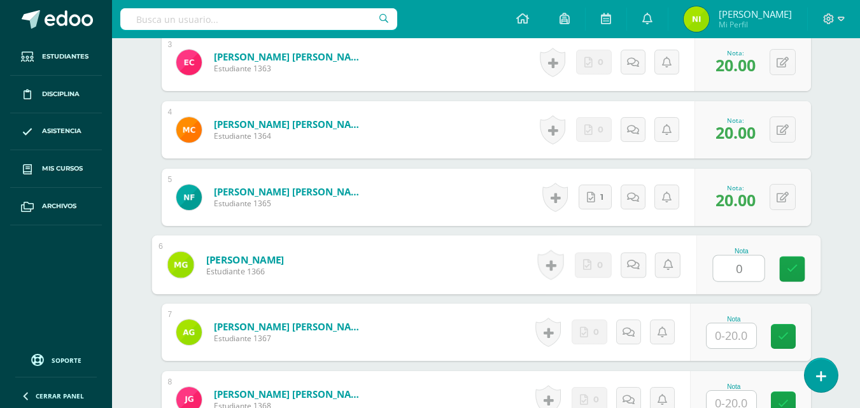
type input "0"
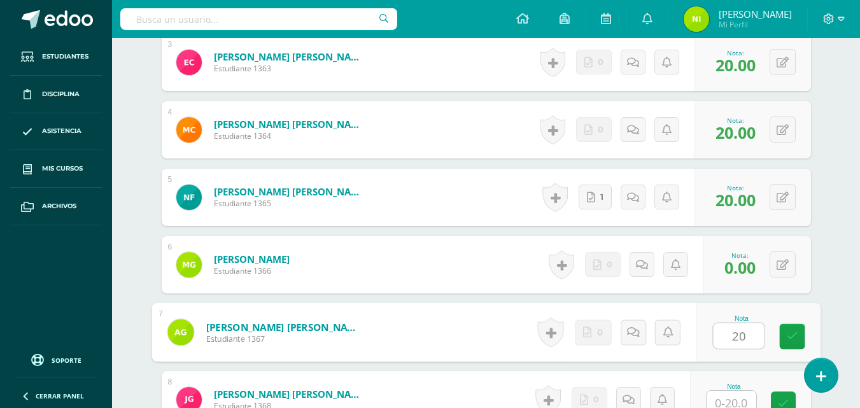
type input "20"
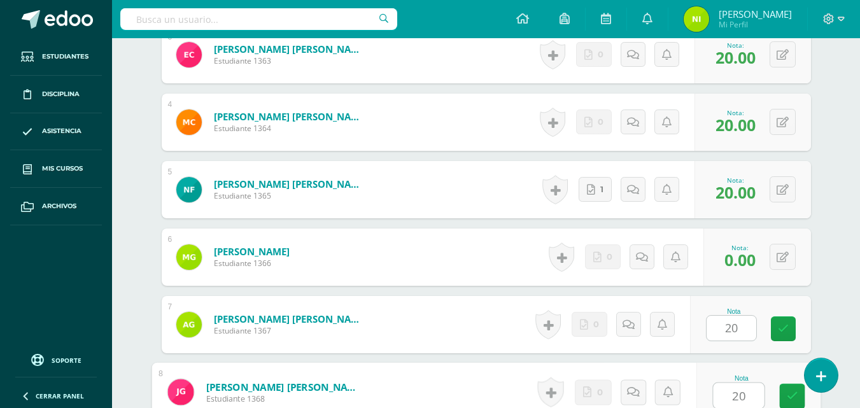
type input "20"
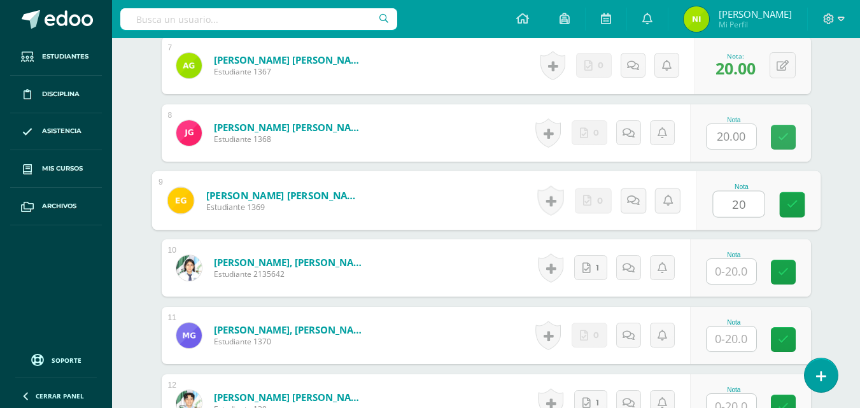
type input "20"
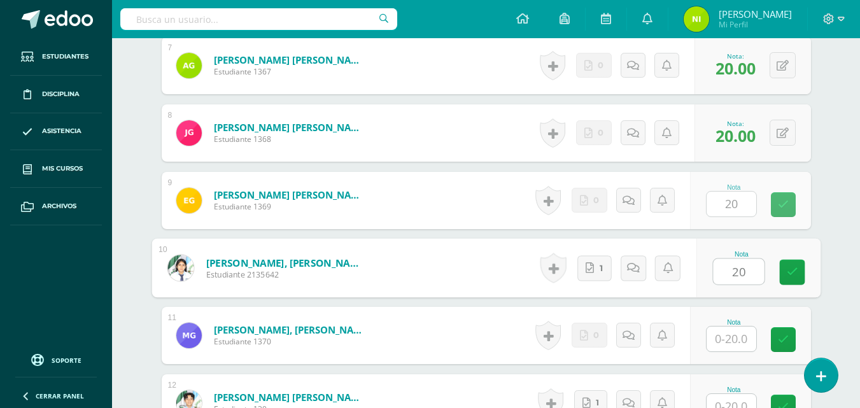
type input "20"
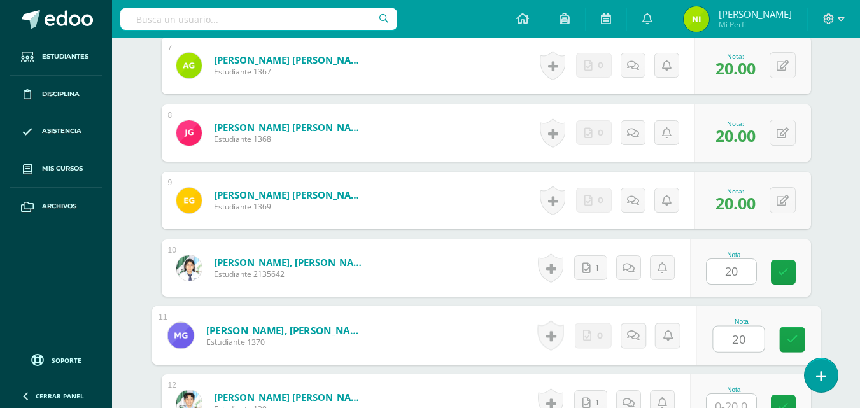
type input "20"
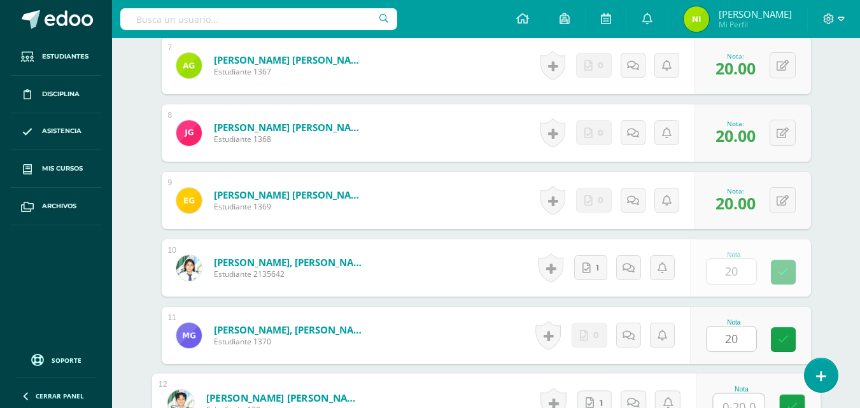
scroll to position [834, 0]
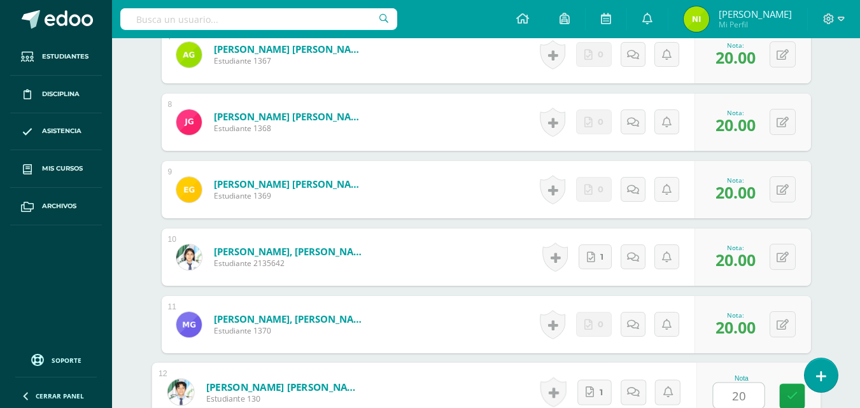
type input "20"
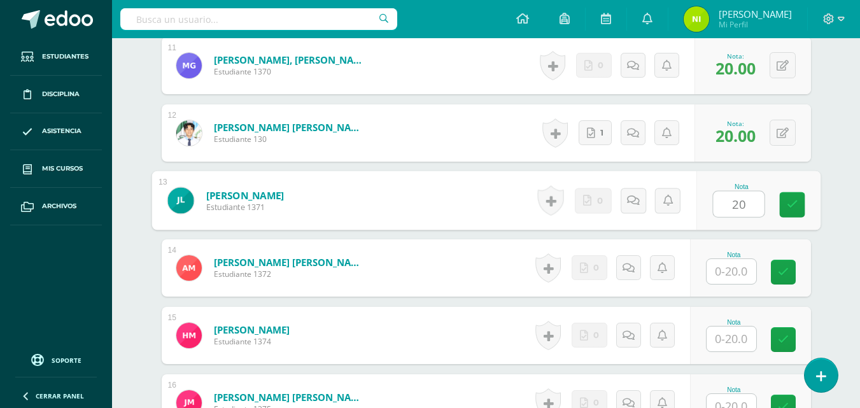
type input "20"
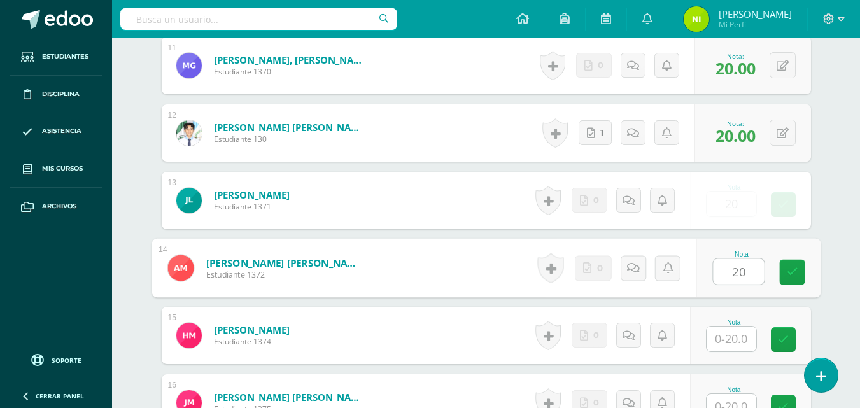
type input "20"
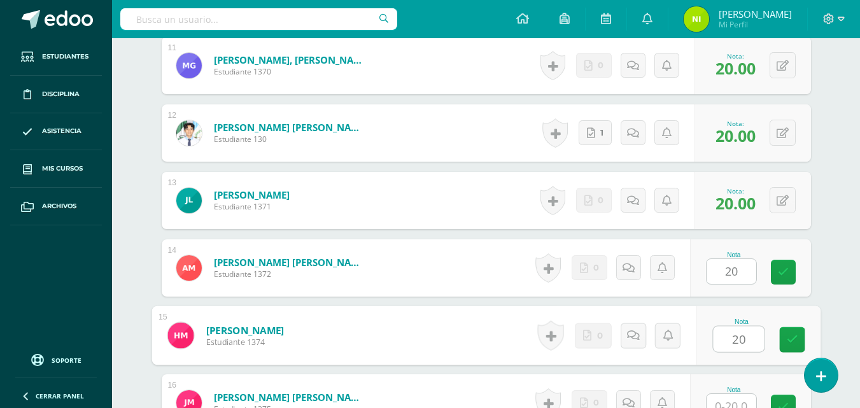
type input "20"
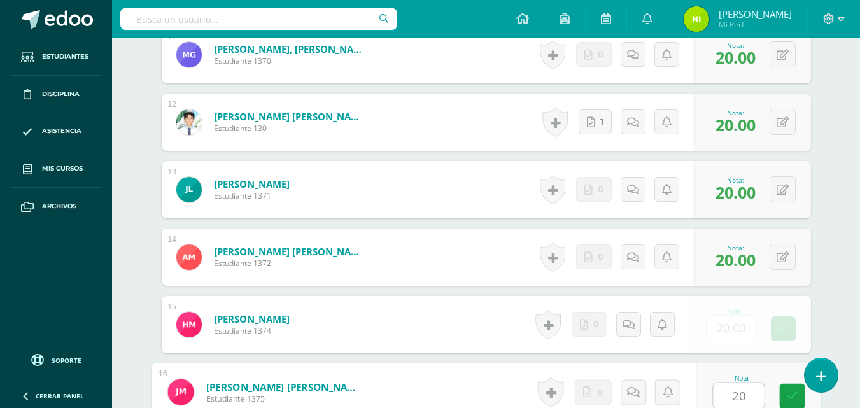
type input "20"
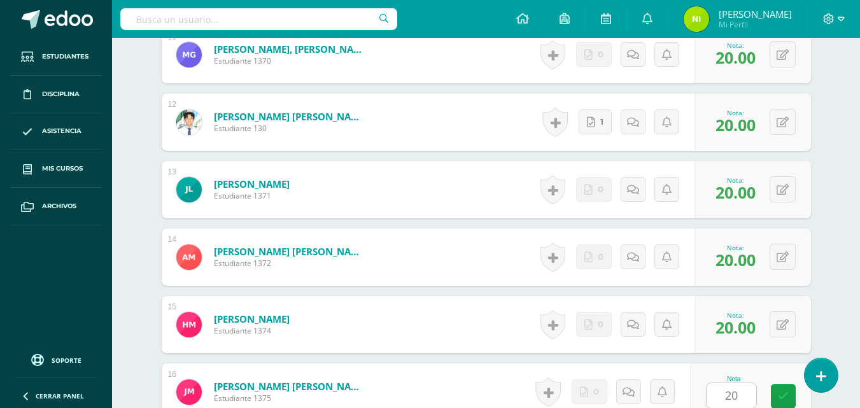
scroll to position [1363, 0]
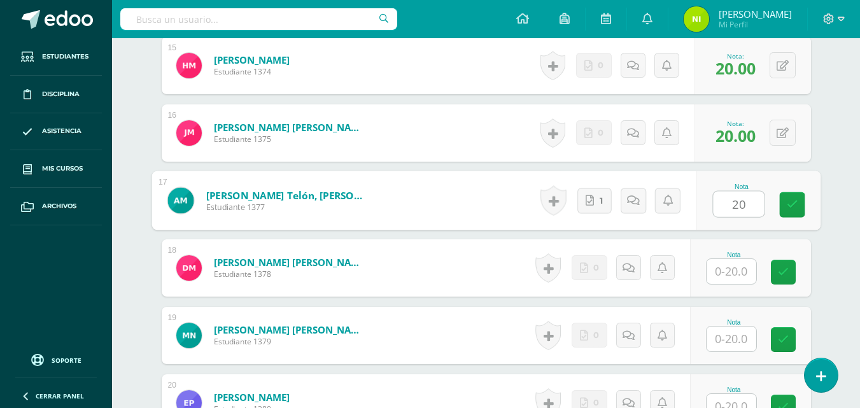
type input "20"
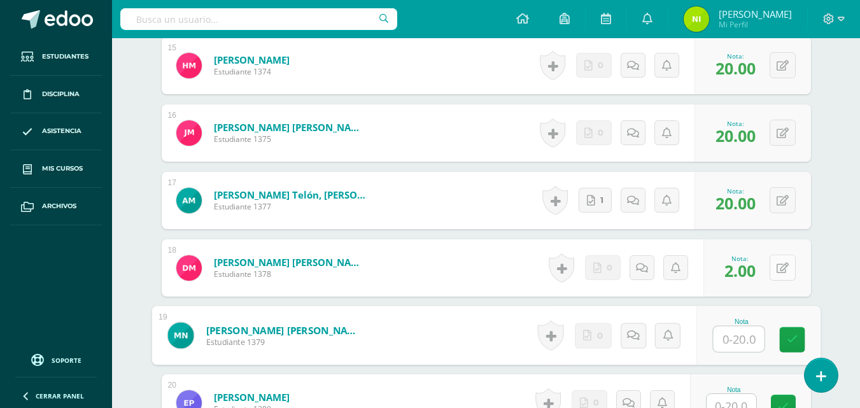
click at [780, 267] on button at bounding box center [783, 268] width 26 height 26
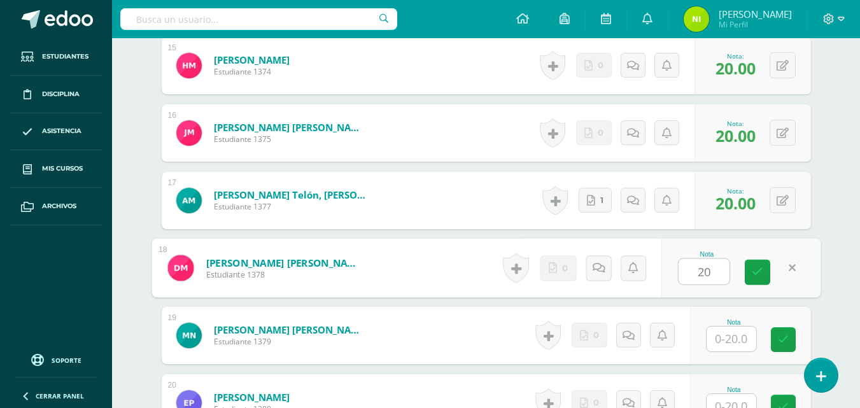
type input "20"
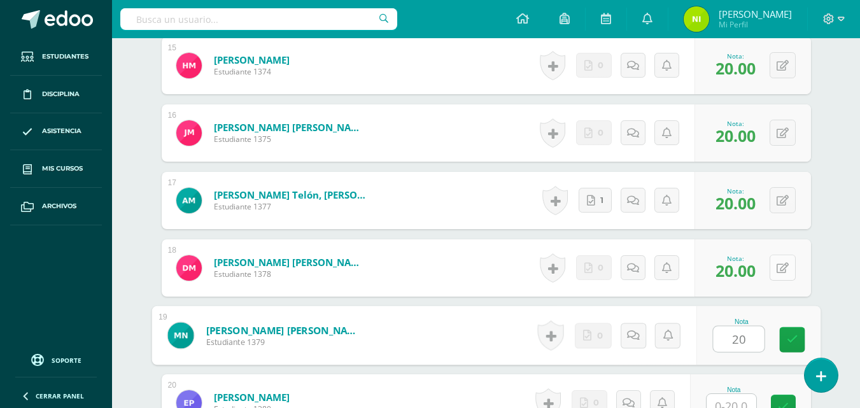
type input "20"
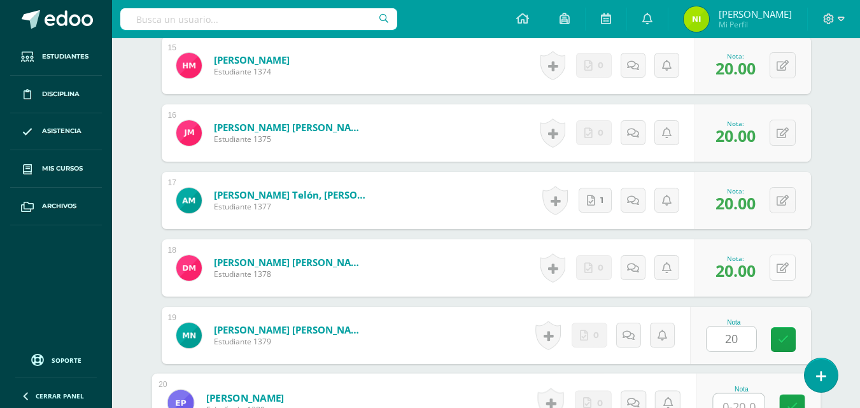
scroll to position [1374, 0]
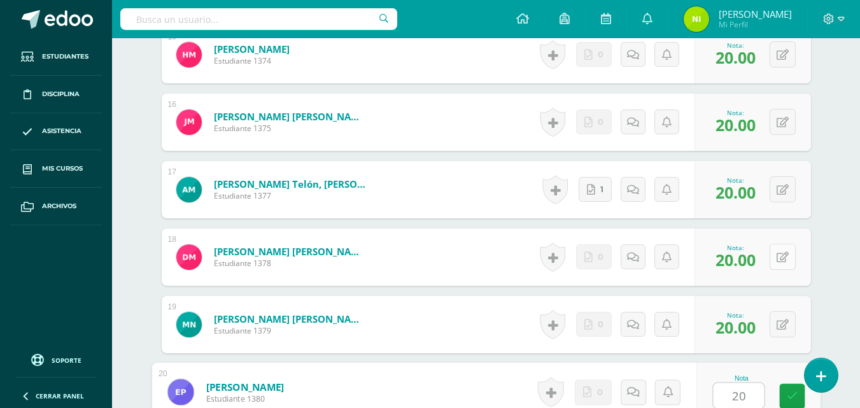
type input "20"
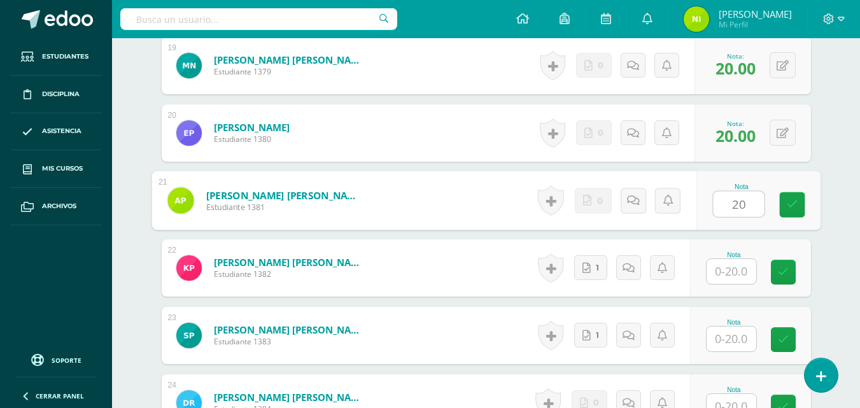
type input "20"
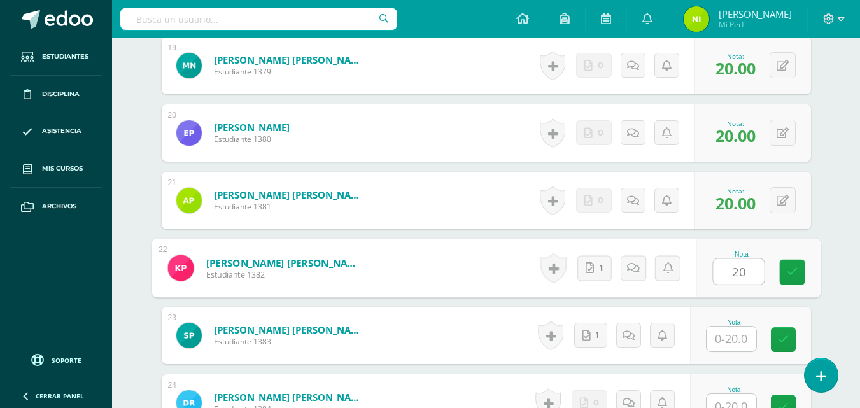
type input "20"
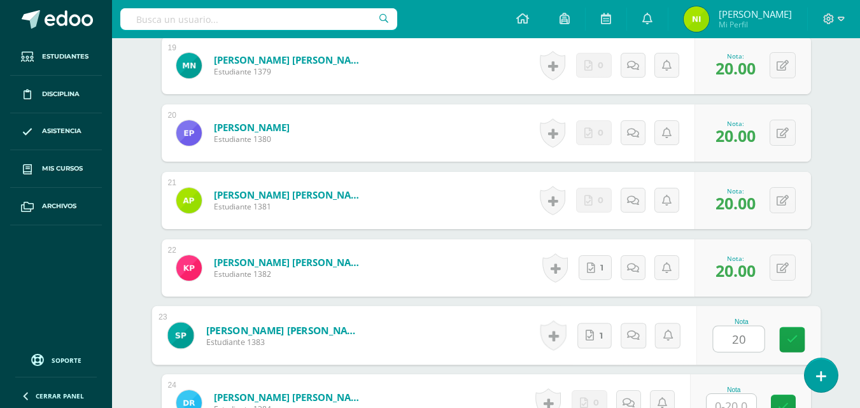
type input "20"
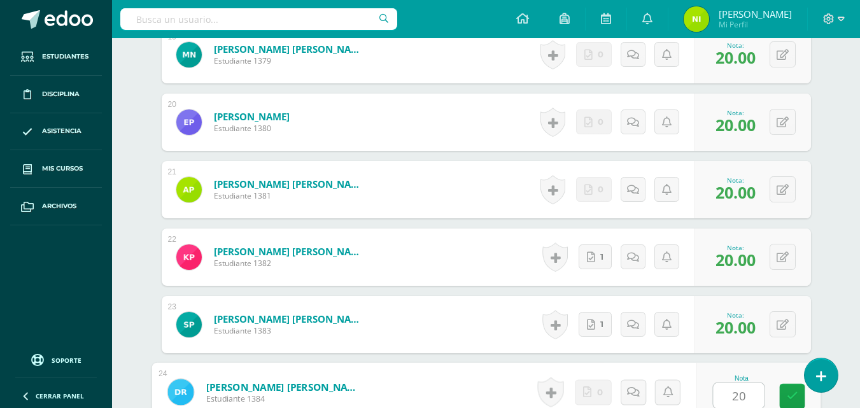
type input "20"
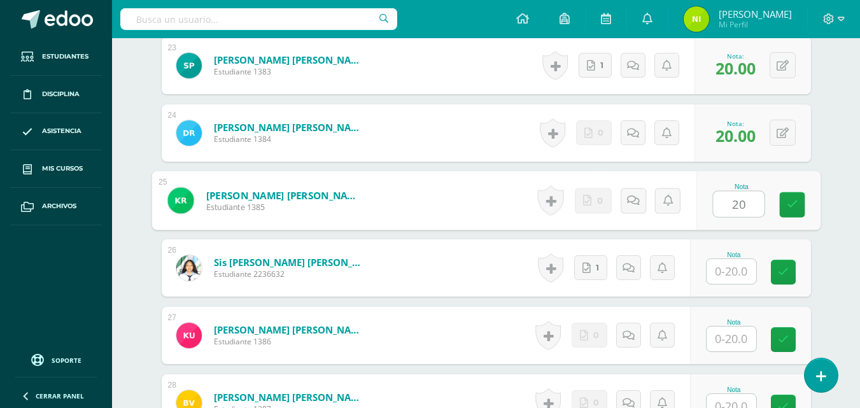
type input "20"
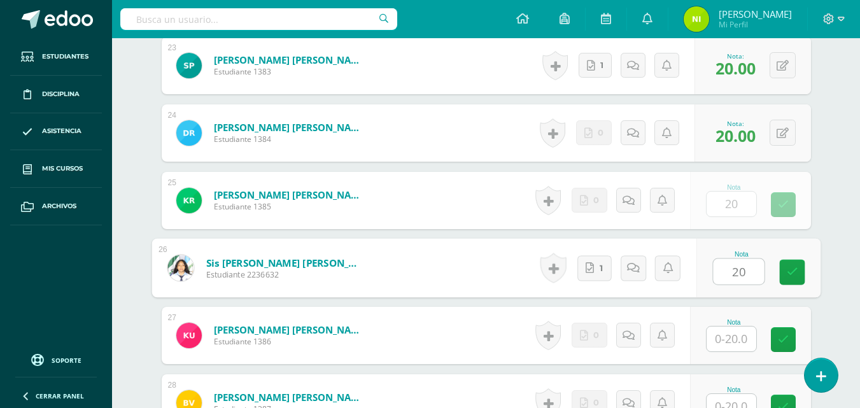
type input "20"
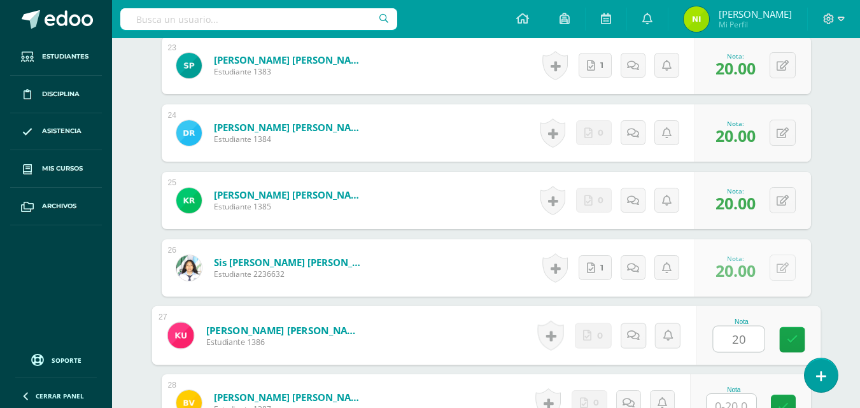
type input "20"
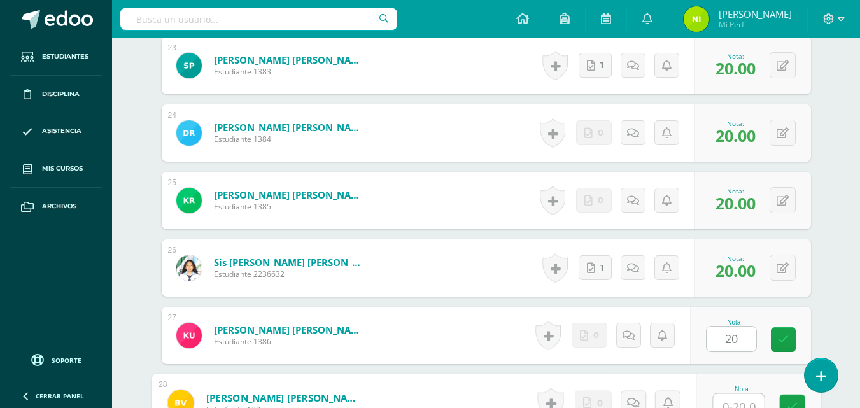
scroll to position [1914, 0]
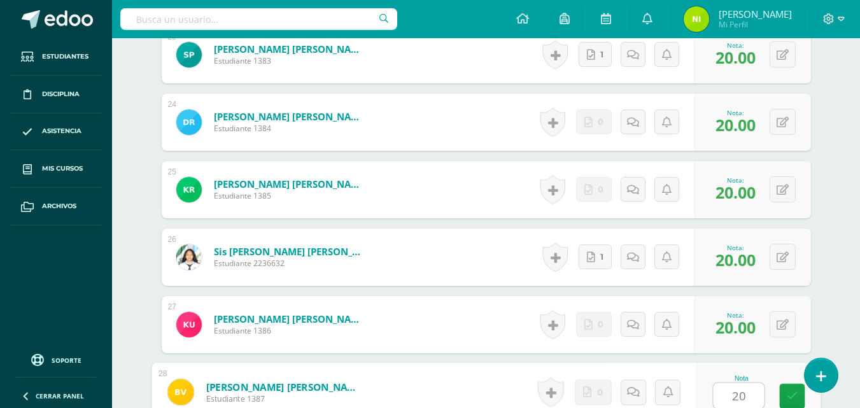
type input "20"
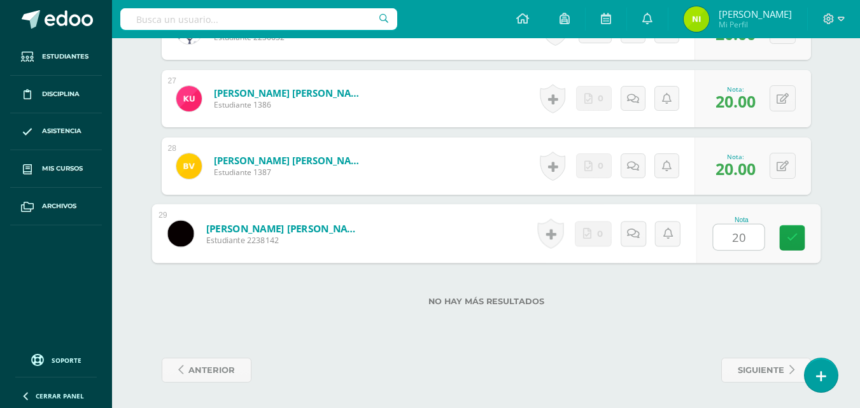
type input "20"
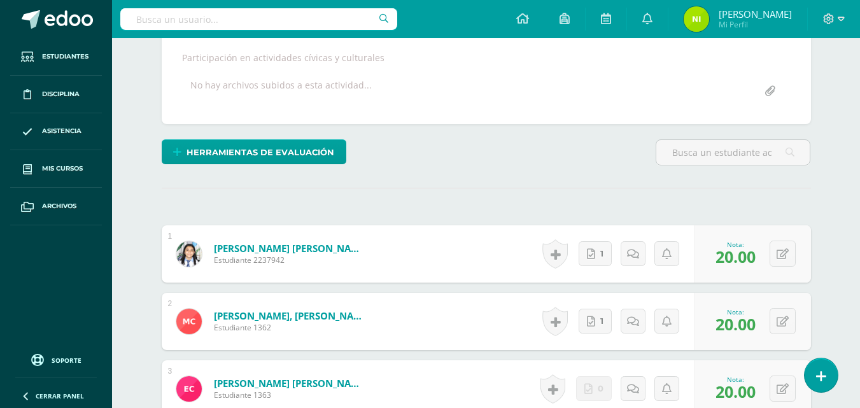
scroll to position [0, 0]
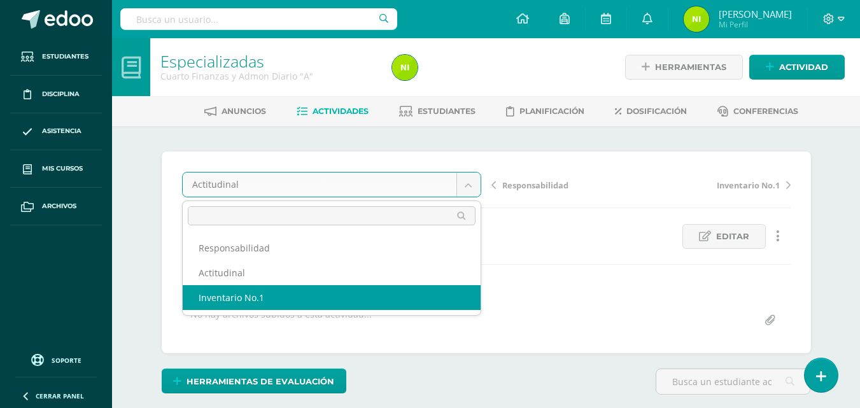
select select "/dashboard/teacher/grade-activity/84286/"
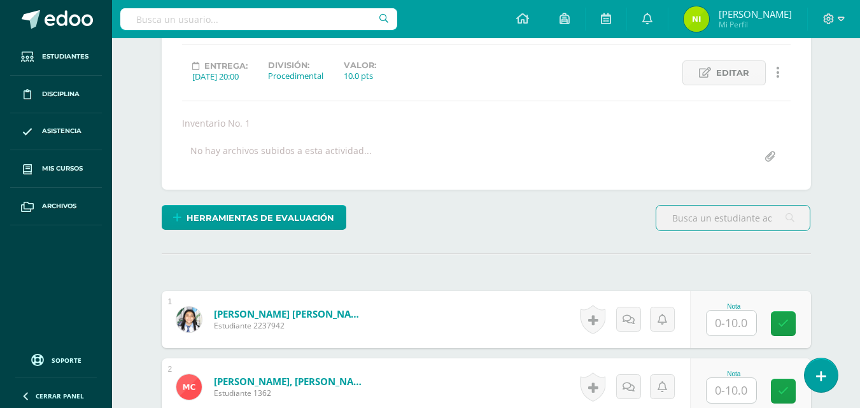
scroll to position [192, 0]
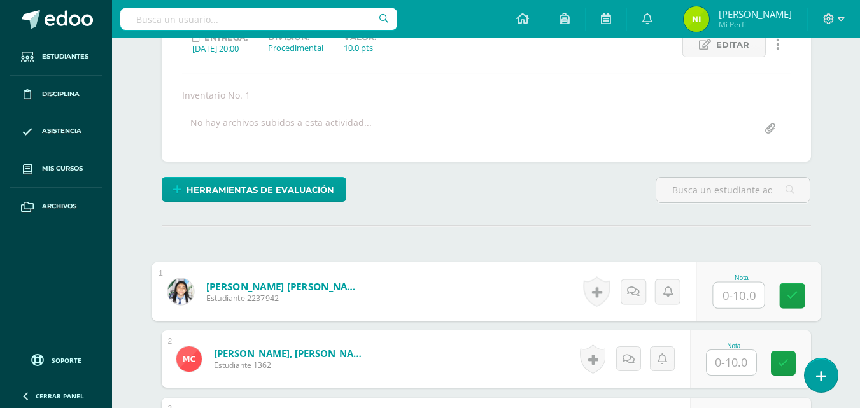
click at [729, 297] on input "text" at bounding box center [738, 295] width 51 height 25
type input "10"
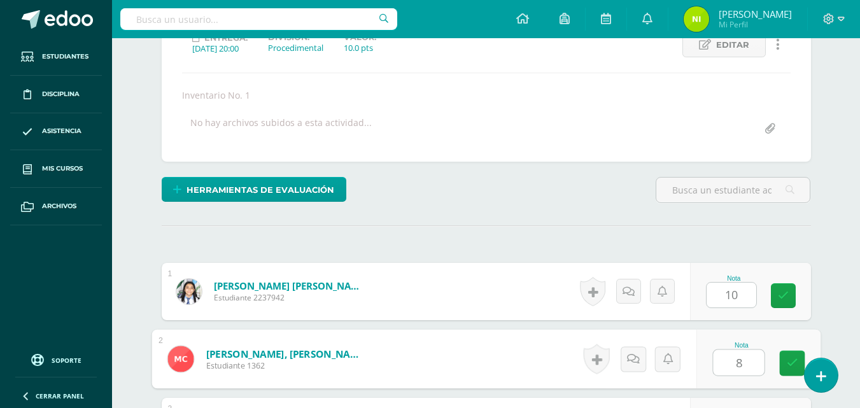
type input "8"
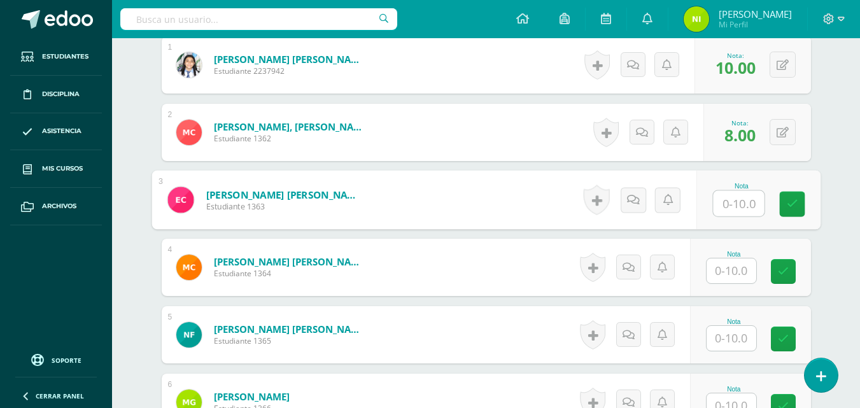
scroll to position [419, 0]
type input "10"
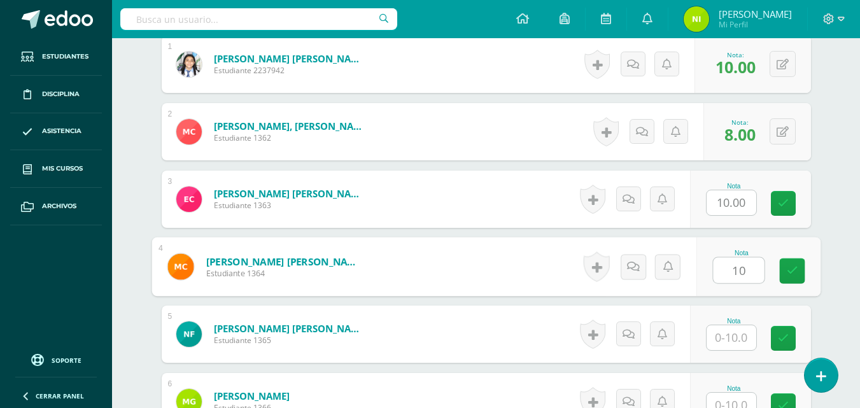
type input "10"
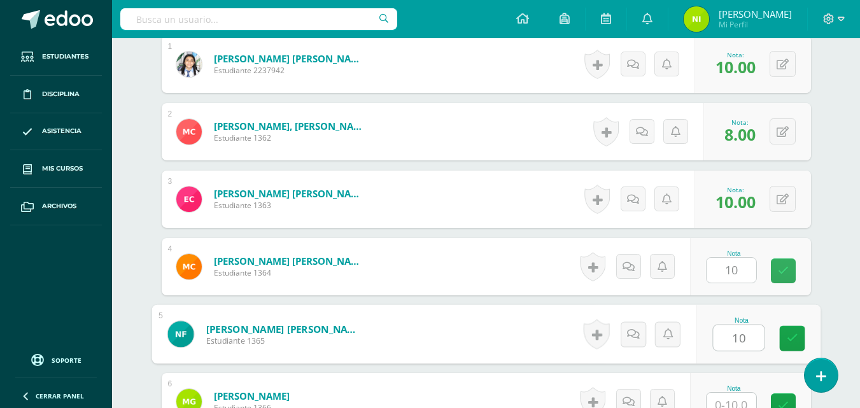
type input "10"
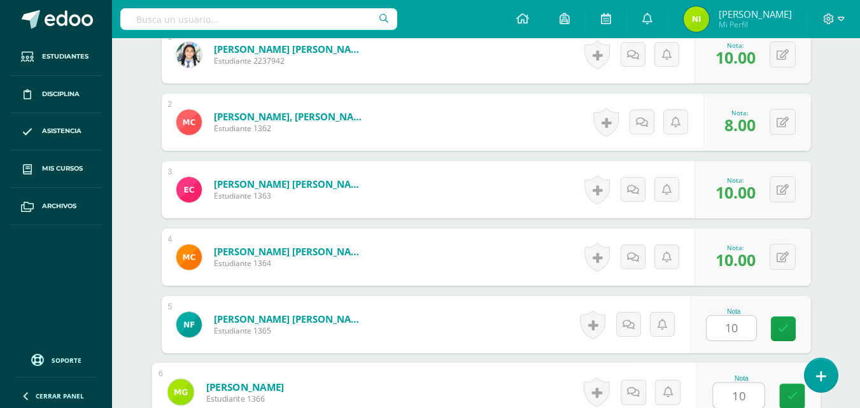
type input "10"
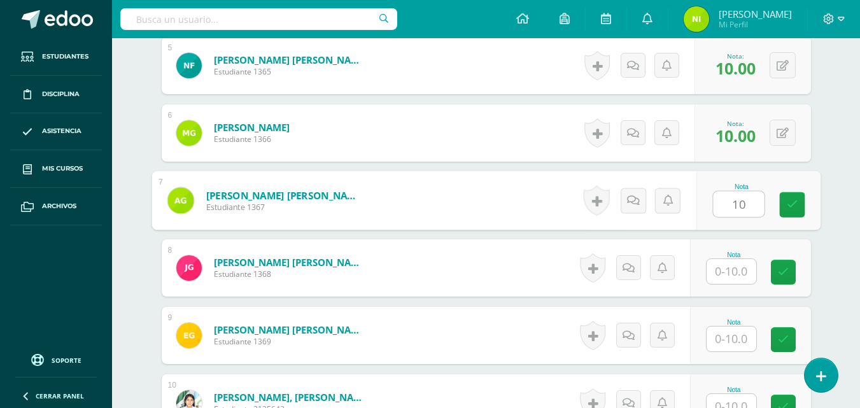
type input "10"
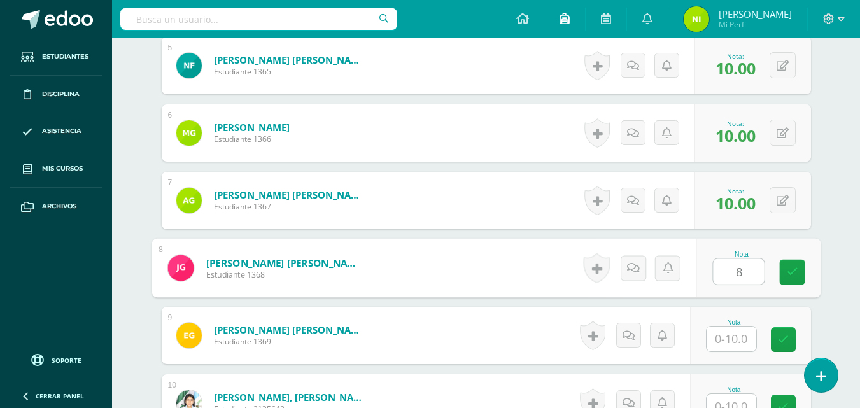
type input "8"
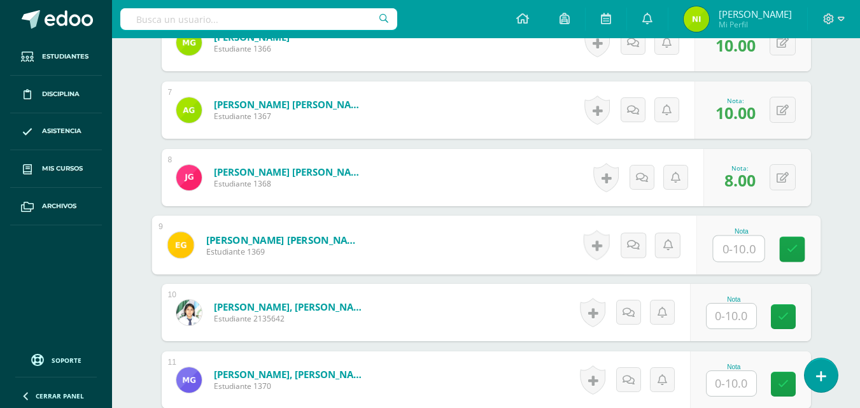
scroll to position [815, 0]
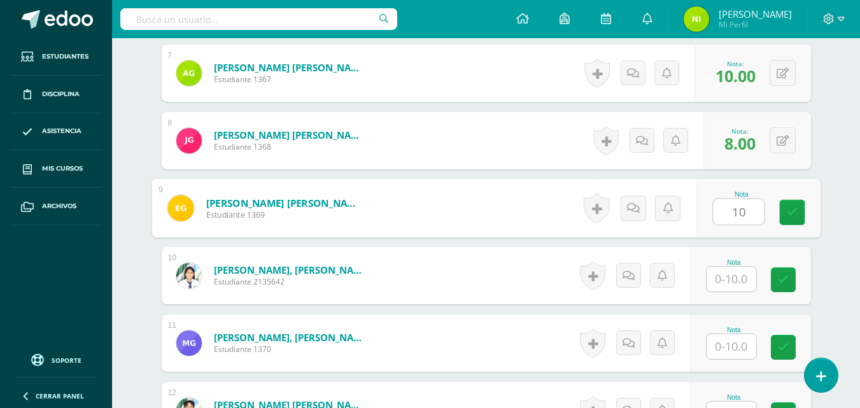
type input "10"
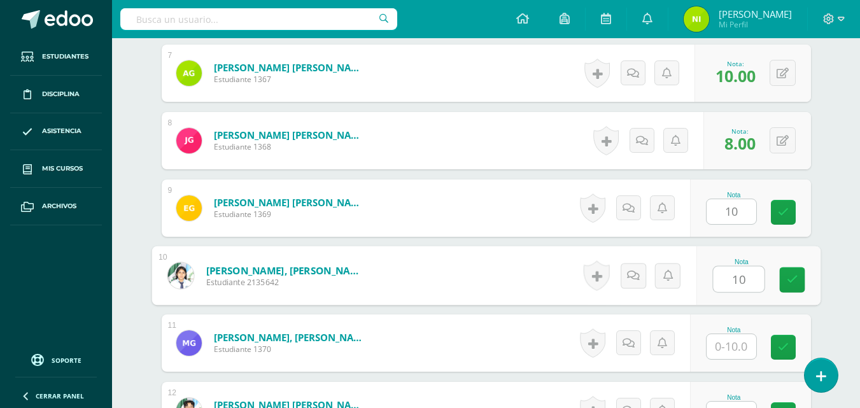
type input "10"
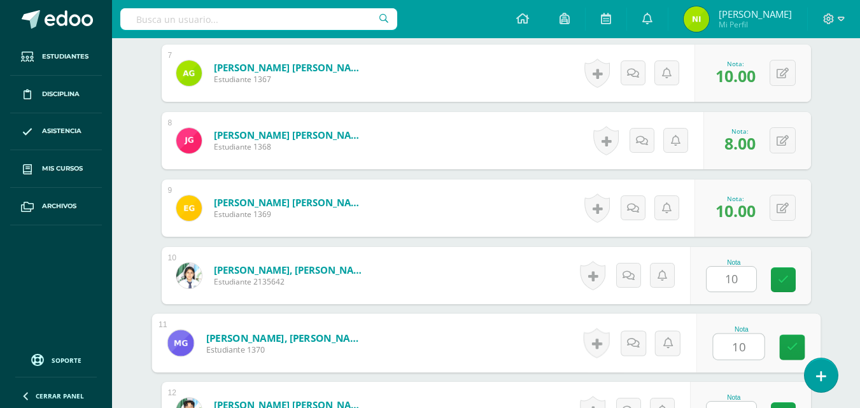
type input "10"
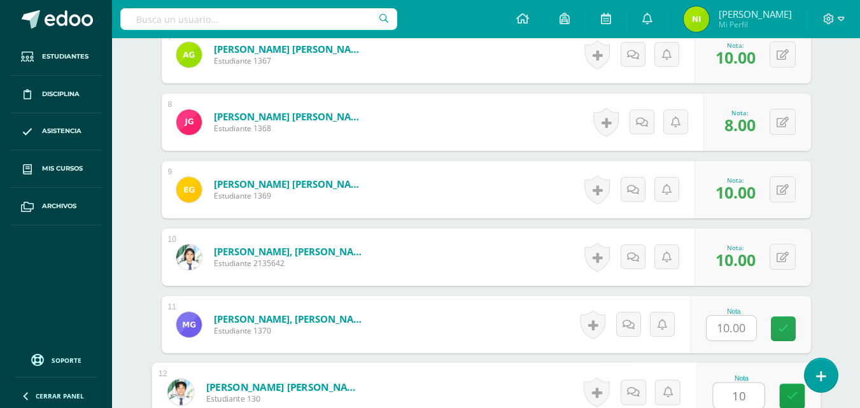
type input "10"
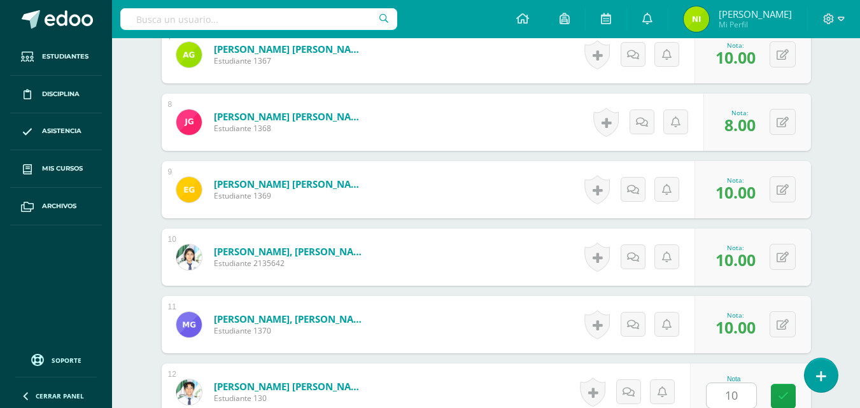
scroll to position [1093, 0]
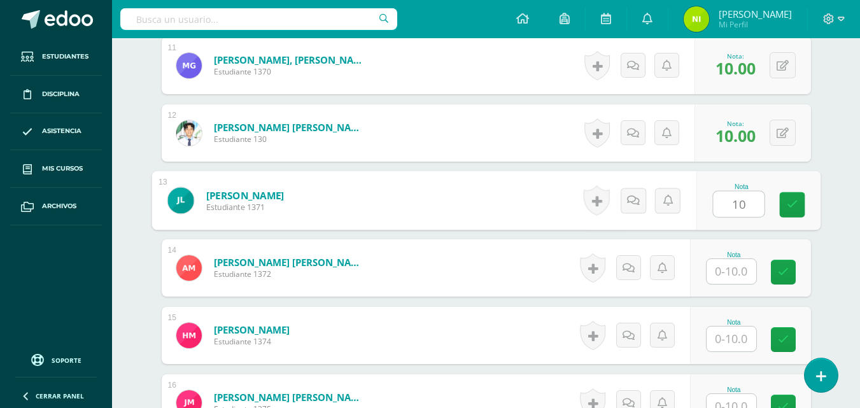
type input "10"
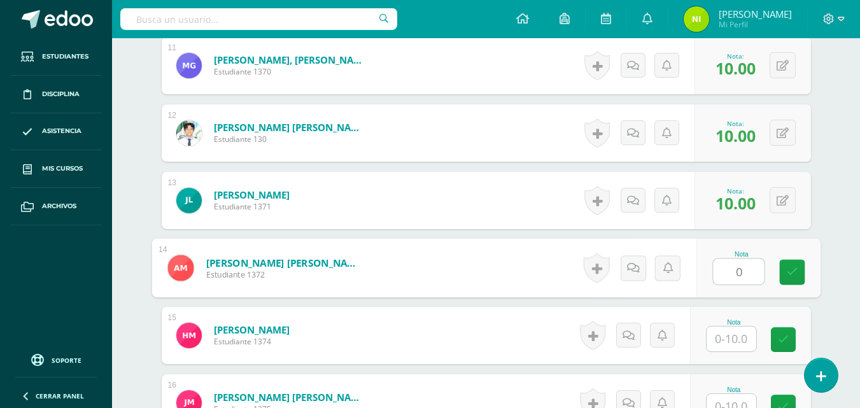
type input "0"
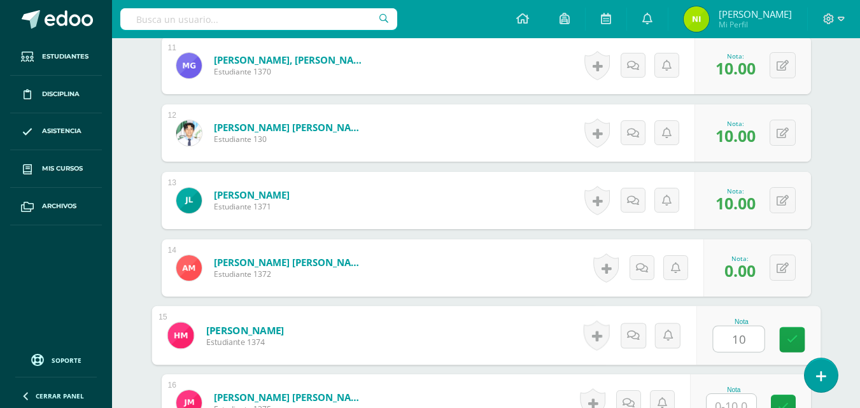
type input "10"
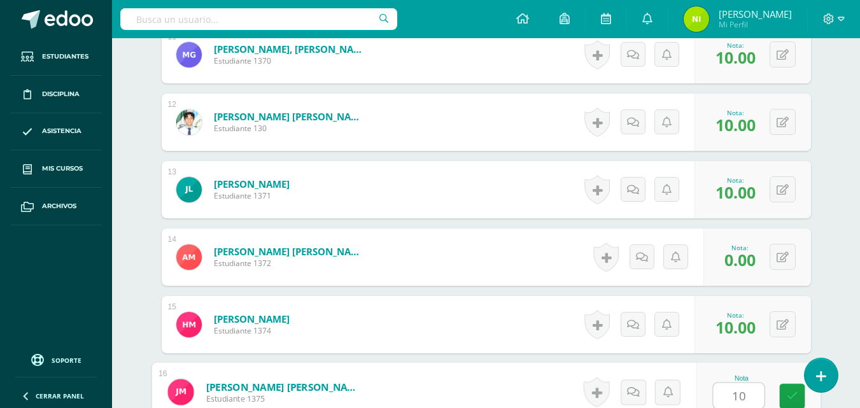
type input "10"
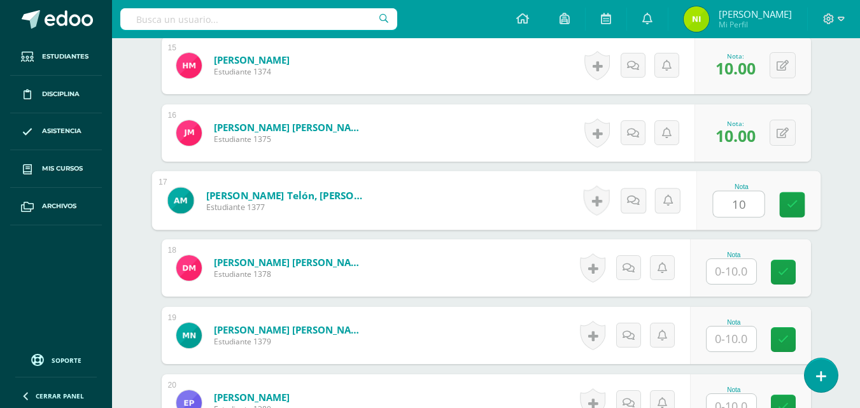
type input "10"
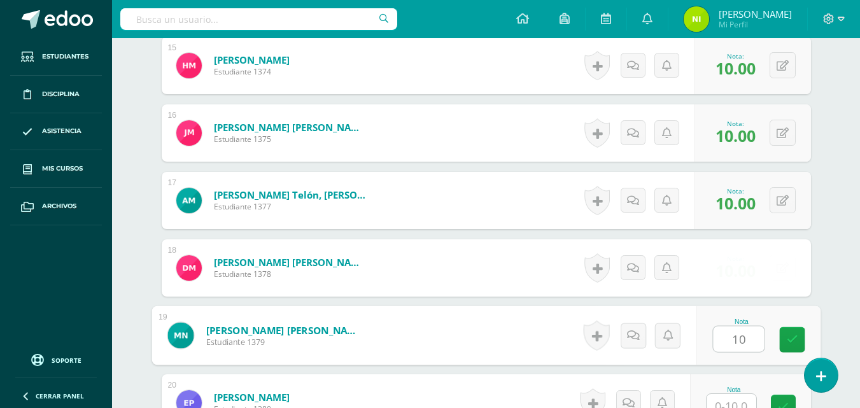
type input "10"
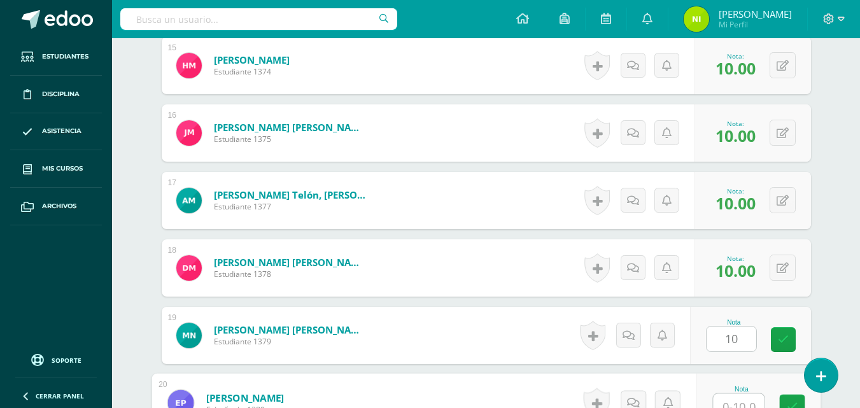
scroll to position [1374, 0]
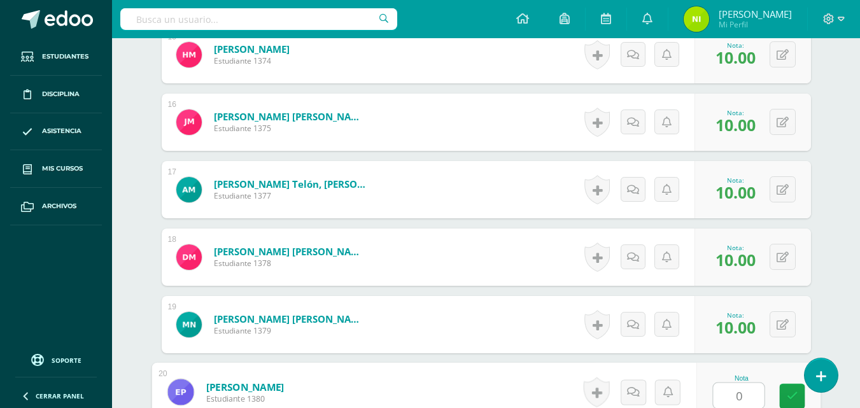
type input "0"
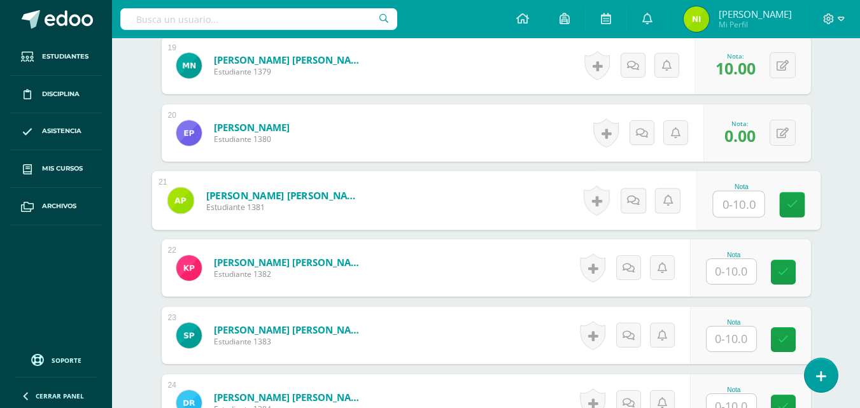
scroll to position [1697, 0]
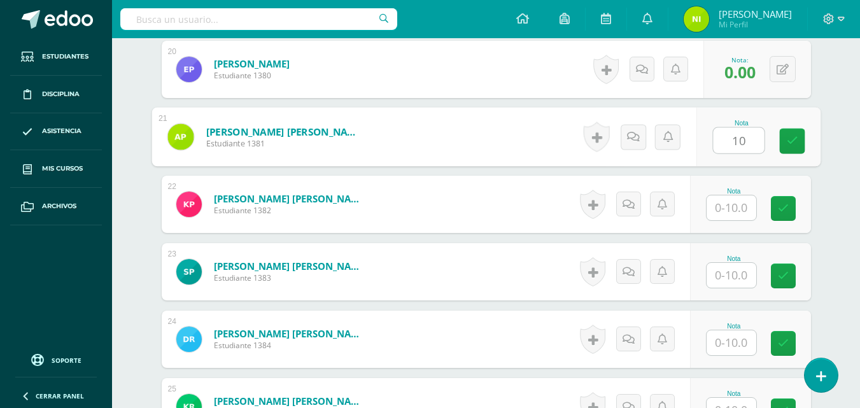
type input "10"
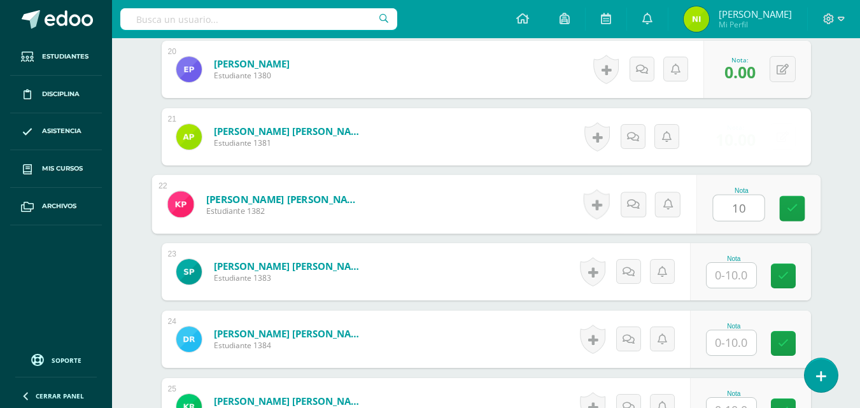
type input "10"
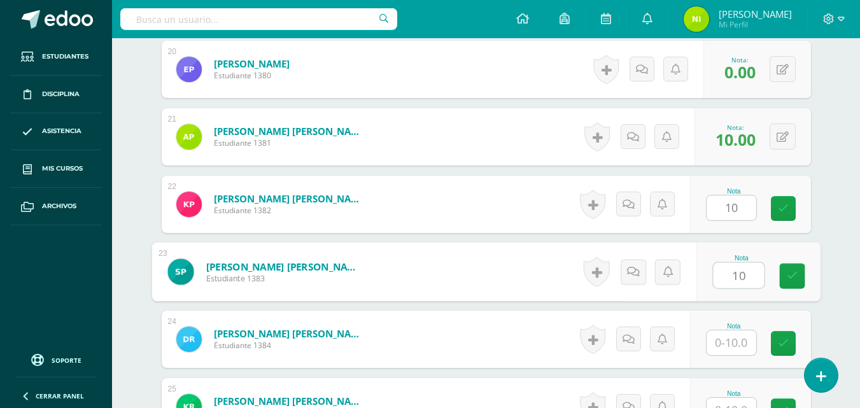
type input "10"
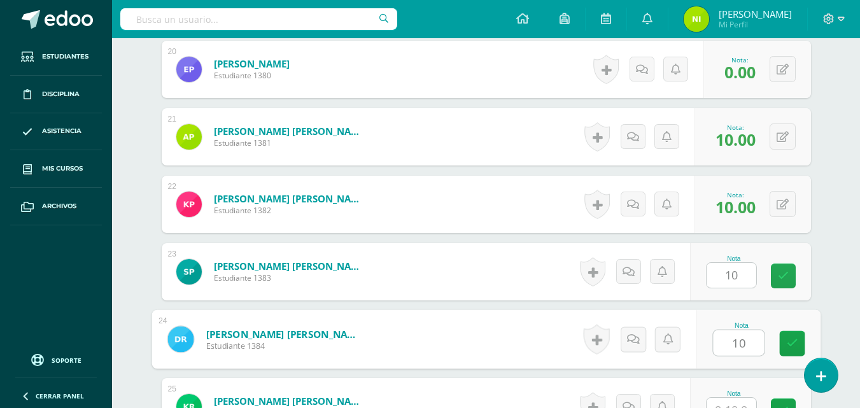
type input "10"
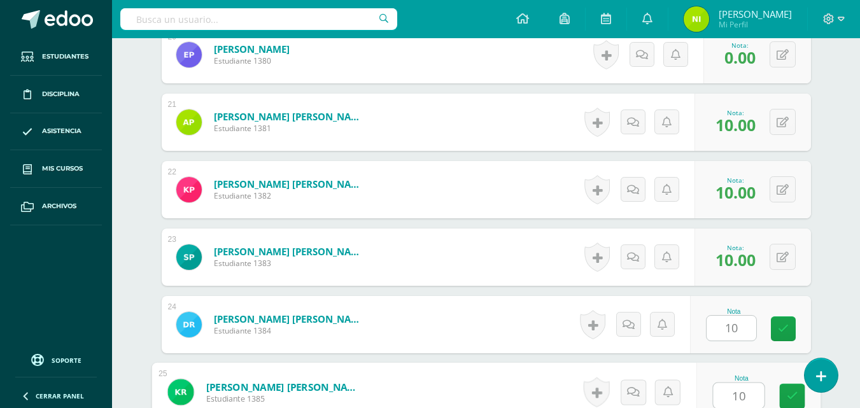
type input "10"
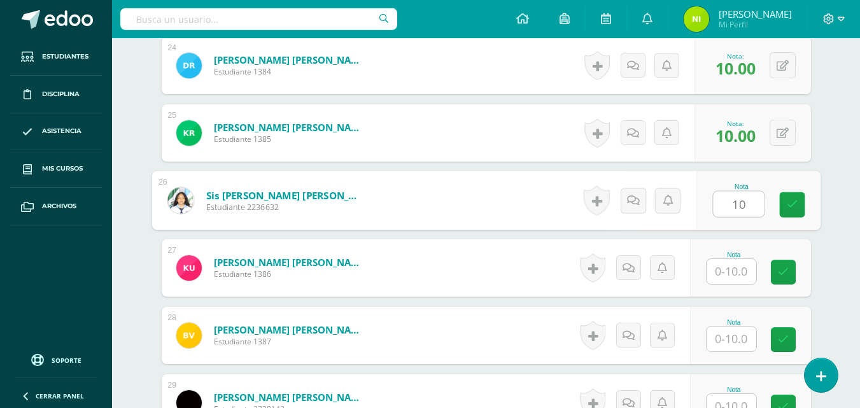
type input "10"
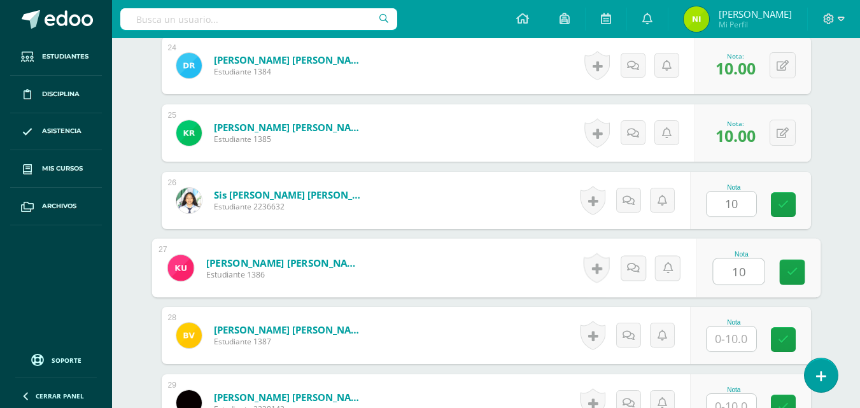
type input "10"
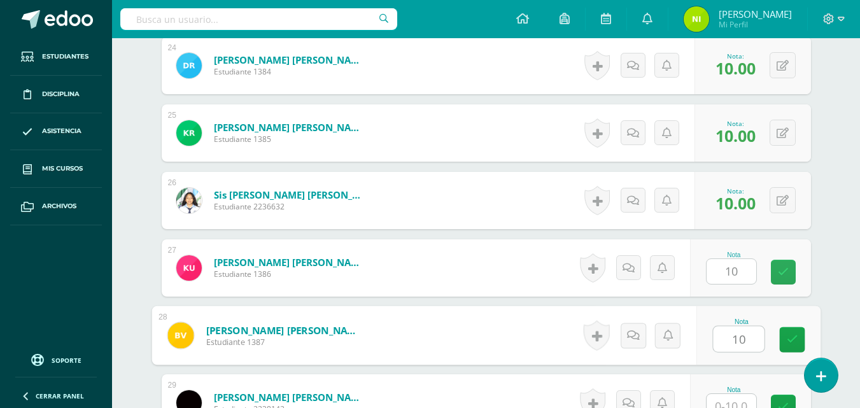
type input "10"
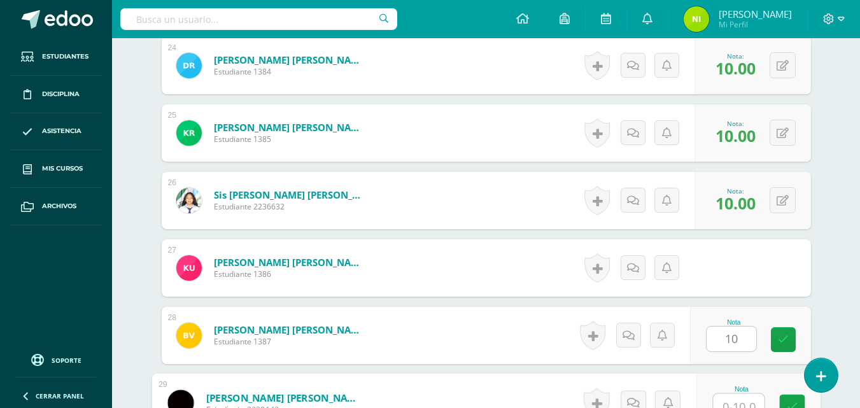
scroll to position [1981, 0]
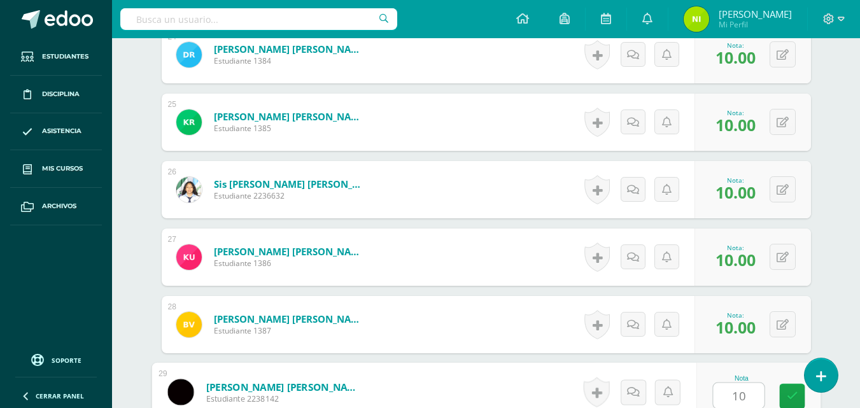
type input "10"
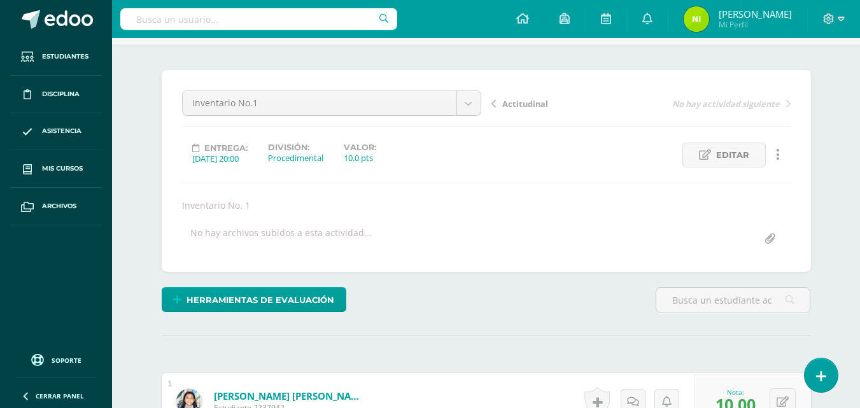
scroll to position [0, 0]
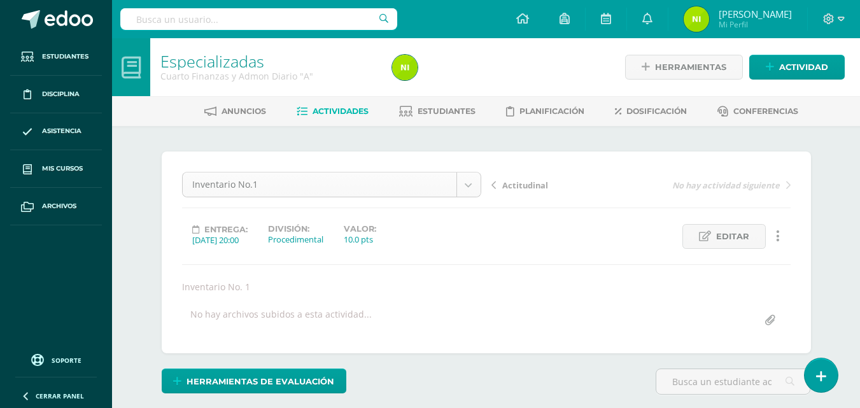
click at [329, 111] on span "Actividades" at bounding box center [341, 111] width 56 height 10
click at [353, 115] on span "Actividades" at bounding box center [341, 111] width 56 height 10
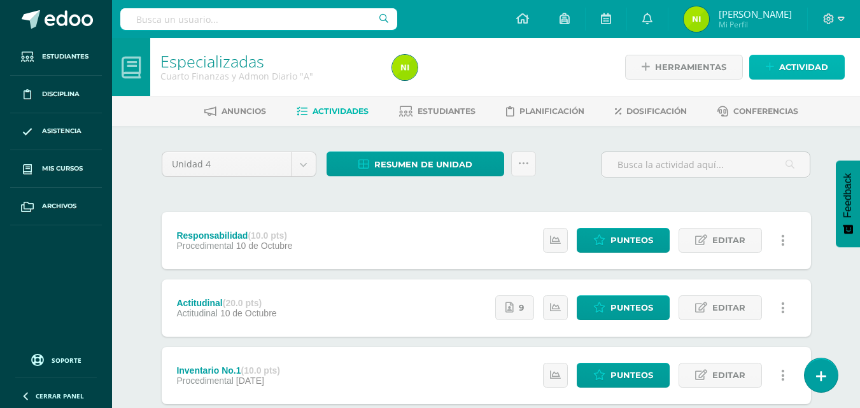
click at [795, 64] on span "Actividad" at bounding box center [804, 67] width 49 height 24
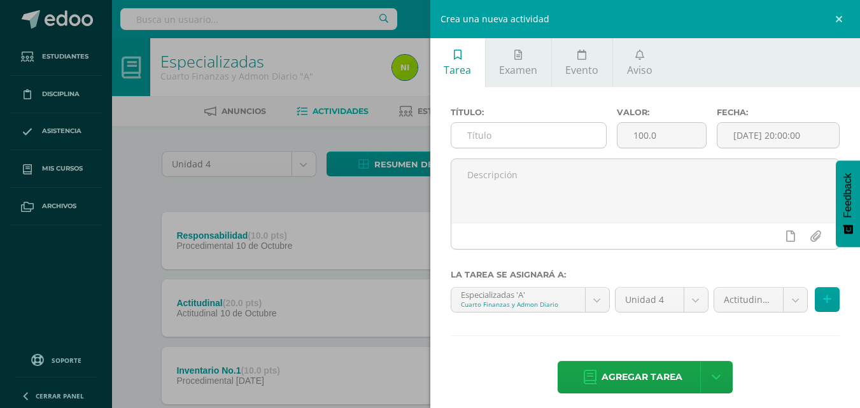
click at [528, 138] on input "text" at bounding box center [529, 135] width 155 height 25
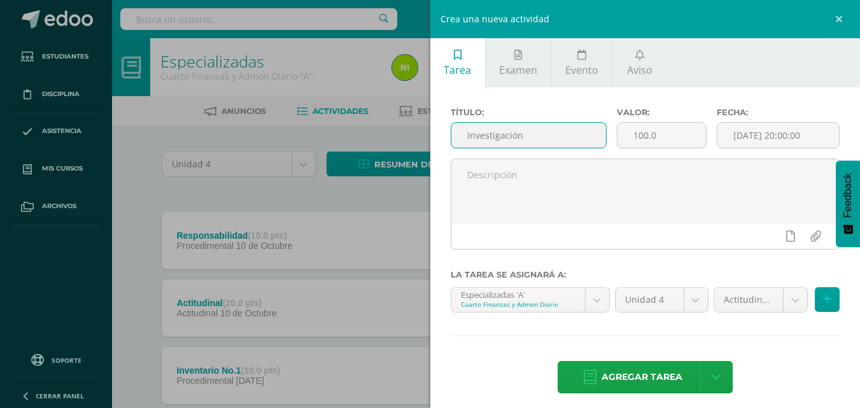
type input "Investigación"
type input "20"
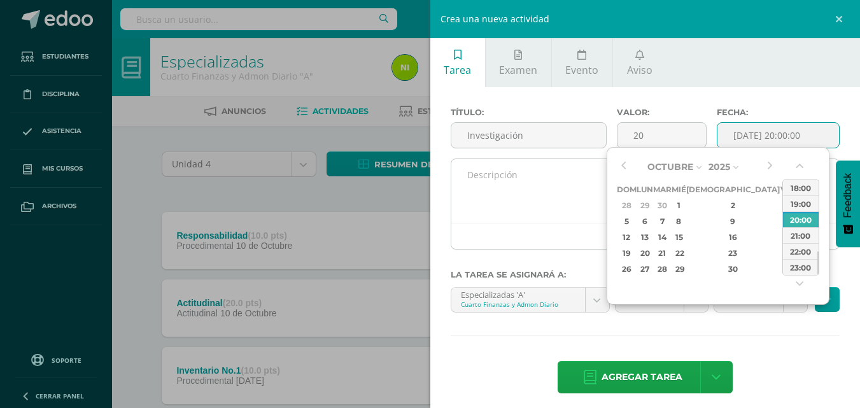
type input "2025-10-11 20:00"
click at [566, 200] on textarea at bounding box center [646, 191] width 389 height 64
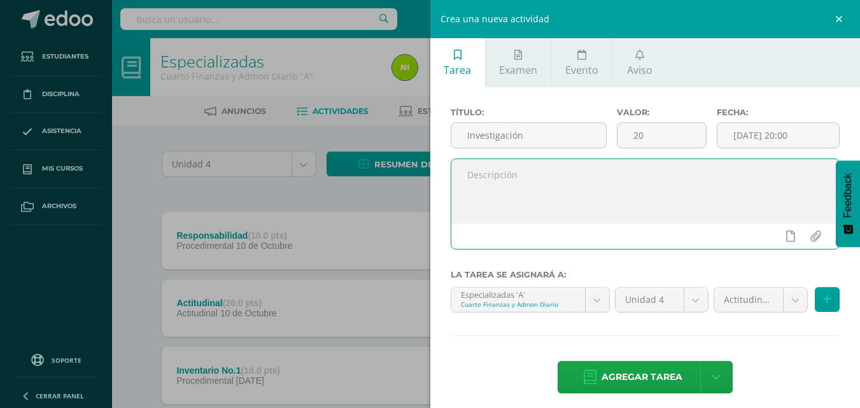
paste textarea "Temas a Investigar Definición de Contabilidad Bancaria Reglas Contables y Gener…"
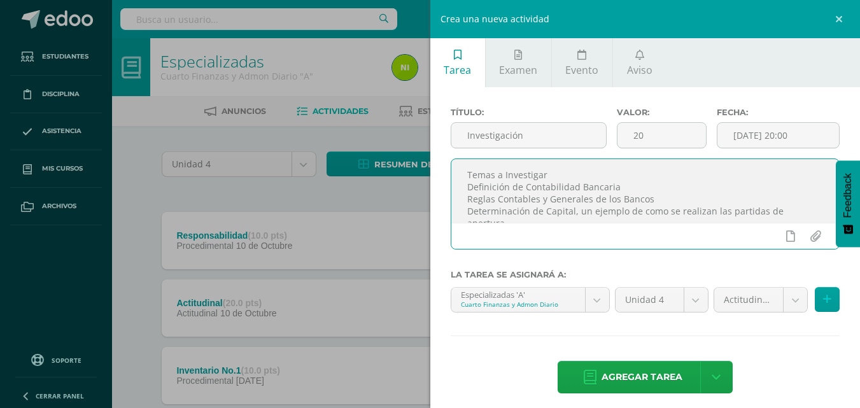
scroll to position [176, 0]
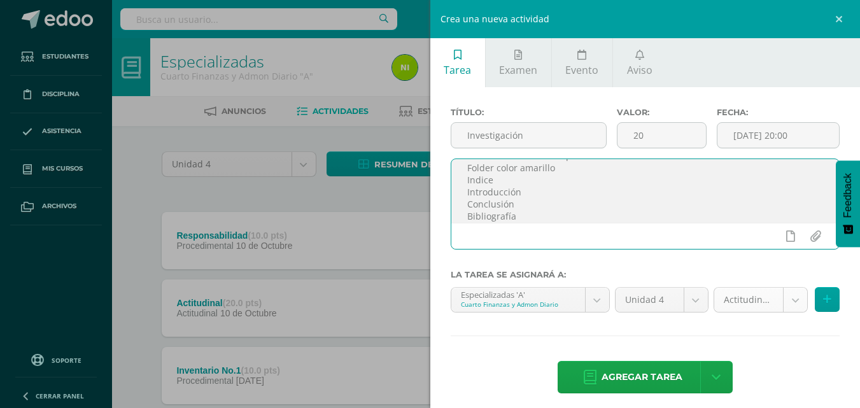
type textarea "Temas a Investigar Definición de Contabilidad Bancaria Reglas Contables y Gener…"
click at [782, 304] on body "Estudiantes Disciplina Asistencia Mis cursos Archivos Soporte Ayuda Reportar un…" at bounding box center [430, 244] width 860 height 489
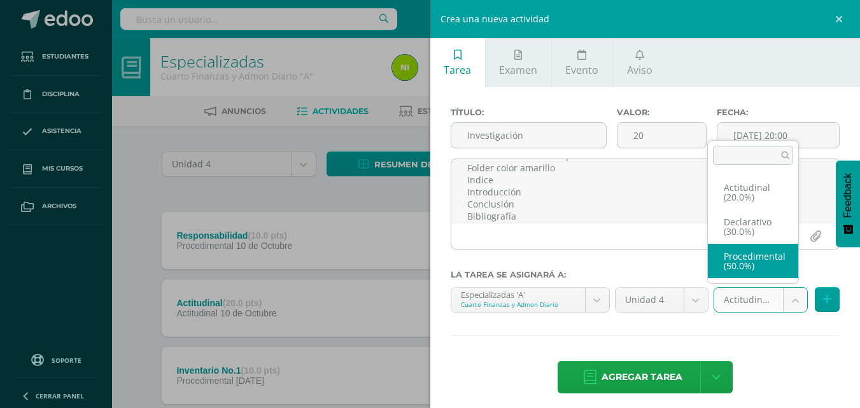
select select "84285"
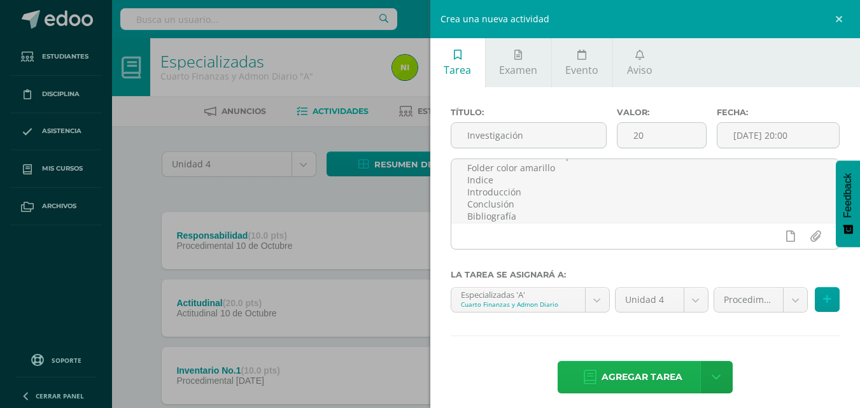
click at [635, 377] on span "Agregar tarea" at bounding box center [642, 377] width 81 height 31
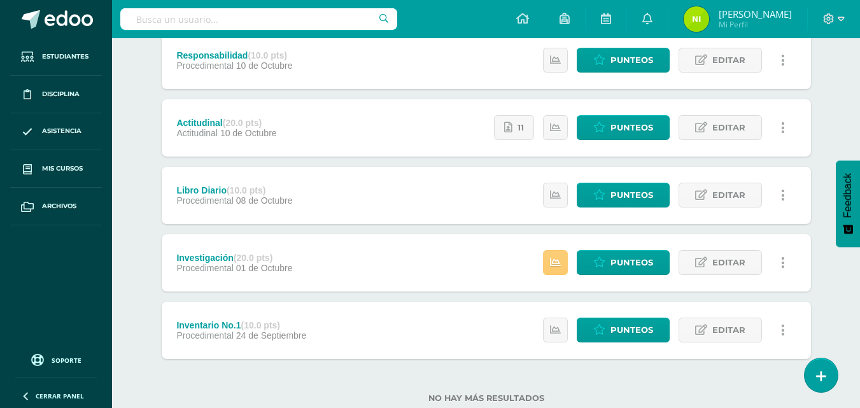
scroll to position [152, 0]
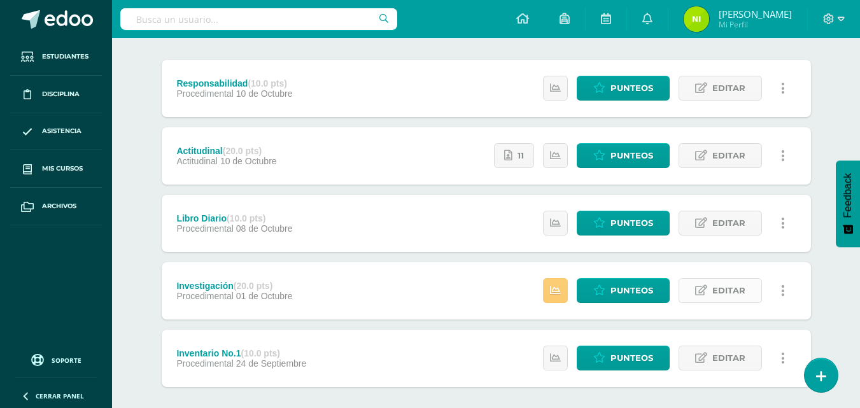
click at [745, 290] on span "Editar" at bounding box center [729, 291] width 33 height 24
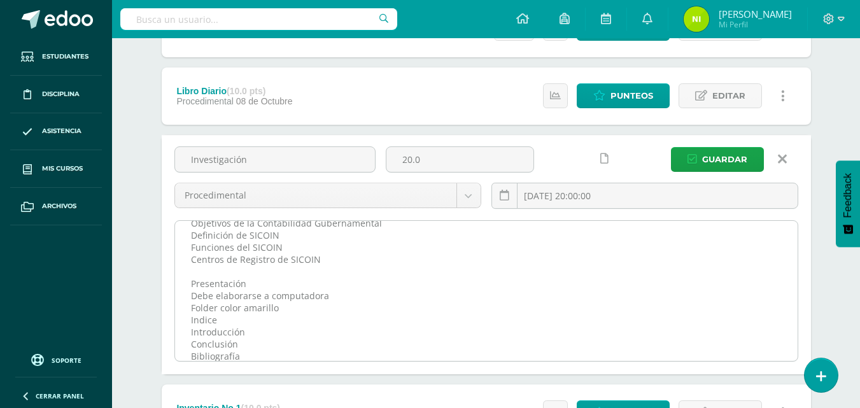
scroll to position [97, 0]
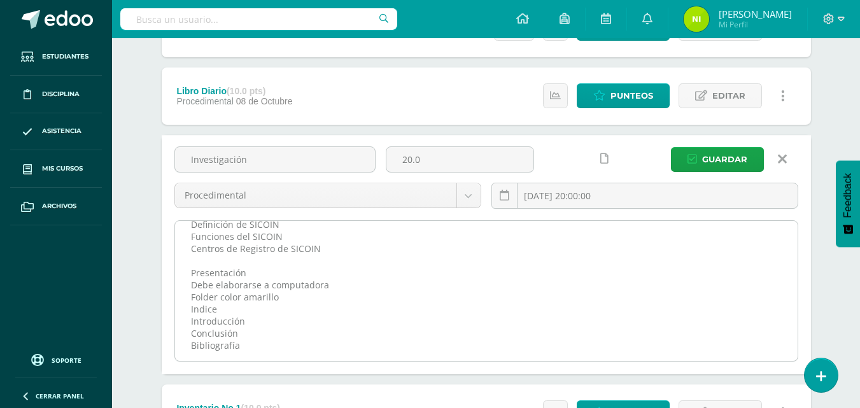
drag, startPoint x: 180, startPoint y: 232, endPoint x: 460, endPoint y: 354, distance: 305.7
click at [460, 354] on textarea "Temas a Investigar Definición de Contabilidad Bancaria Reglas Contables y Gener…" at bounding box center [486, 291] width 623 height 140
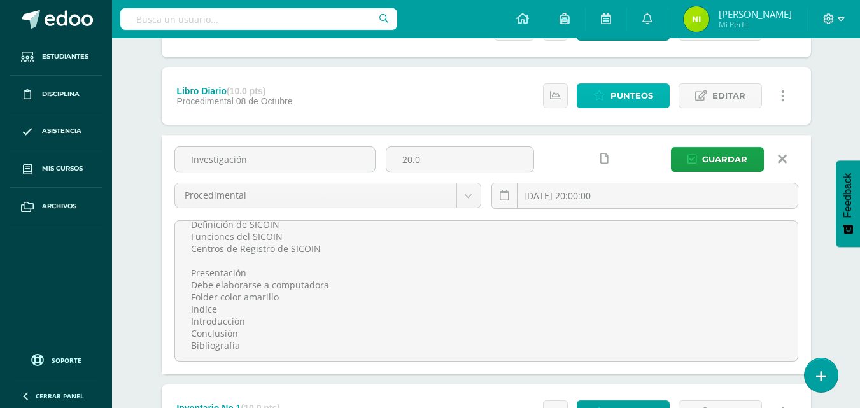
click at [629, 92] on span "Punteos" at bounding box center [632, 96] width 43 height 24
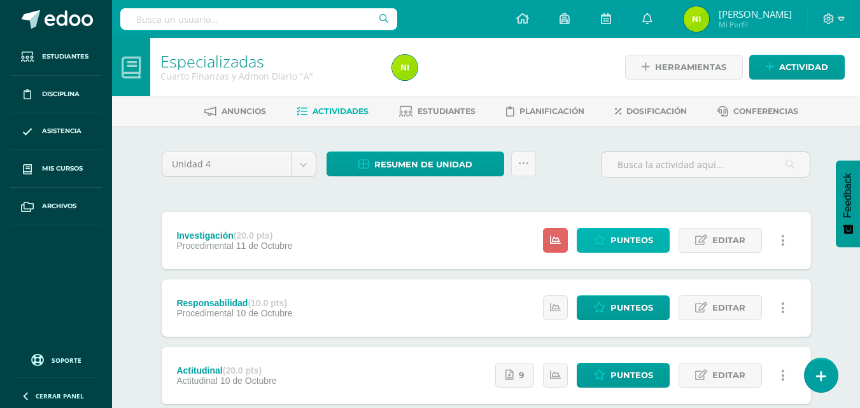
click at [599, 244] on icon at bounding box center [600, 240] width 12 height 11
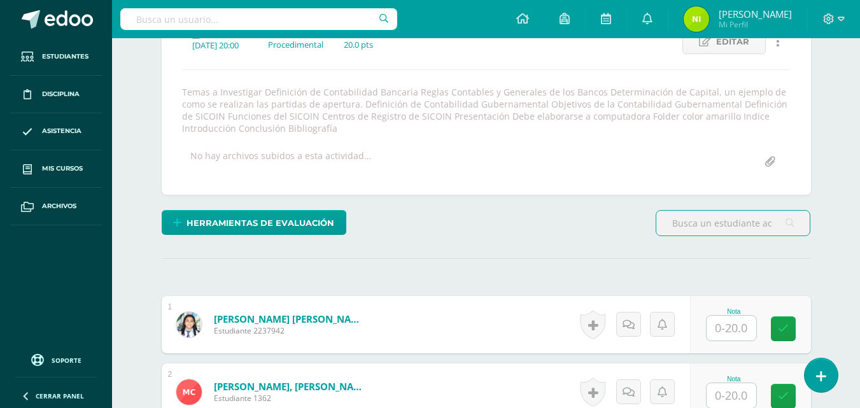
scroll to position [196, 0]
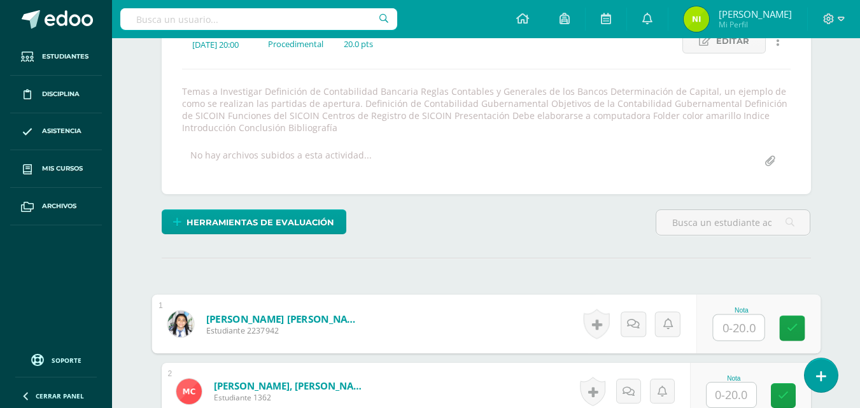
click at [718, 327] on input "text" at bounding box center [738, 327] width 51 height 25
type input "20"
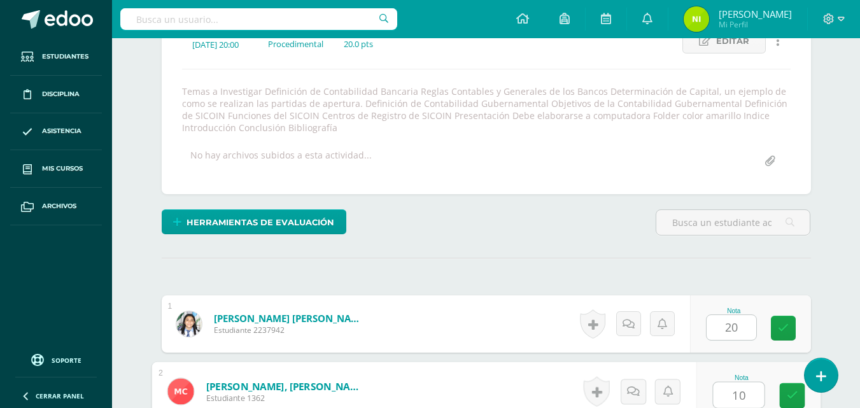
type input "10"
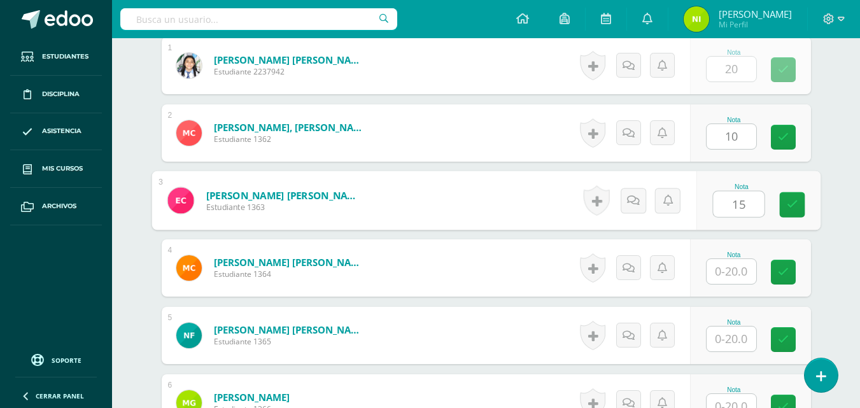
type input "15"
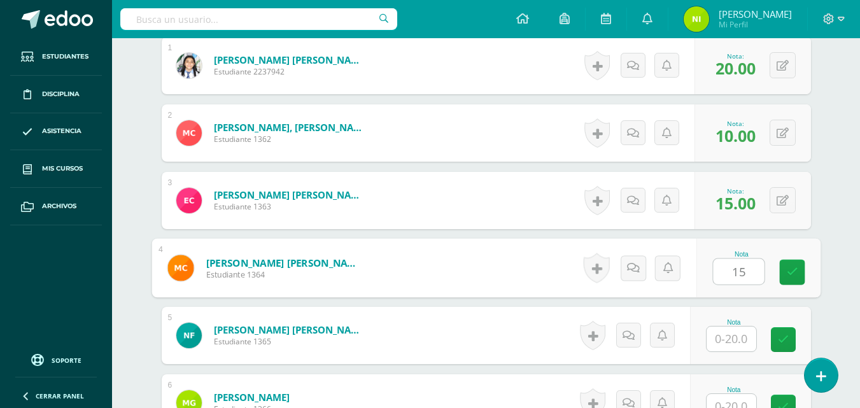
type input "15"
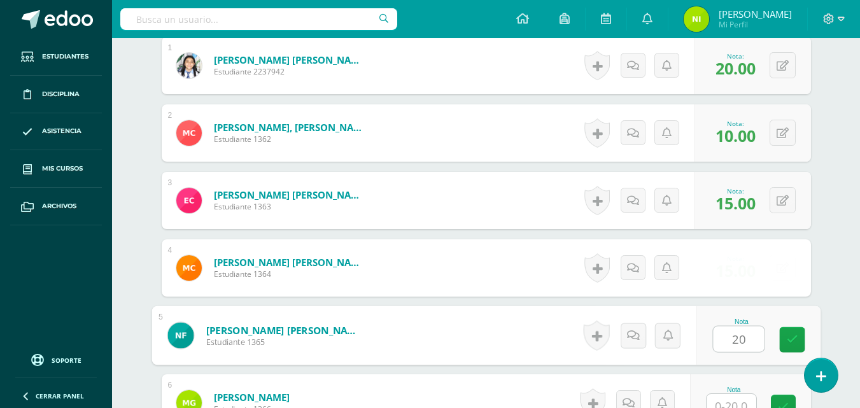
type input "20"
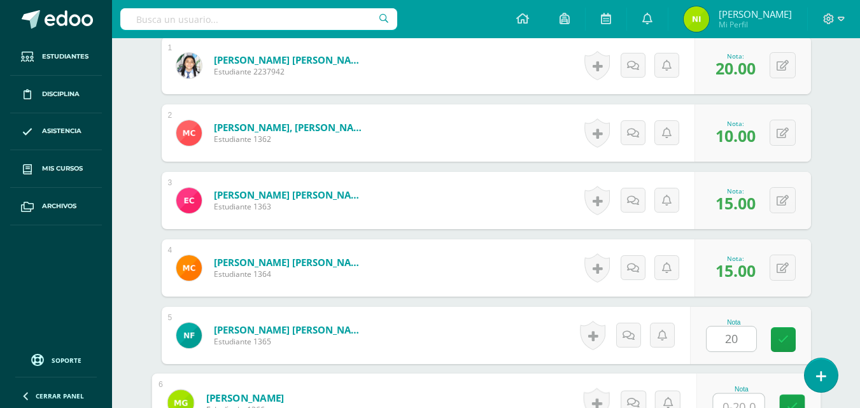
scroll to position [465, 0]
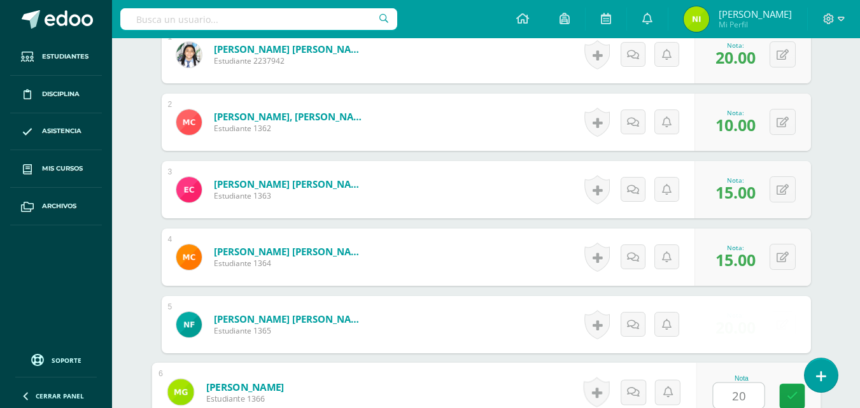
type input "20"
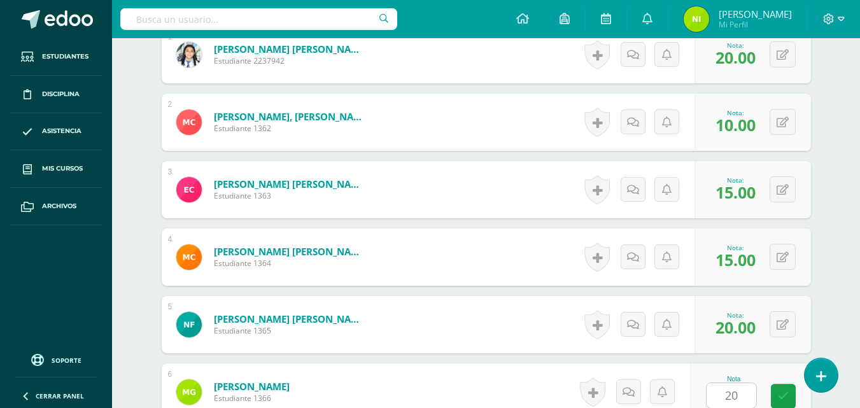
scroll to position [724, 0]
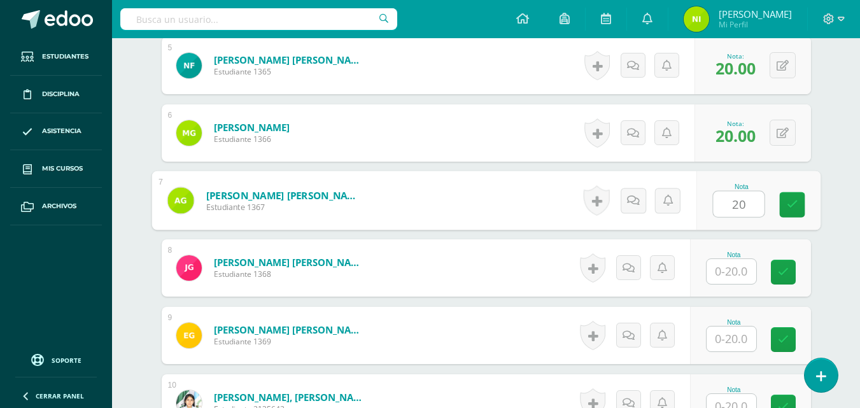
type input "20"
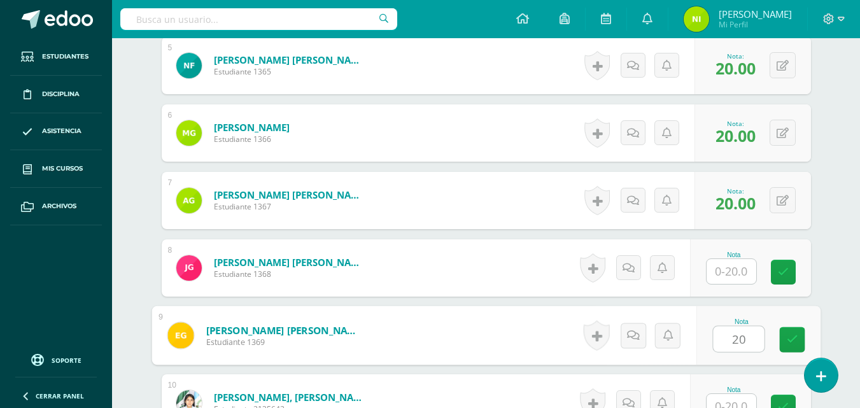
type input "20"
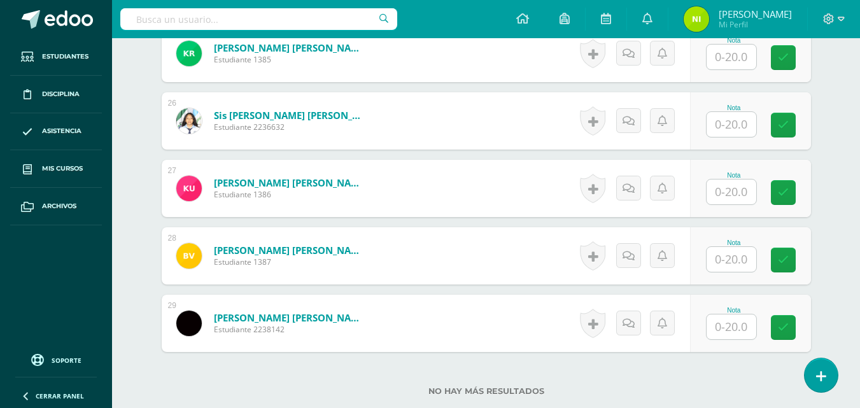
scroll to position [2176, 0]
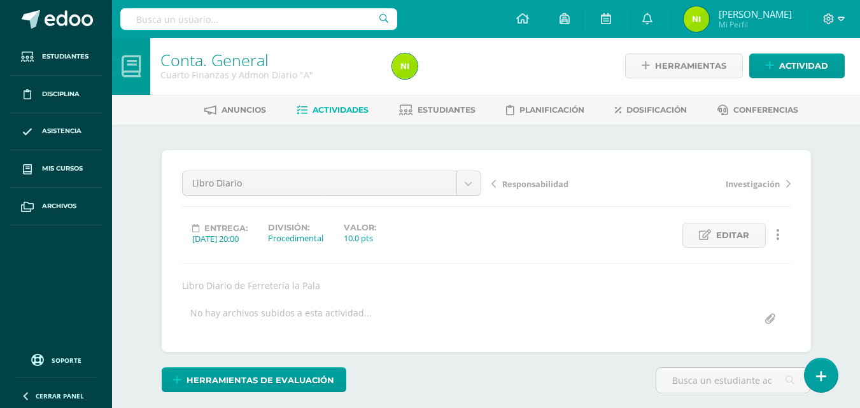
scroll to position [2, 0]
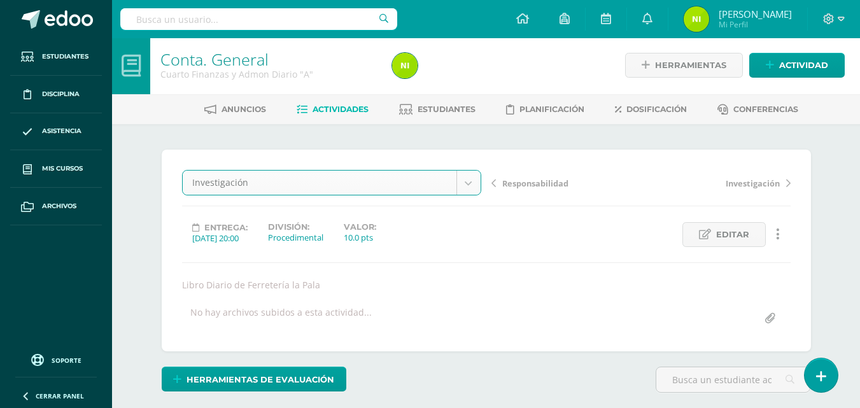
select select "/dashboard/teacher/grade-activity/84341/"
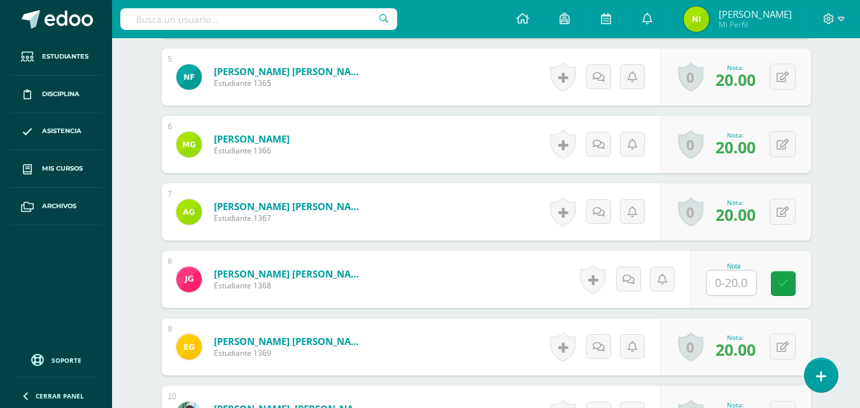
scroll to position [760, 0]
